Goal: Information Seeking & Learning: Find specific fact

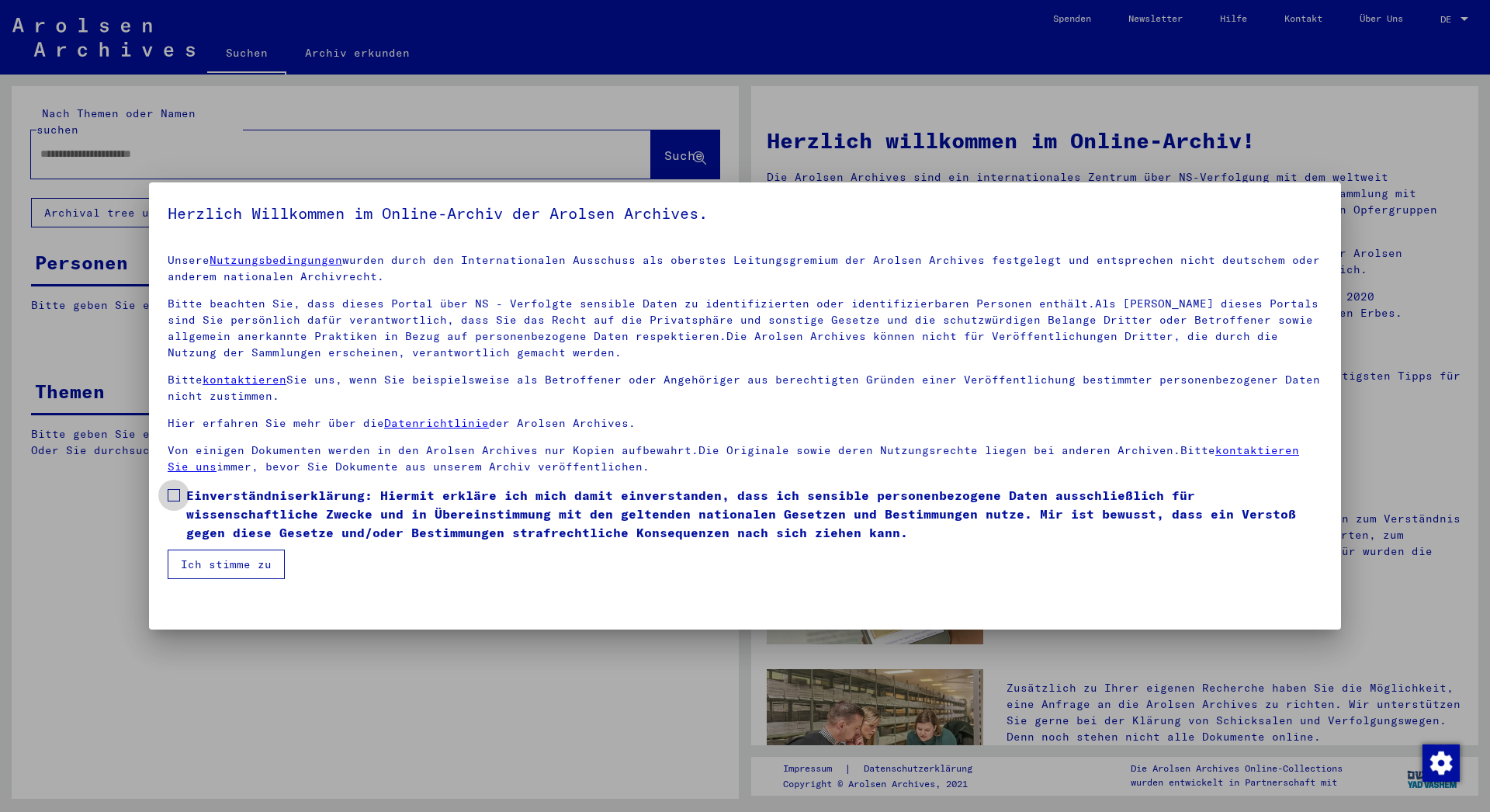
click at [184, 497] on label "Einverständniserklärung: Hiermit erkläre ich mich damit einverstanden, dass ich…" at bounding box center [744, 514] width 1154 height 56
click at [198, 566] on button "Ich stimme zu" at bounding box center [225, 564] width 117 height 29
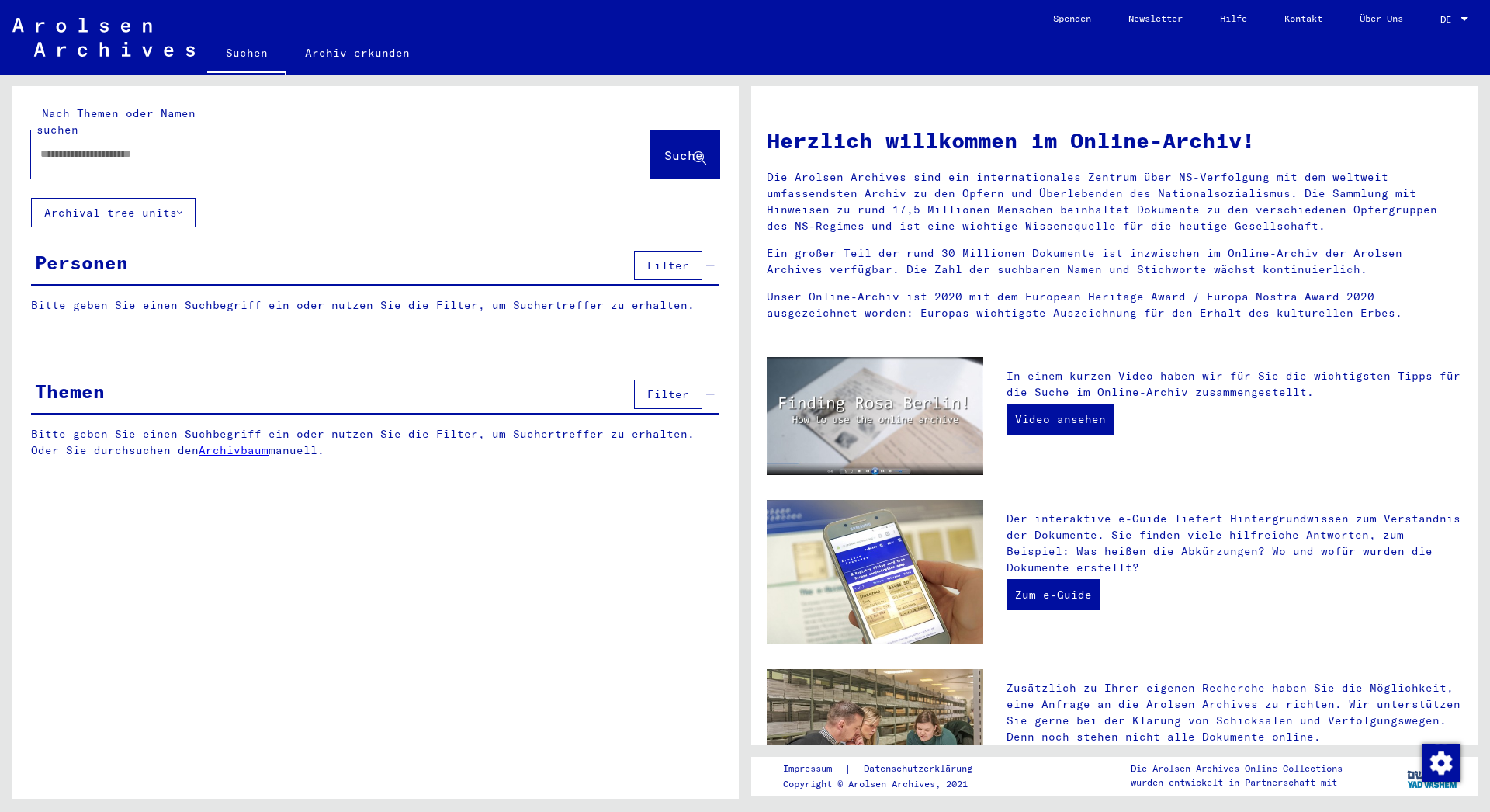
click at [122, 146] on div at bounding box center [318, 154] width 573 height 35
click at [132, 146] on input "text" at bounding box center [322, 154] width 564 height 16
paste input "**********"
type input "**********"
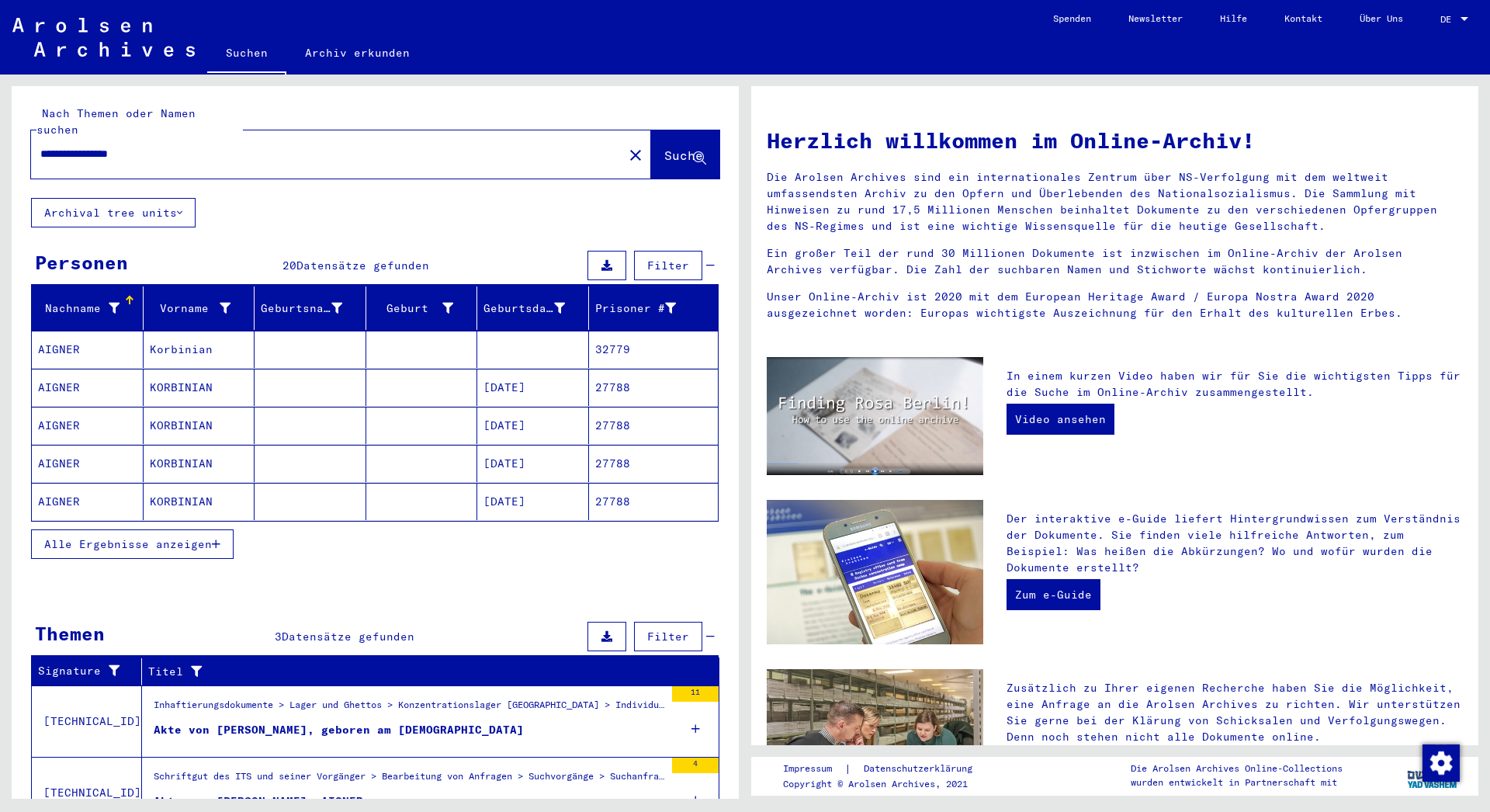
click at [87, 374] on mat-cell "AIGNER" at bounding box center [87, 387] width 112 height 38
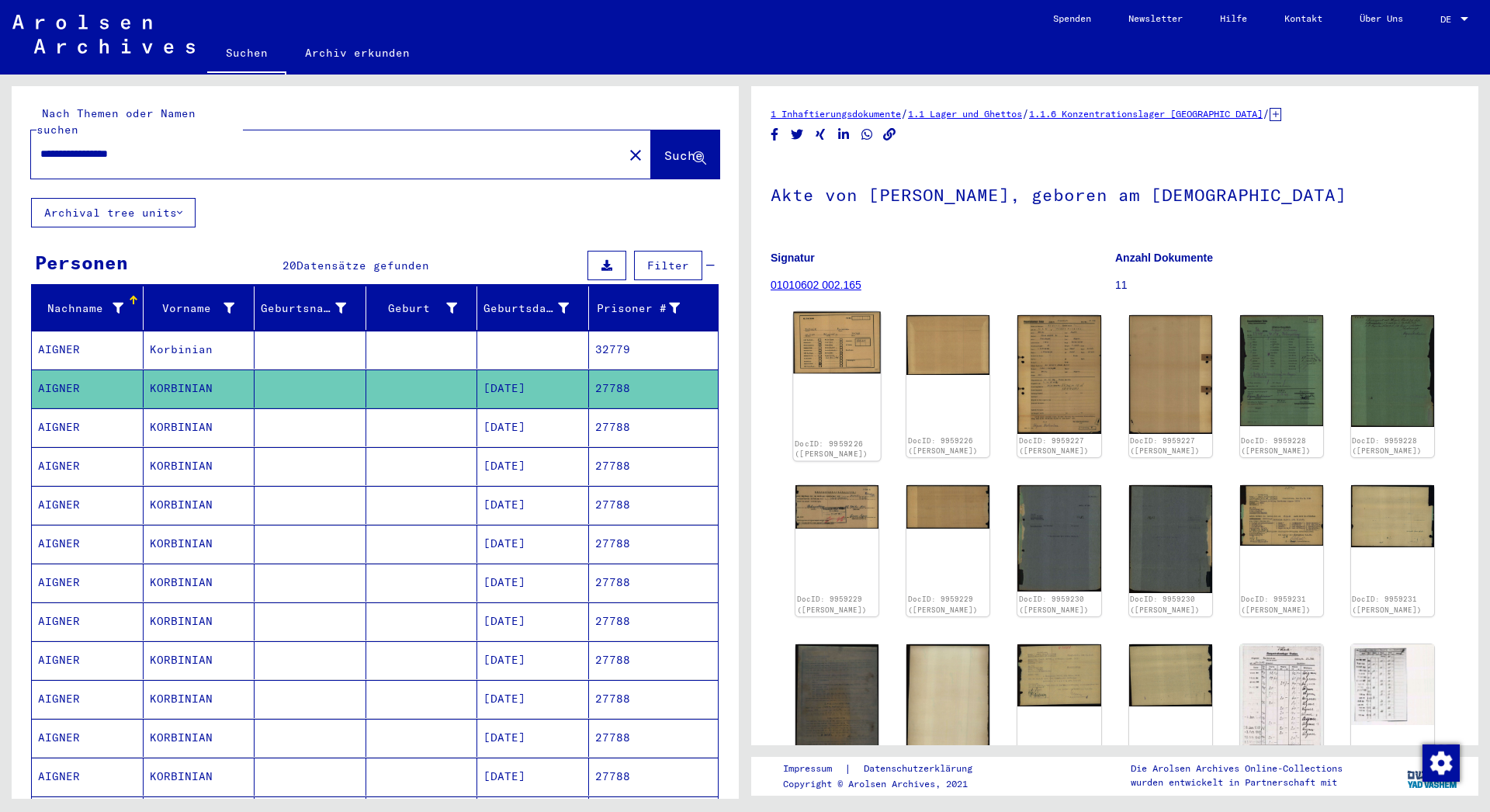
click at [852, 348] on img at bounding box center [836, 343] width 87 height 62
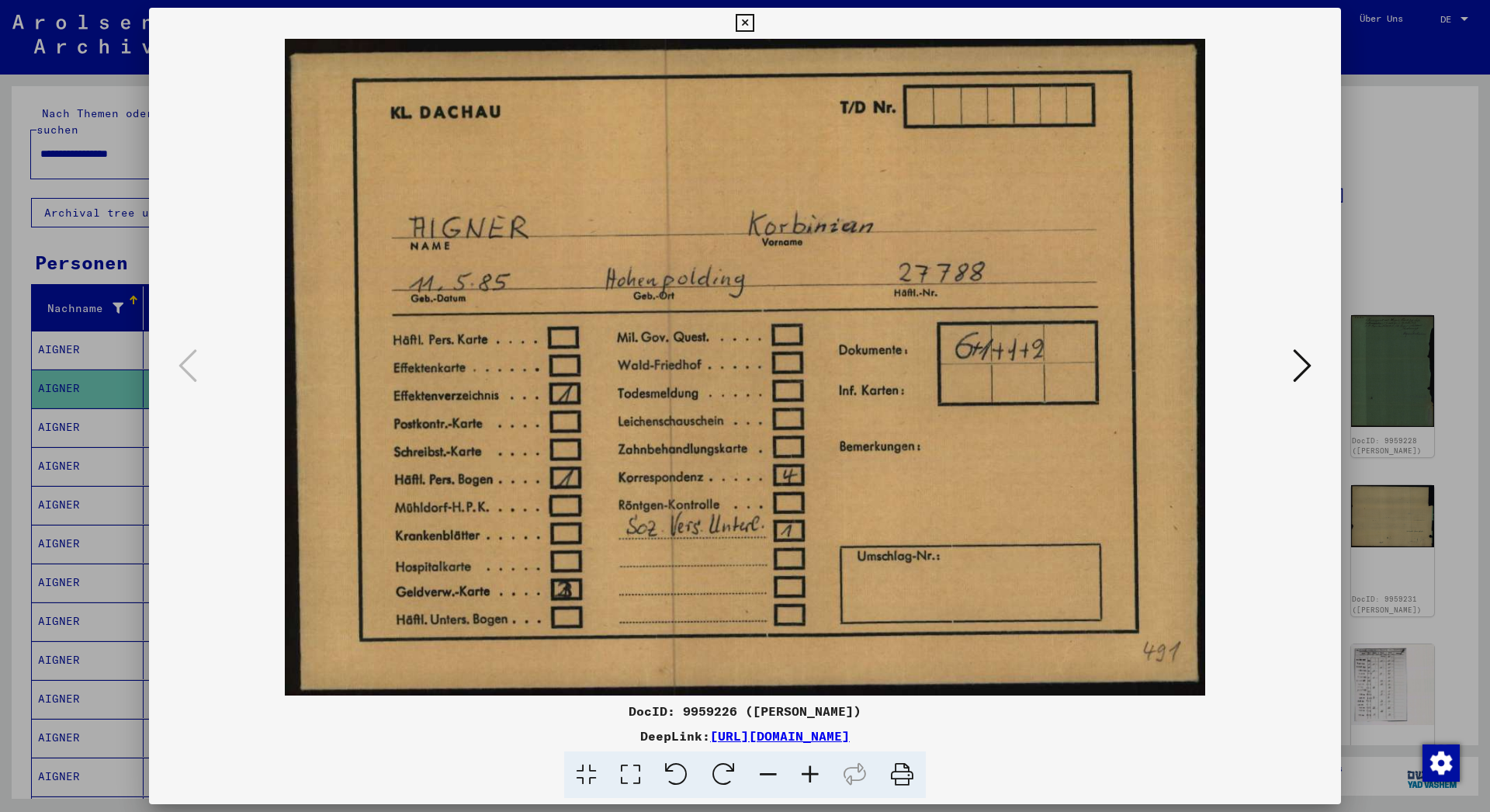
click at [1288, 364] on img at bounding box center [745, 367] width 1086 height 657
click at [1304, 364] on icon at bounding box center [1301, 366] width 19 height 38
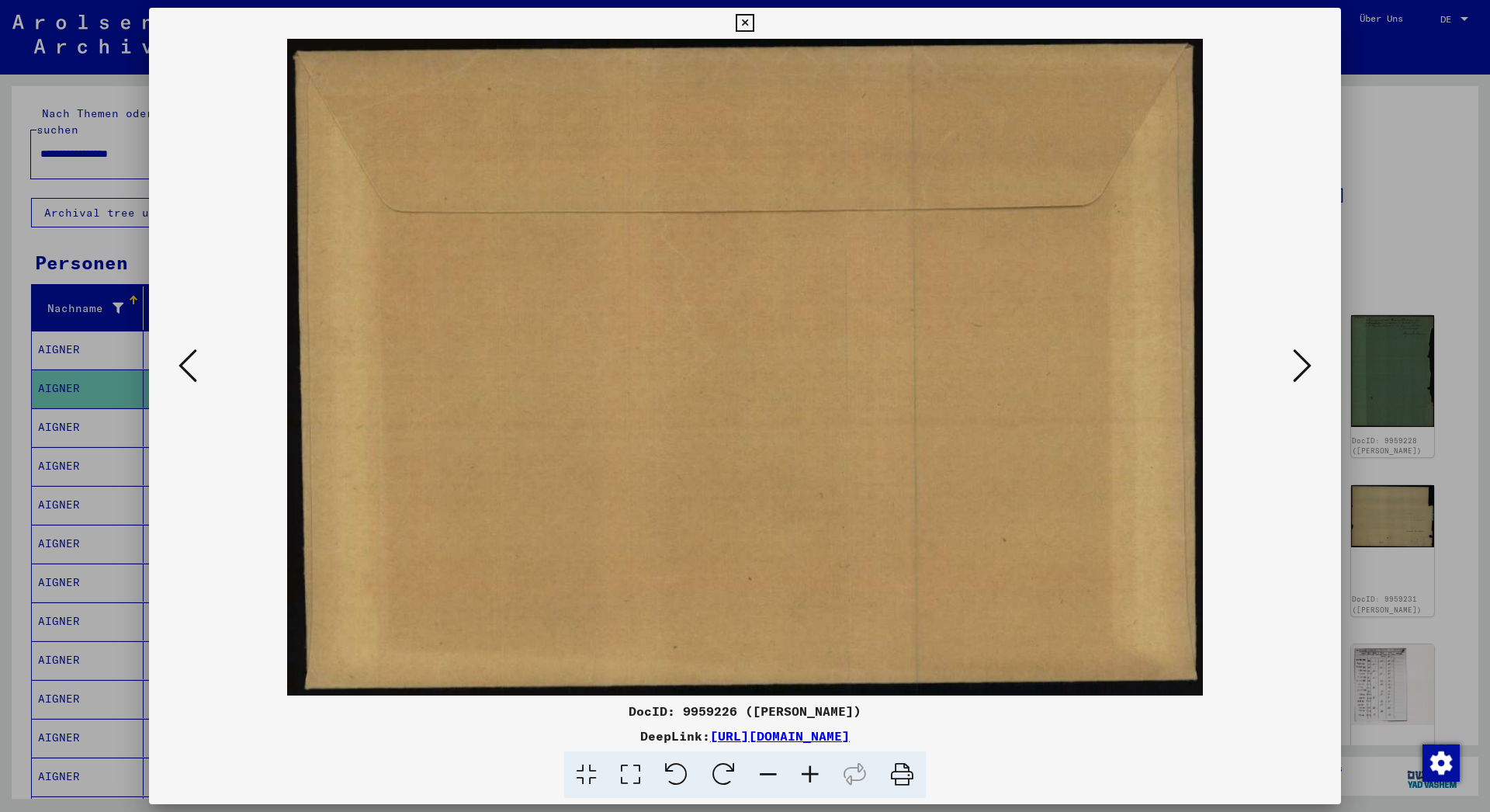
click at [1304, 364] on icon at bounding box center [1301, 366] width 19 height 38
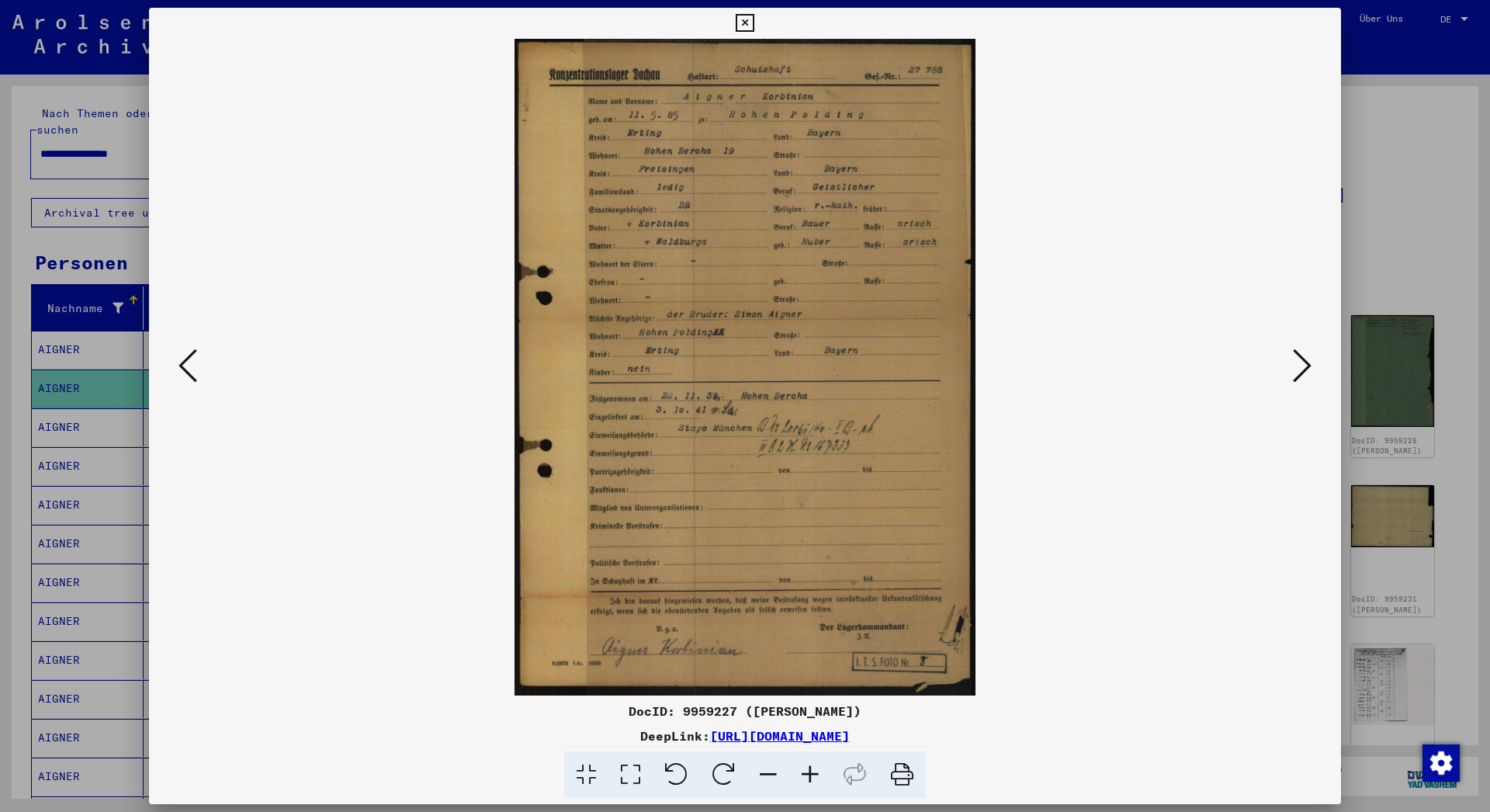
click at [1300, 368] on icon at bounding box center [1301, 366] width 19 height 38
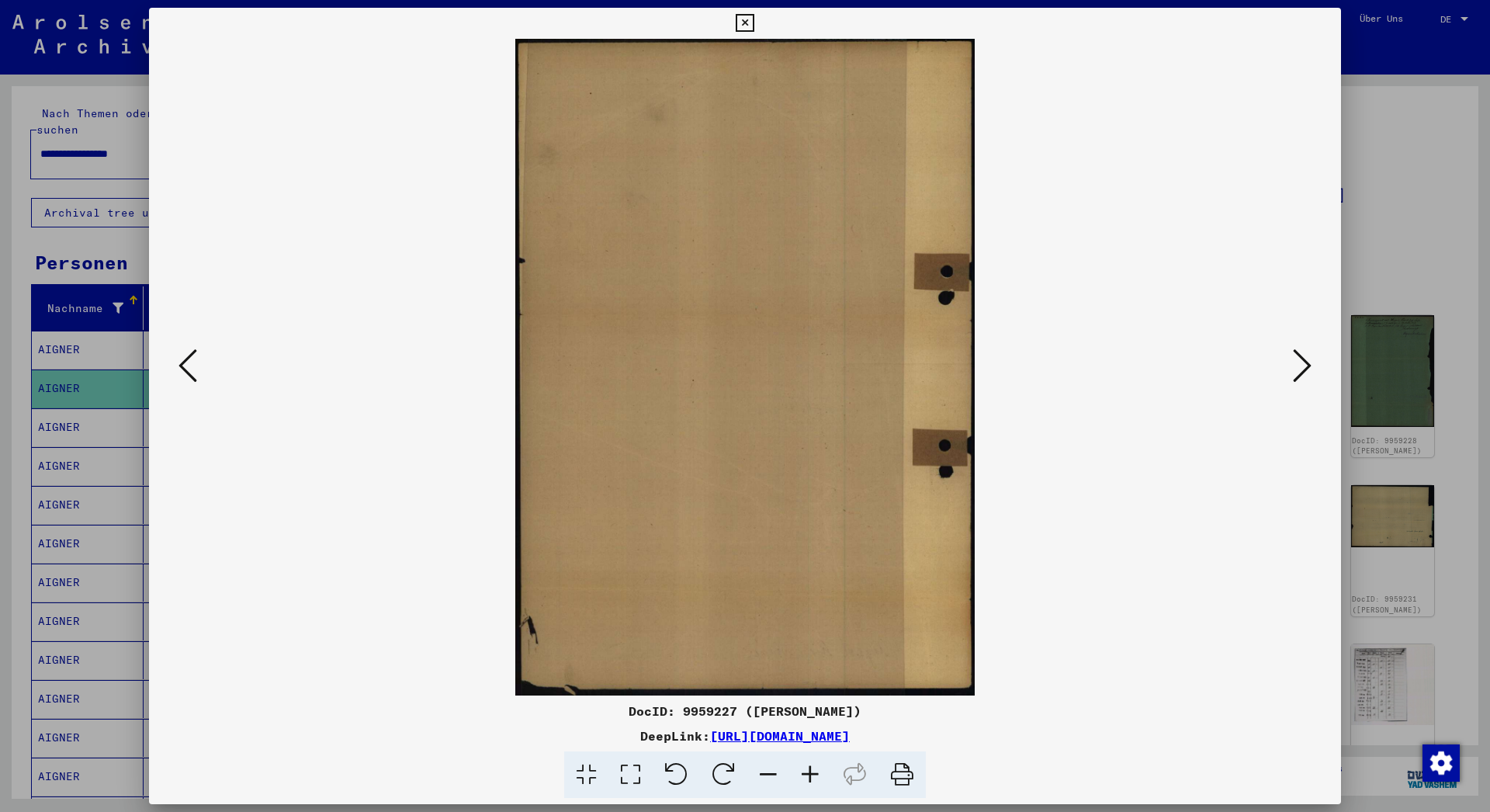
click at [1300, 368] on icon at bounding box center [1301, 366] width 19 height 38
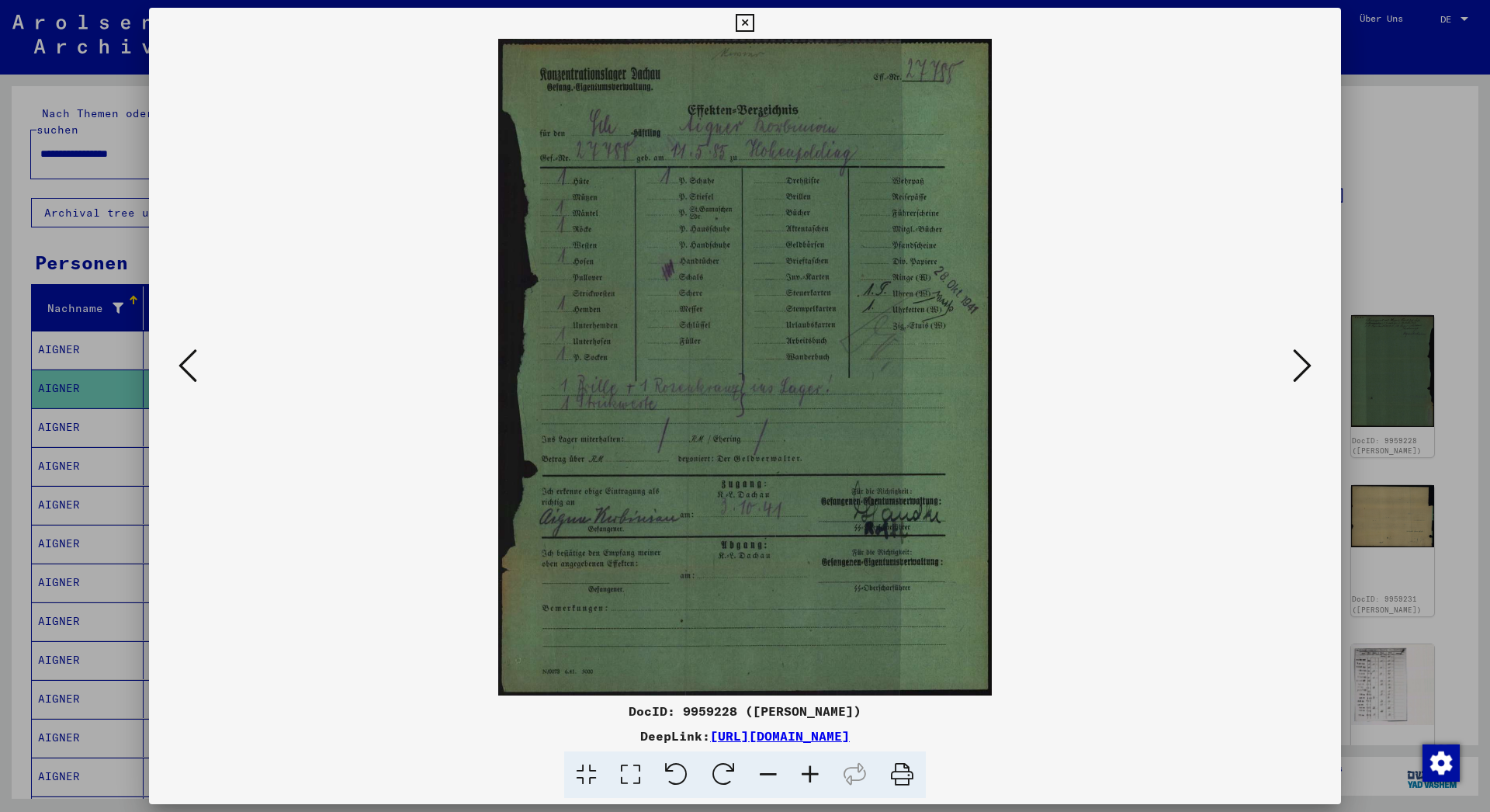
click at [810, 780] on icon at bounding box center [810, 774] width 42 height 47
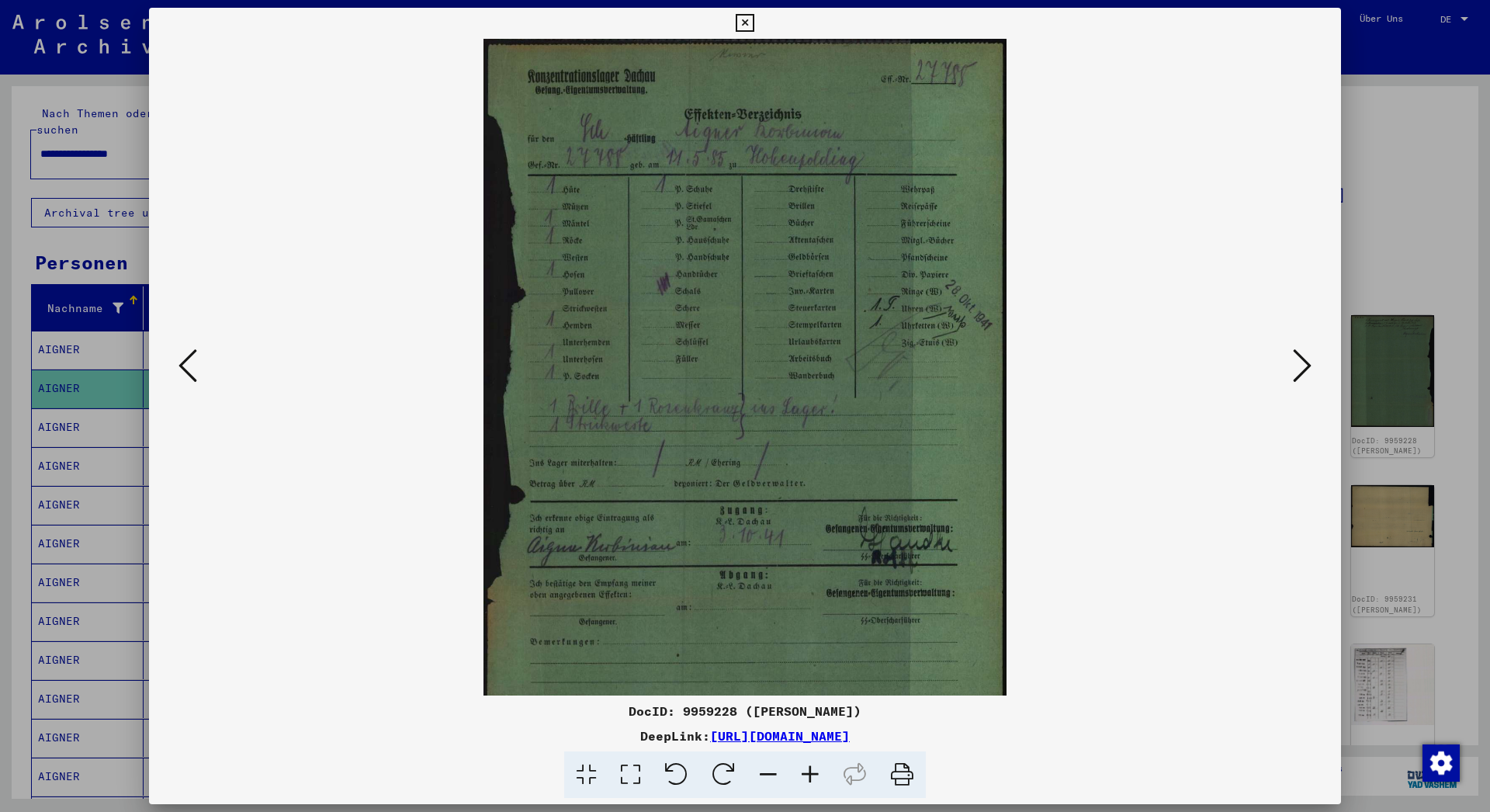
click at [810, 780] on icon at bounding box center [810, 774] width 42 height 47
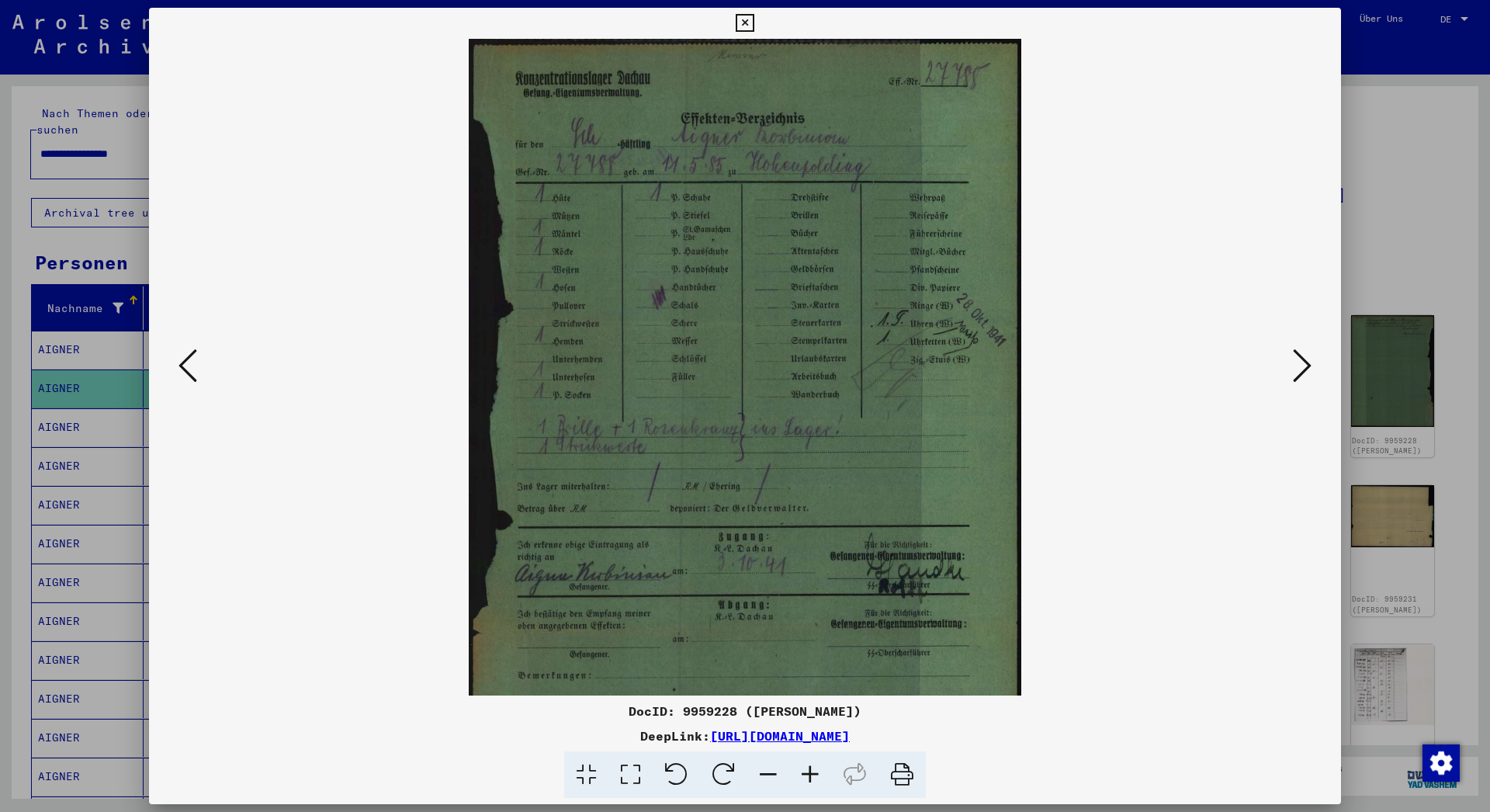
click at [1305, 364] on icon at bounding box center [1301, 366] width 19 height 38
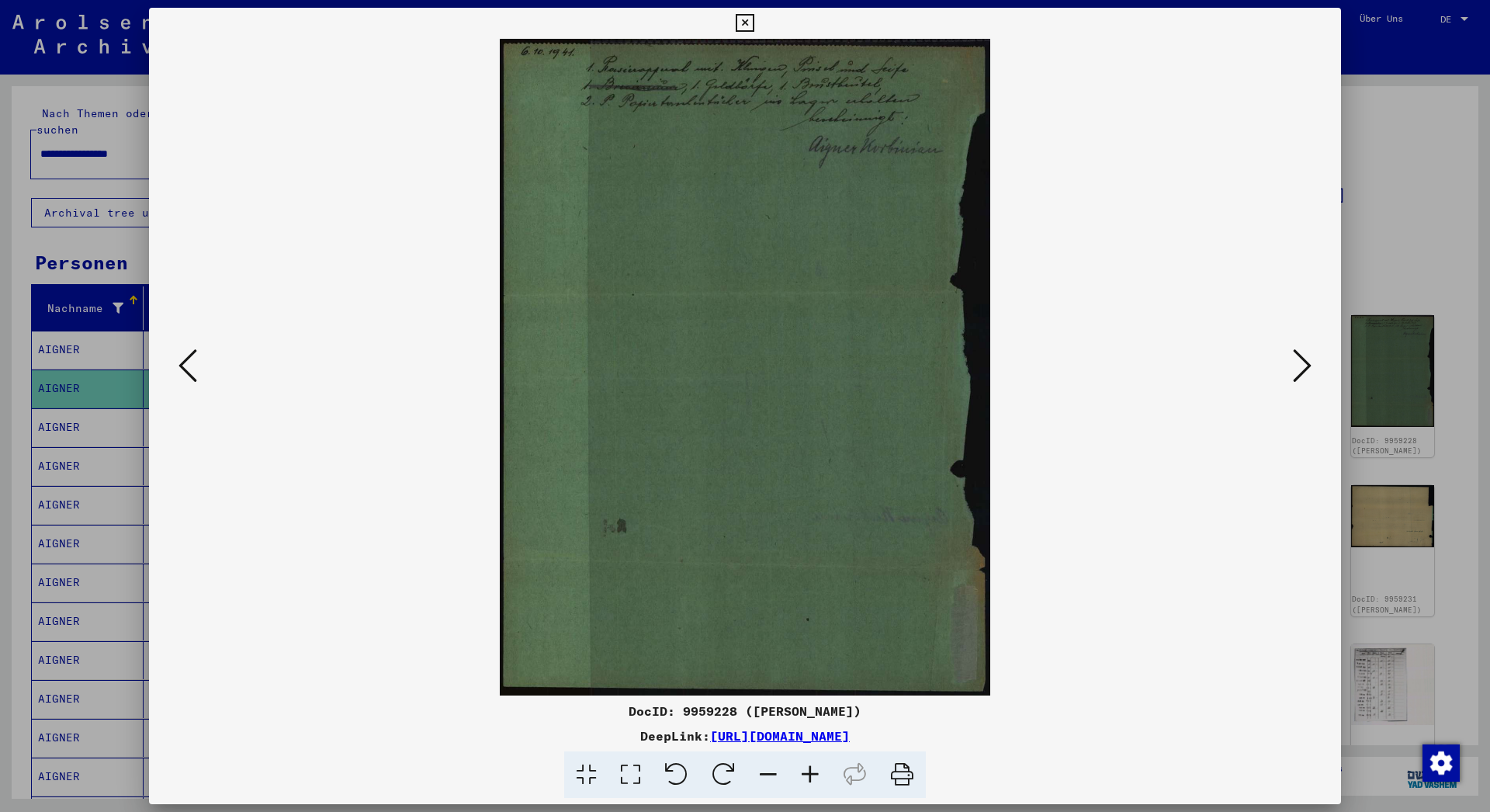
click at [1305, 364] on icon at bounding box center [1301, 366] width 19 height 38
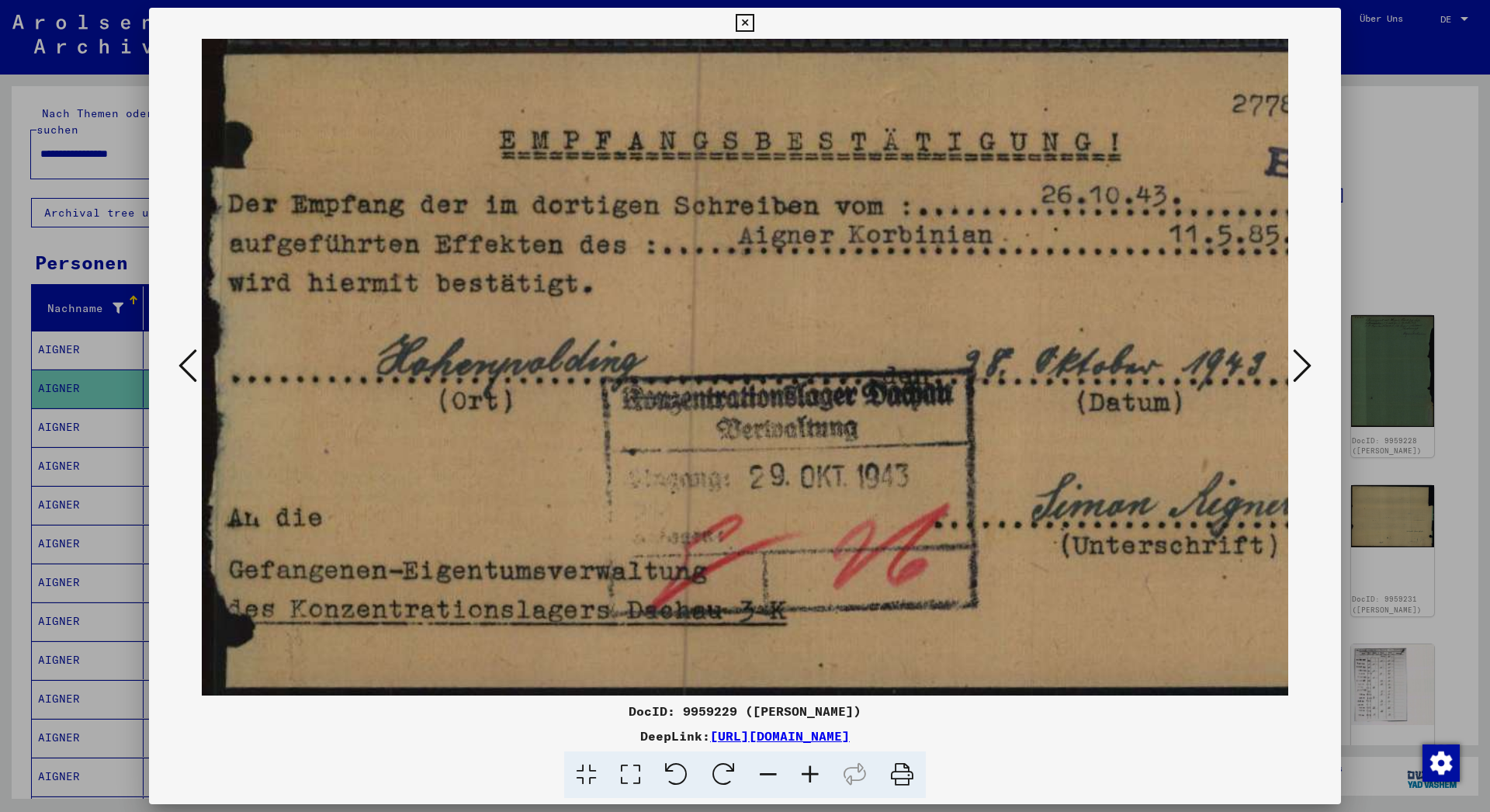
click at [1305, 364] on icon at bounding box center [1301, 366] width 19 height 38
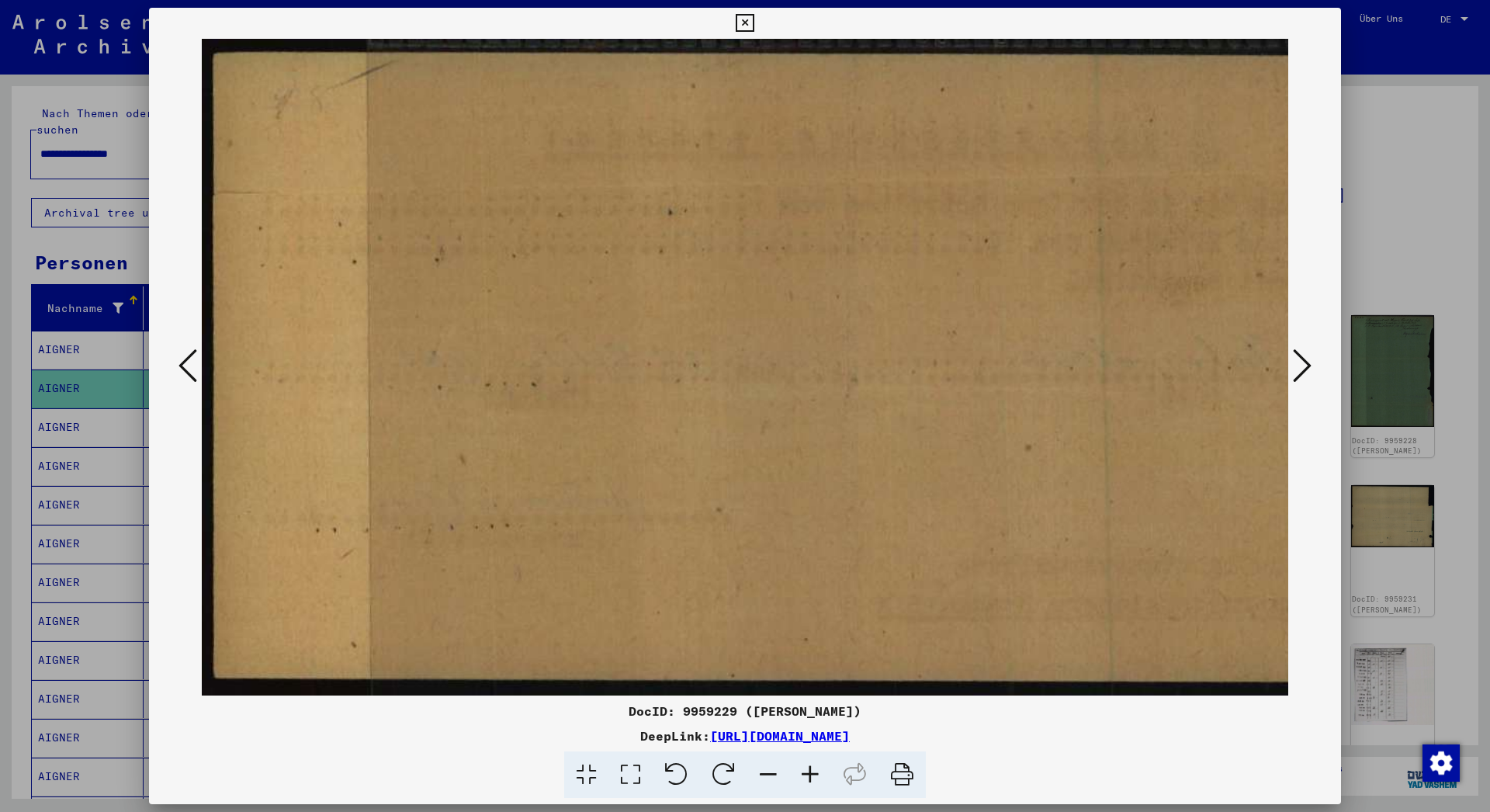
click at [1305, 364] on icon at bounding box center [1301, 366] width 19 height 38
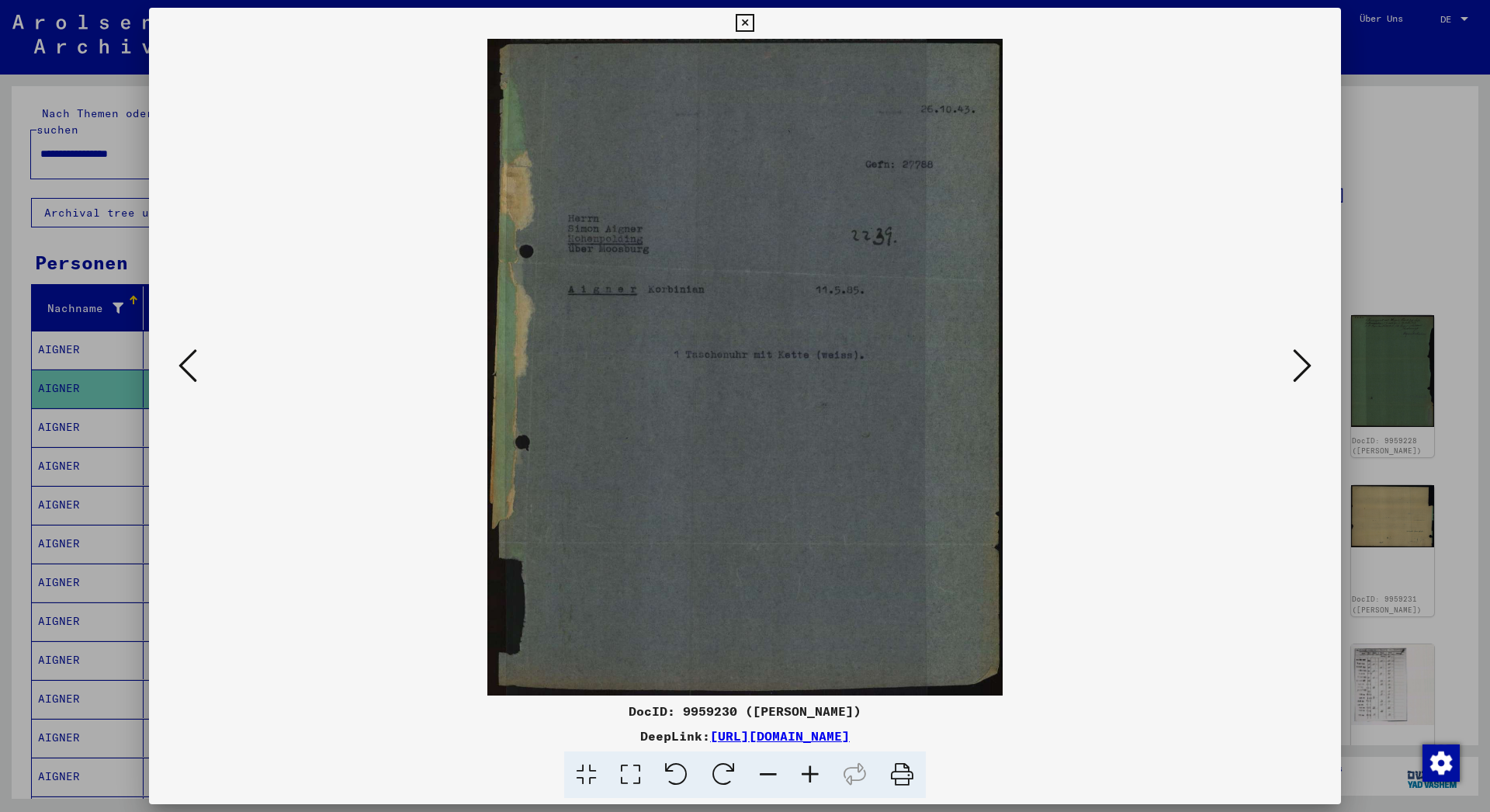
click at [1305, 364] on icon at bounding box center [1301, 366] width 19 height 38
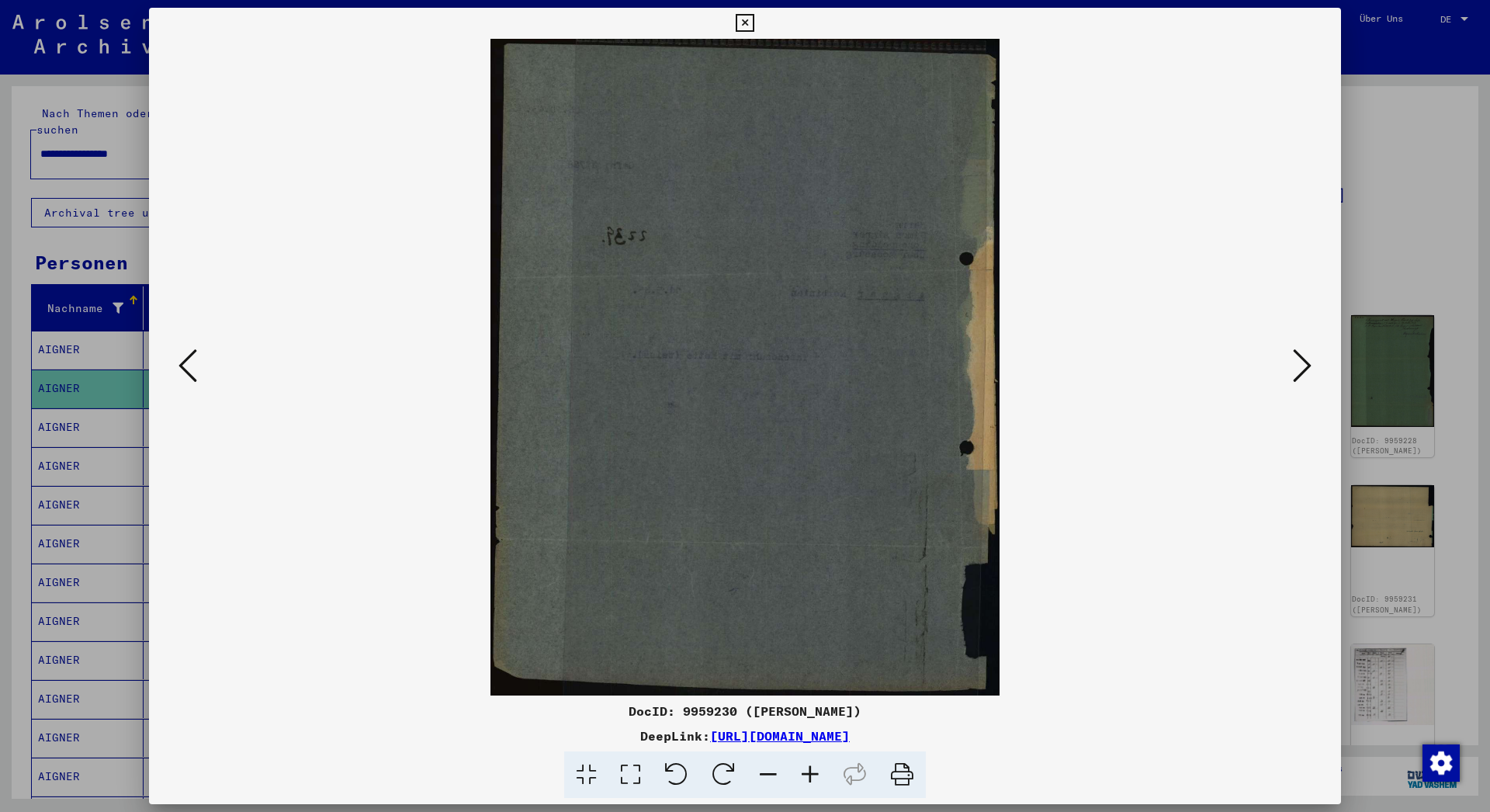
click at [1305, 364] on icon at bounding box center [1301, 366] width 19 height 38
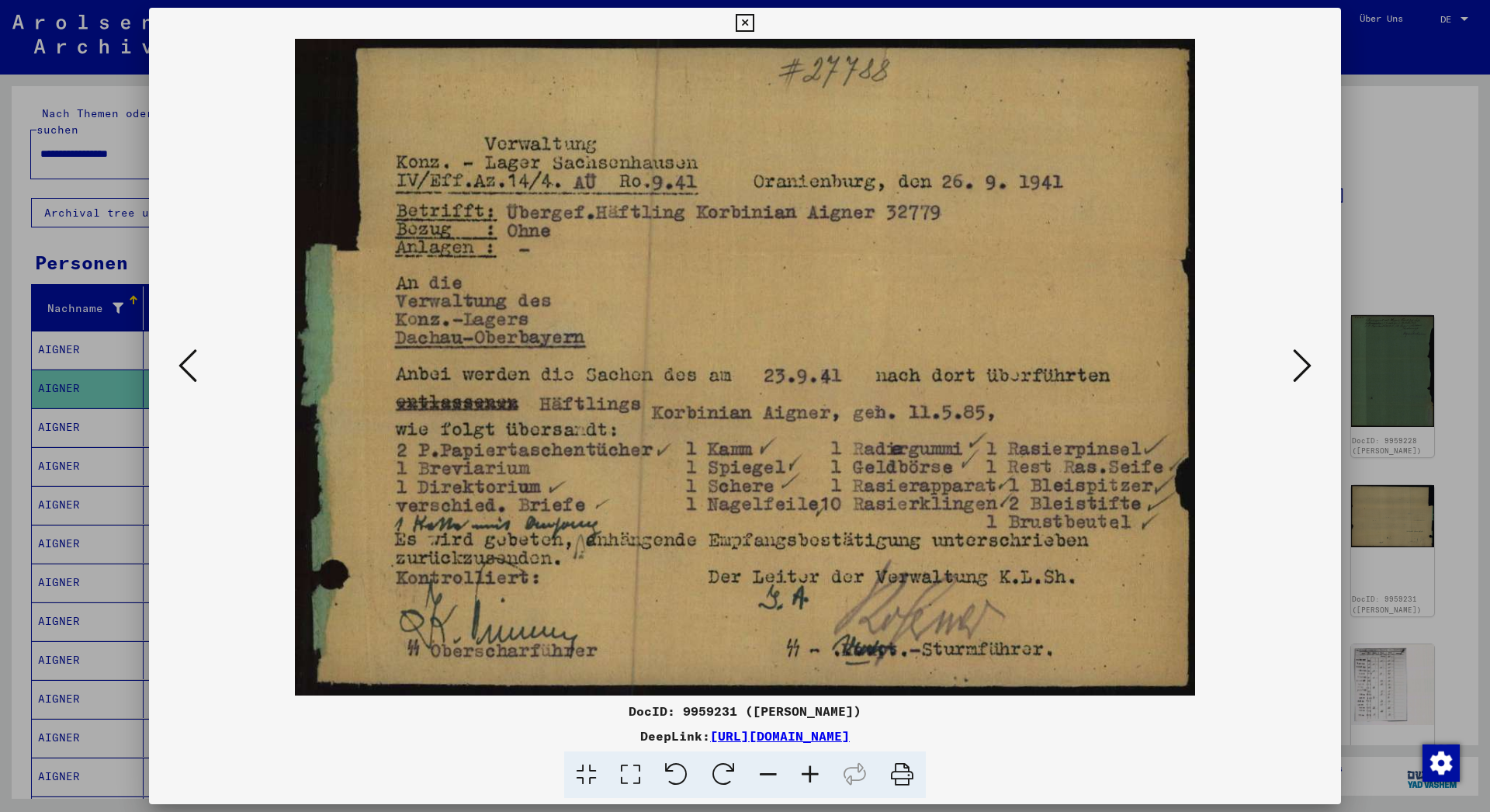
click at [1307, 369] on icon at bounding box center [1301, 366] width 19 height 38
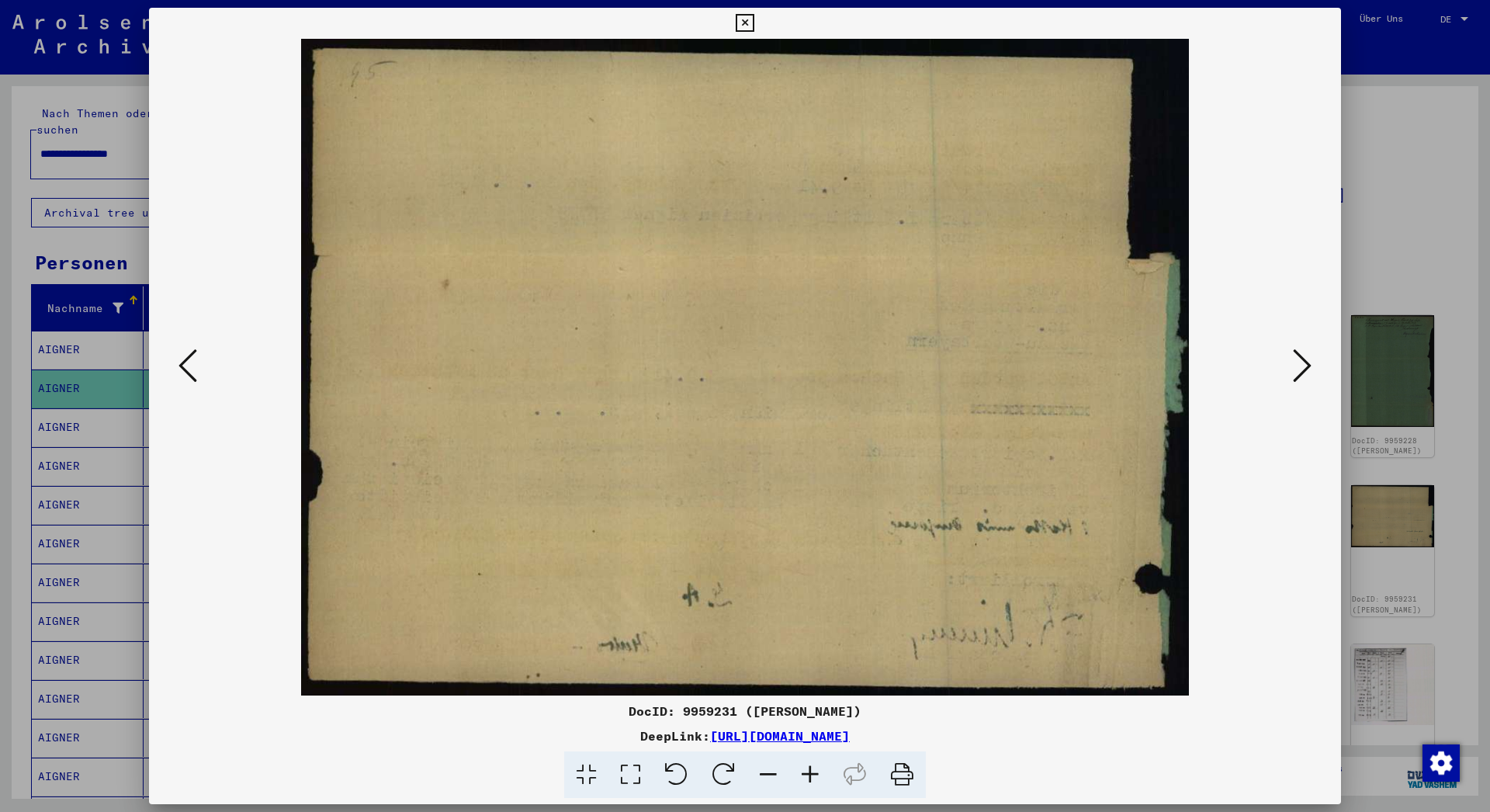
click at [1307, 369] on icon at bounding box center [1301, 366] width 19 height 38
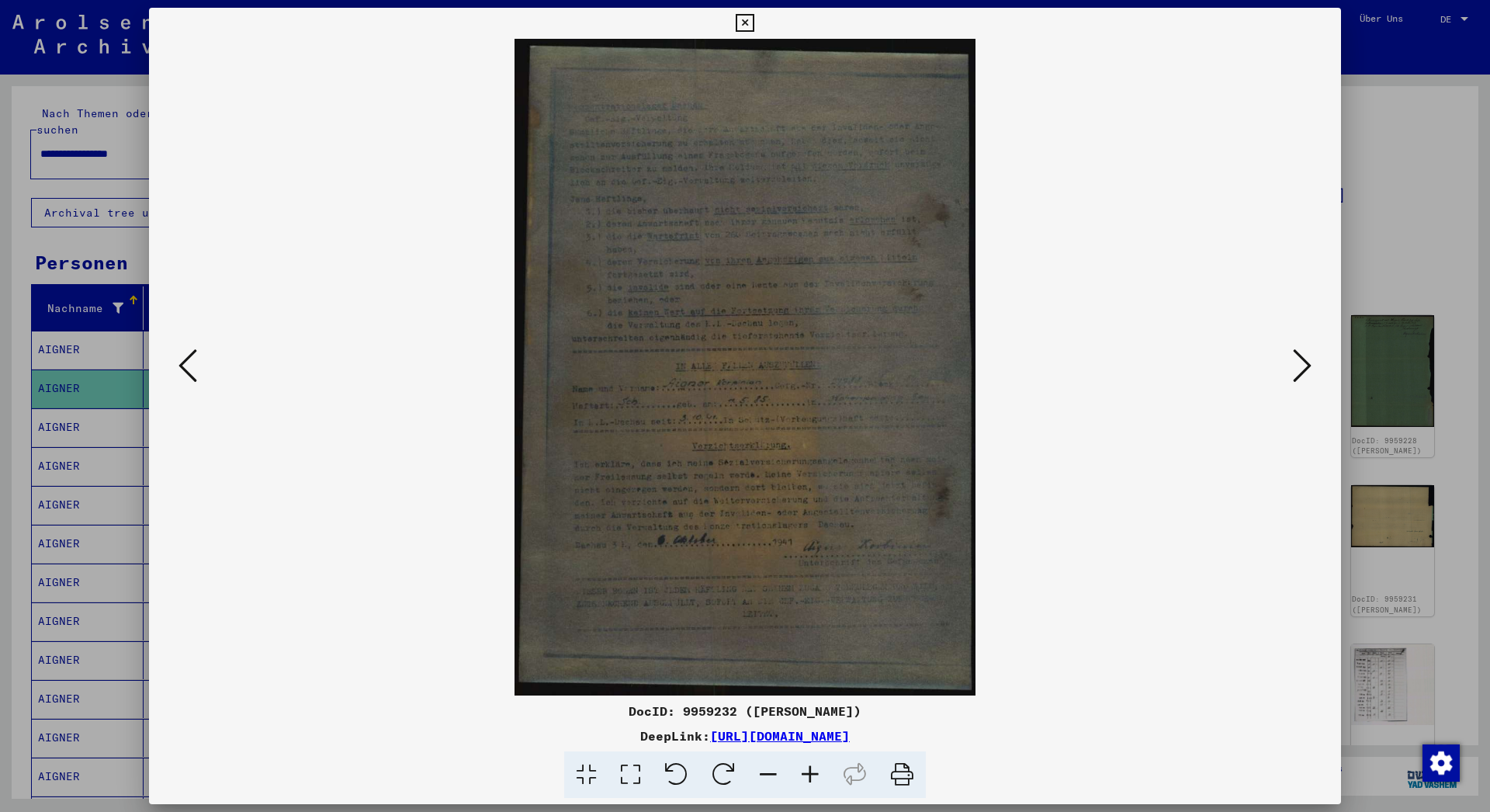
click at [1309, 362] on icon at bounding box center [1301, 366] width 19 height 38
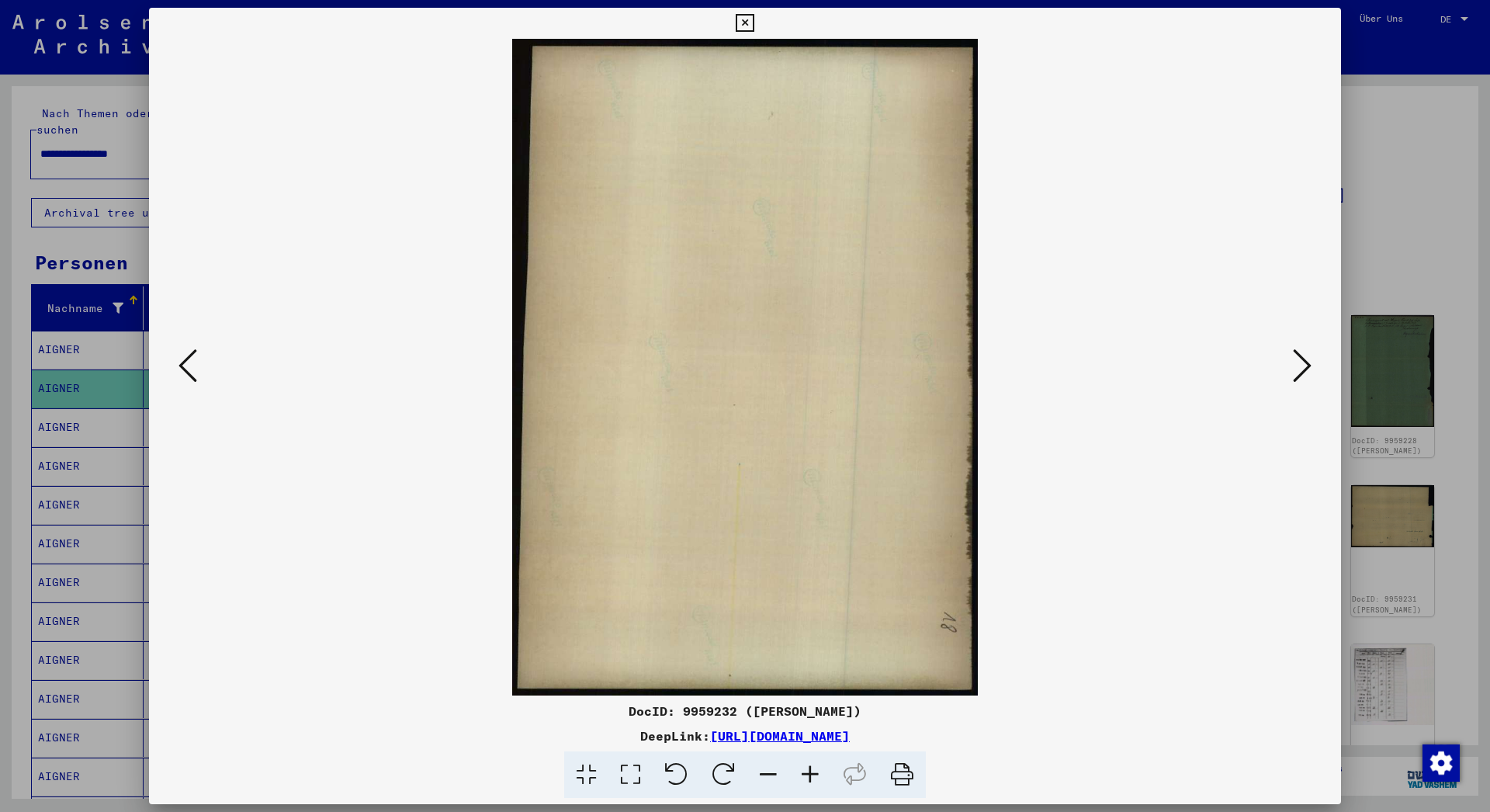
click at [1309, 362] on icon at bounding box center [1301, 366] width 19 height 38
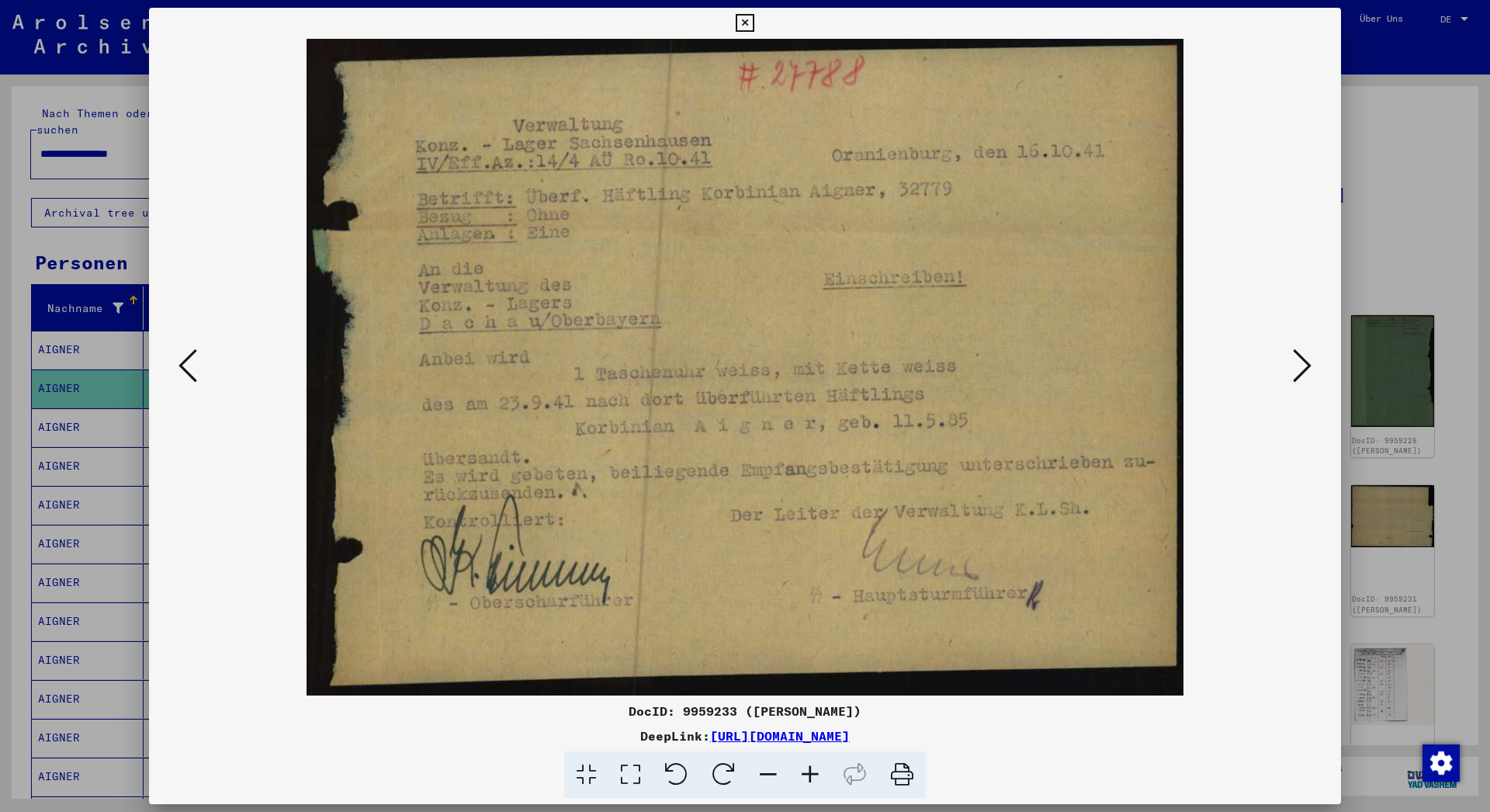
click at [1309, 362] on icon at bounding box center [1301, 366] width 19 height 38
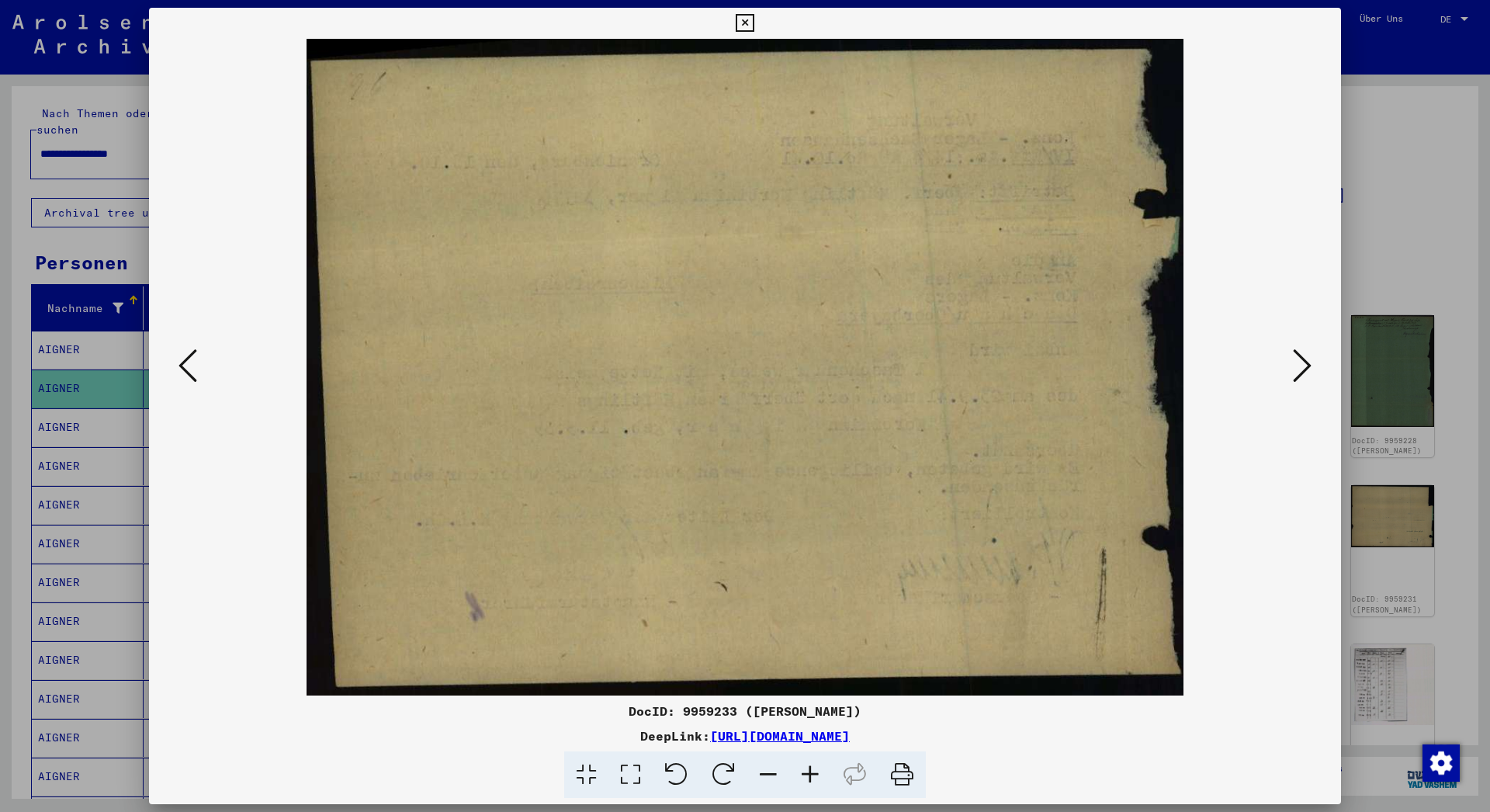
click at [1309, 362] on icon at bounding box center [1301, 366] width 19 height 38
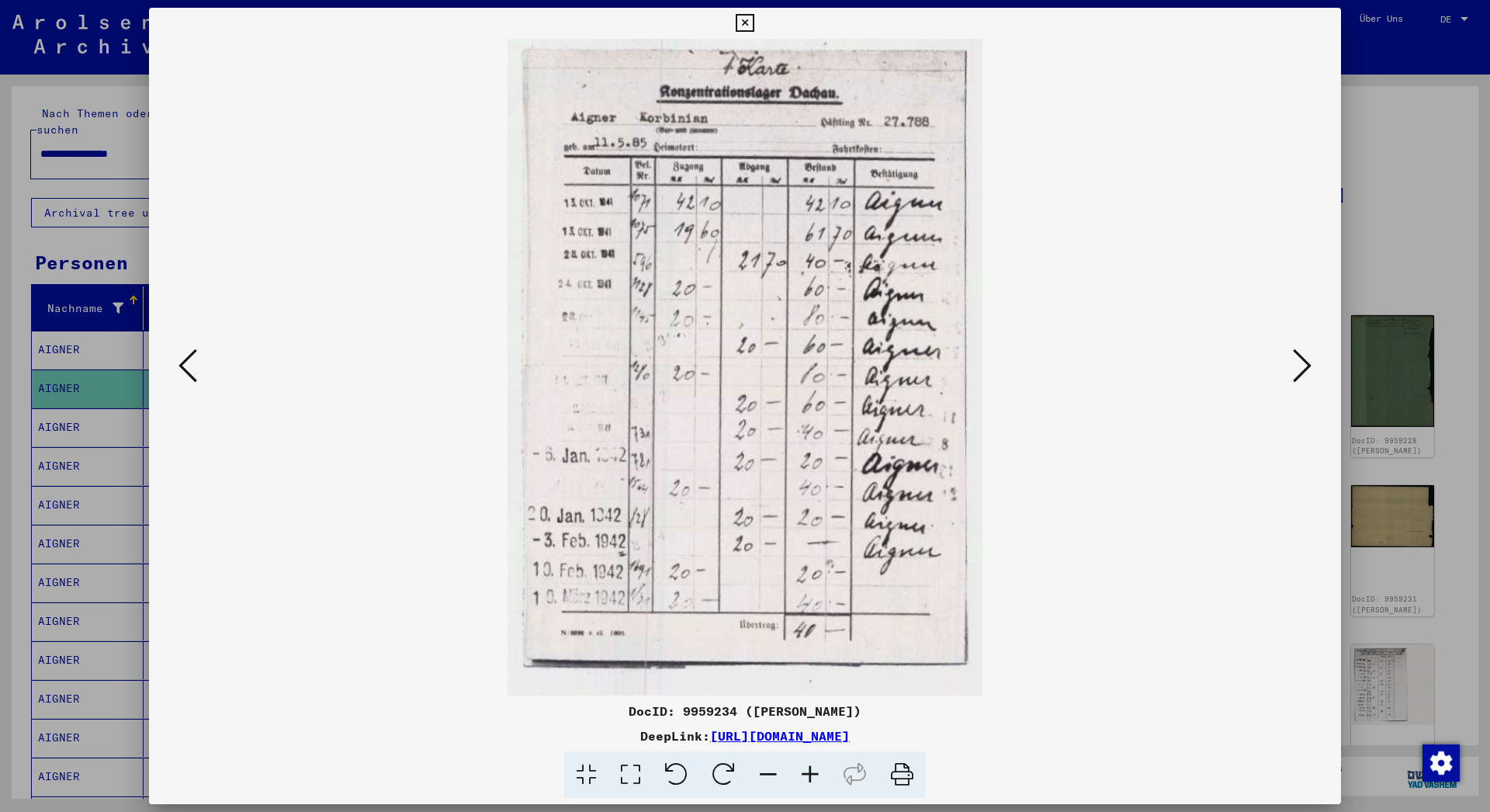
click at [1309, 362] on icon at bounding box center [1301, 366] width 19 height 38
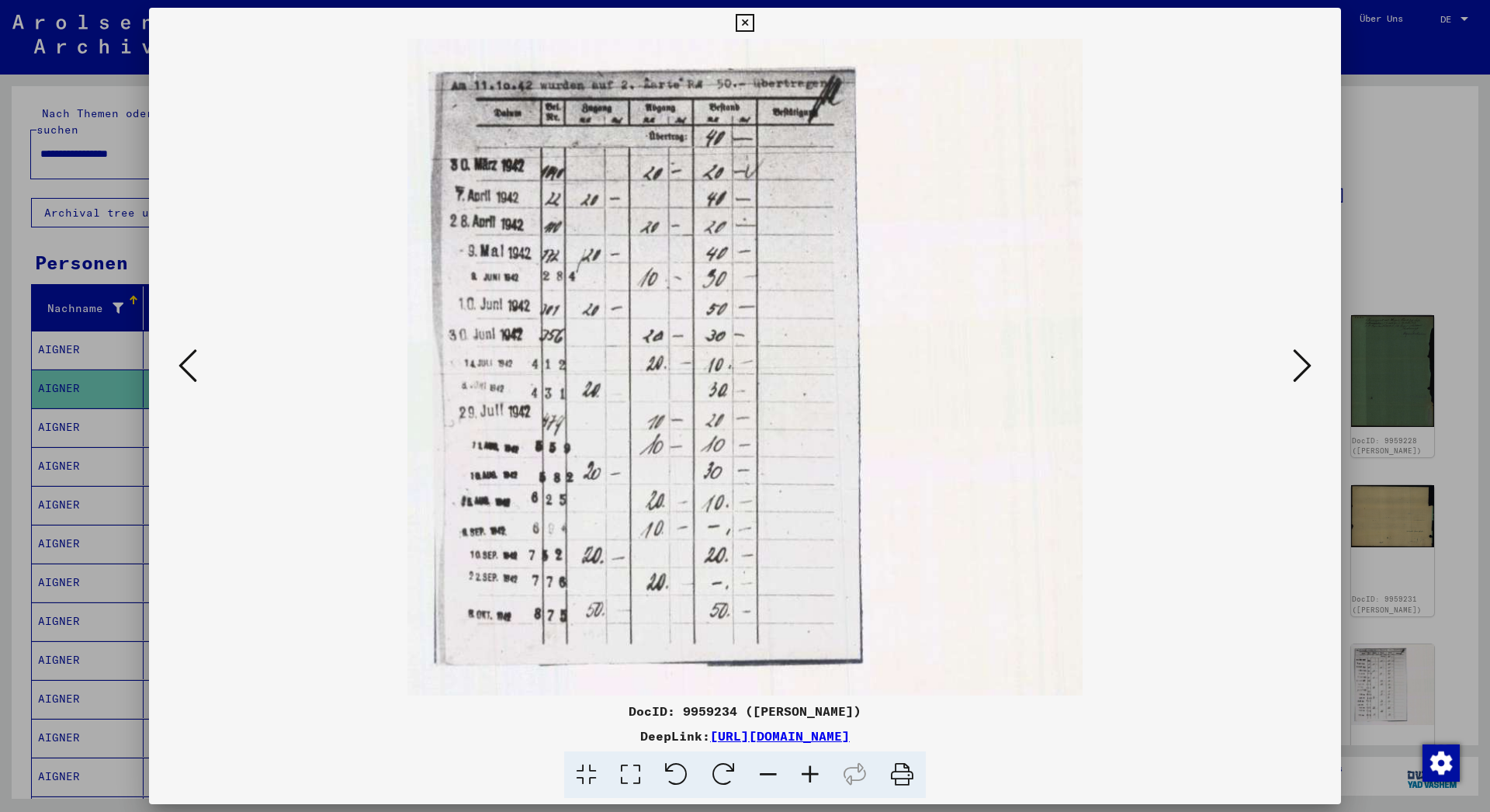
click at [1309, 362] on icon at bounding box center [1301, 366] width 19 height 38
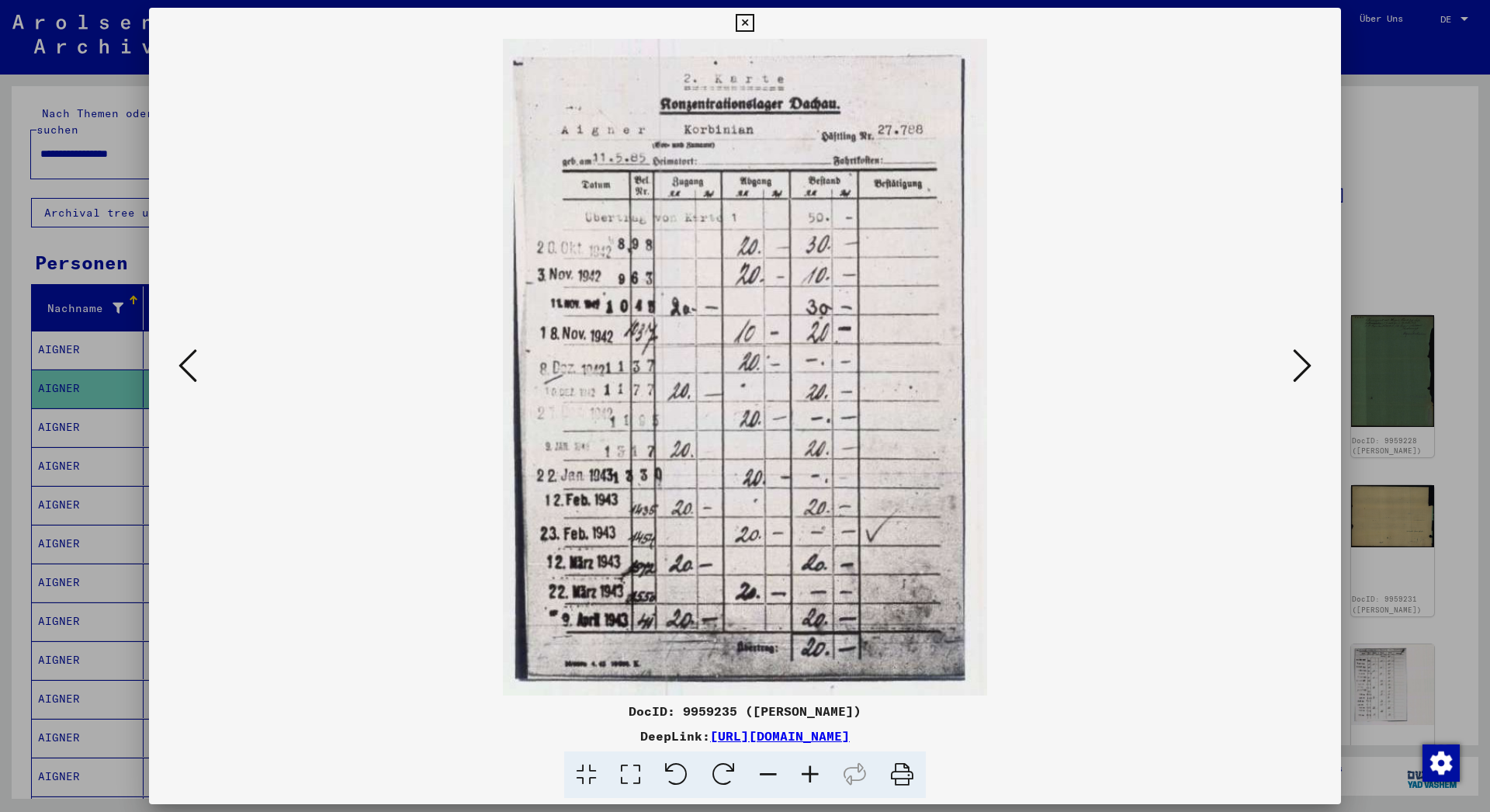
click at [1309, 362] on icon at bounding box center [1301, 366] width 19 height 38
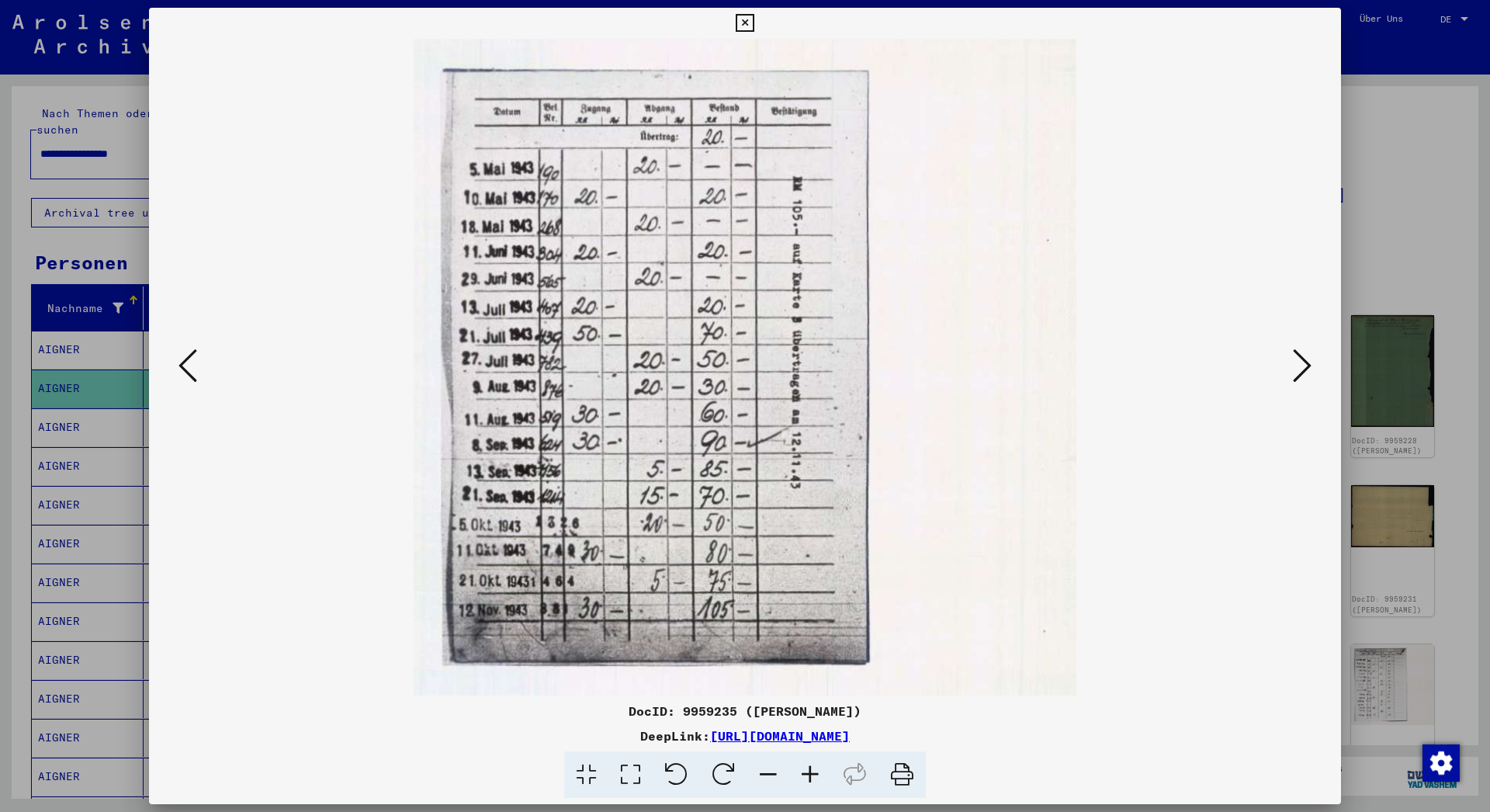
click at [1309, 362] on icon at bounding box center [1301, 366] width 19 height 38
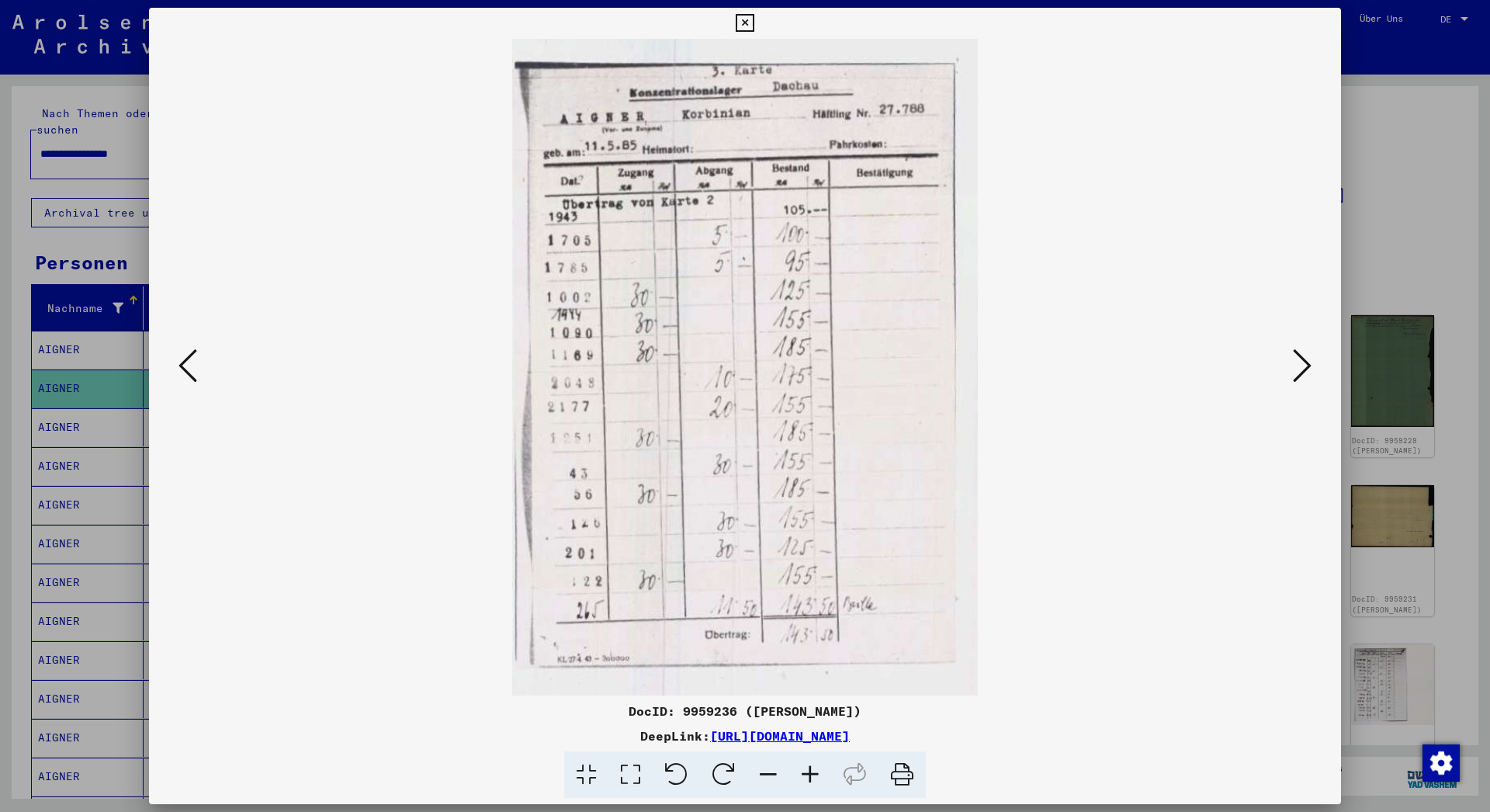
click at [1309, 362] on icon at bounding box center [1301, 366] width 19 height 38
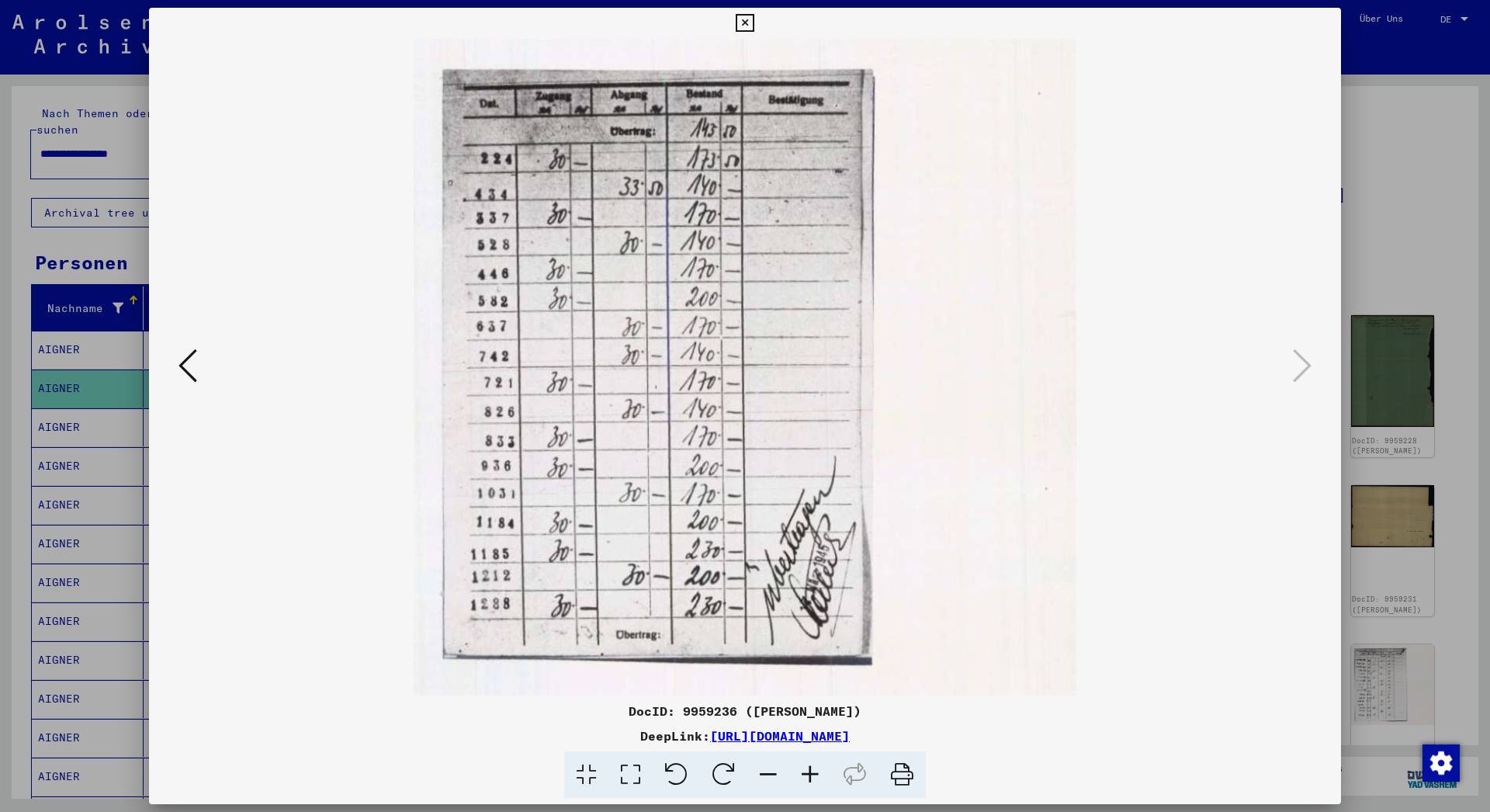
click at [753, 24] on icon at bounding box center [744, 23] width 18 height 19
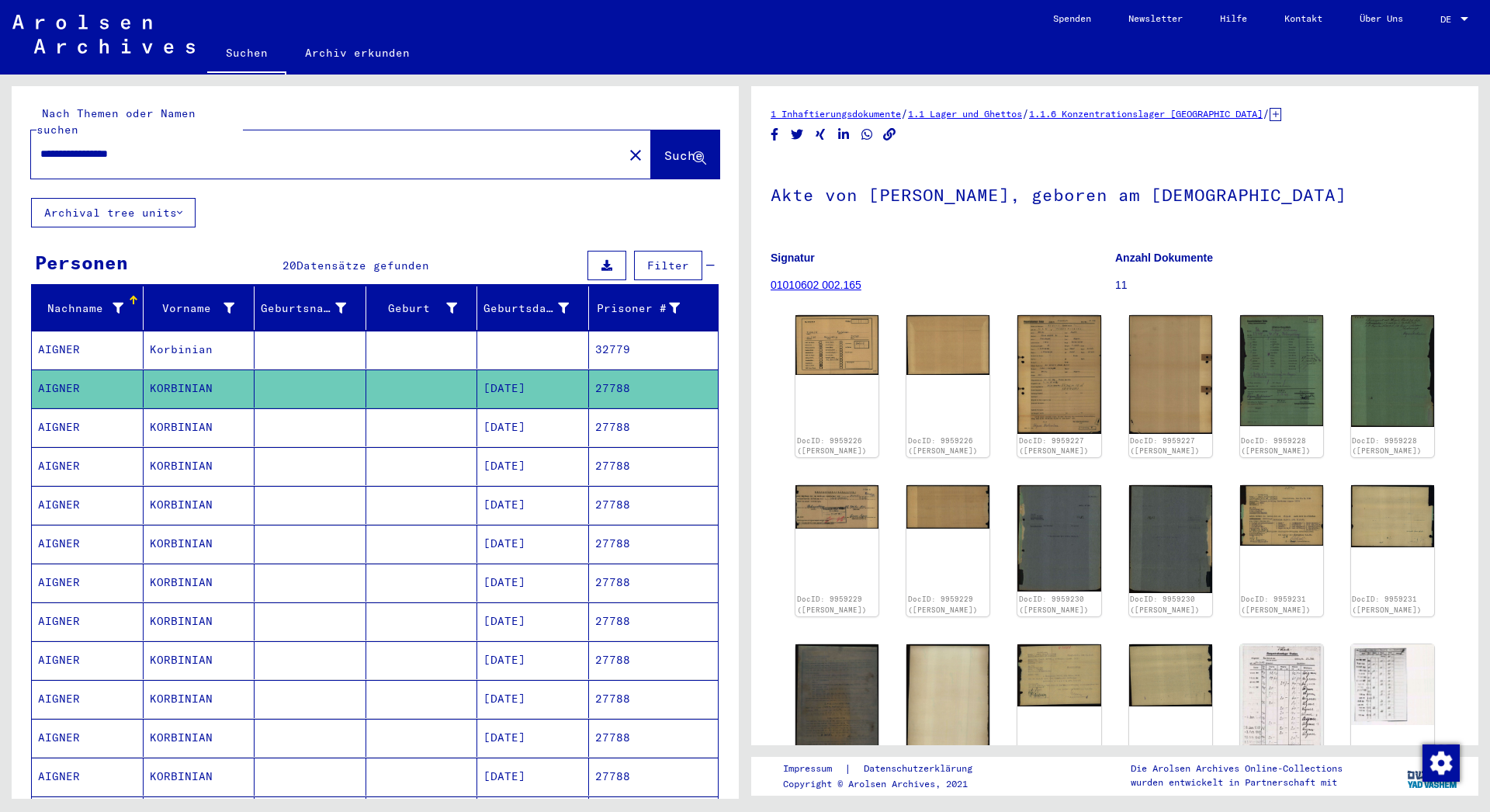
click at [167, 410] on mat-cell "KORBINIAN" at bounding box center [199, 427] width 112 height 38
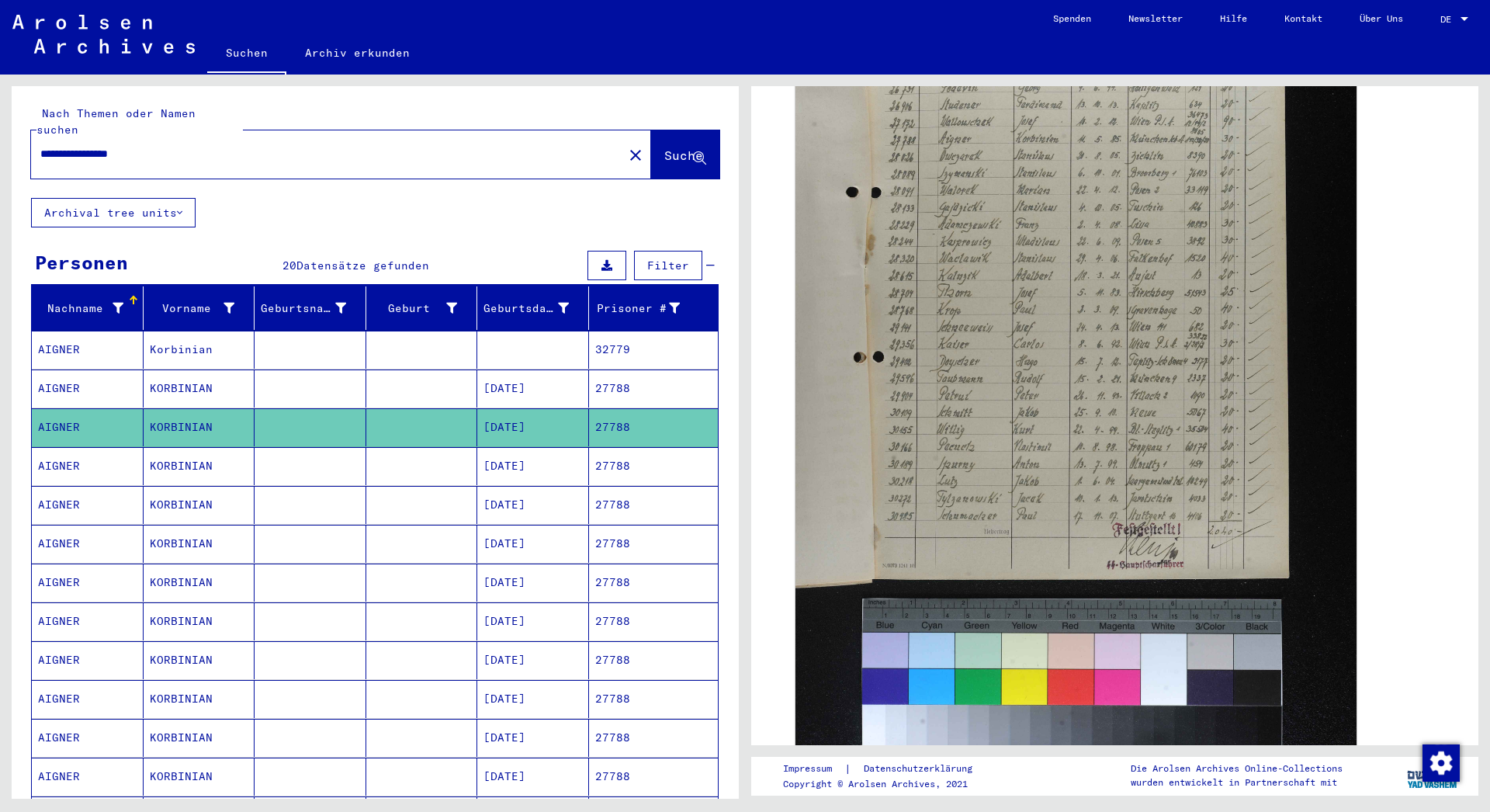
scroll to position [643, 0]
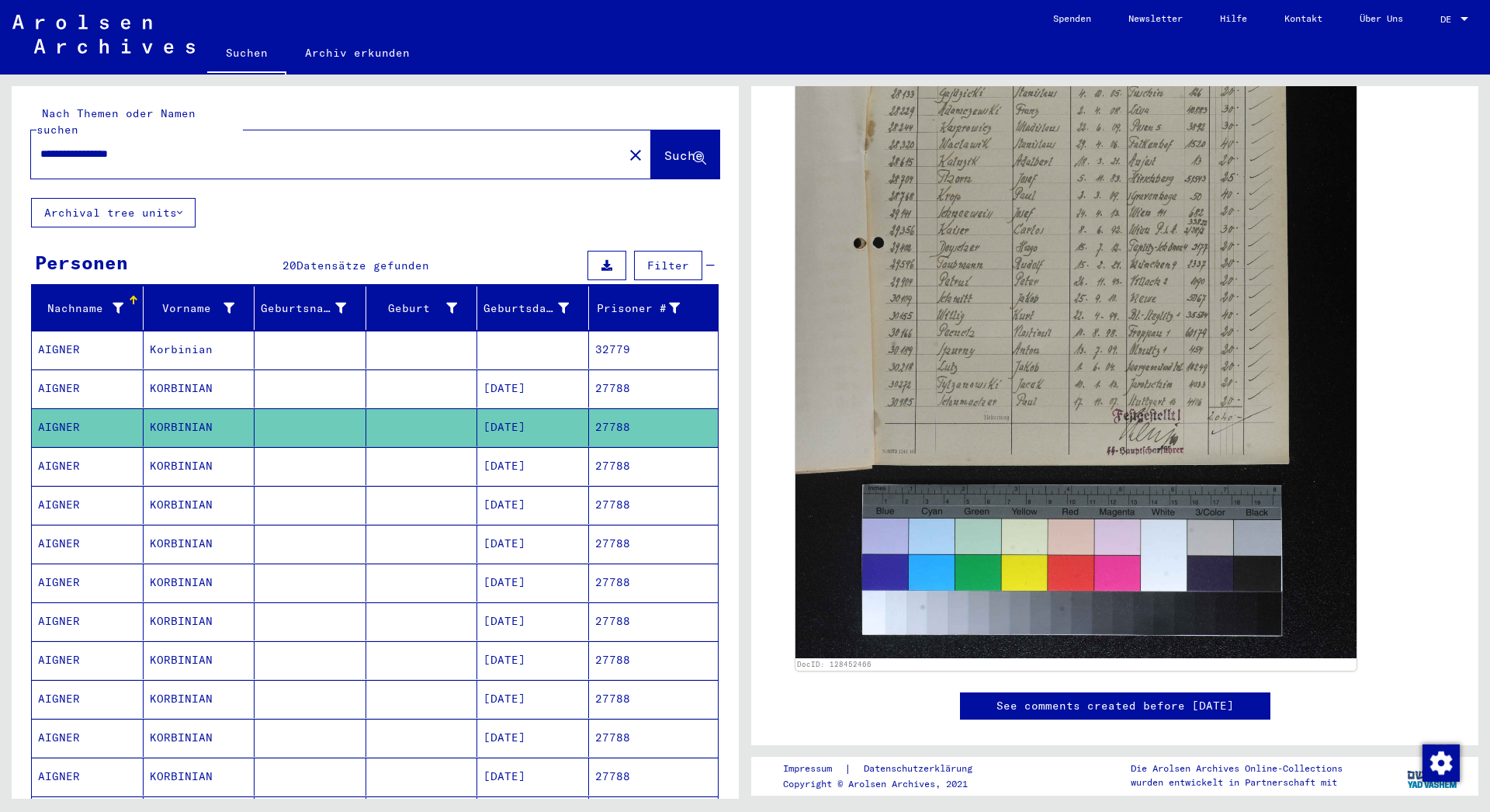
click at [181, 447] on mat-cell "KORBINIAN" at bounding box center [199, 466] width 112 height 38
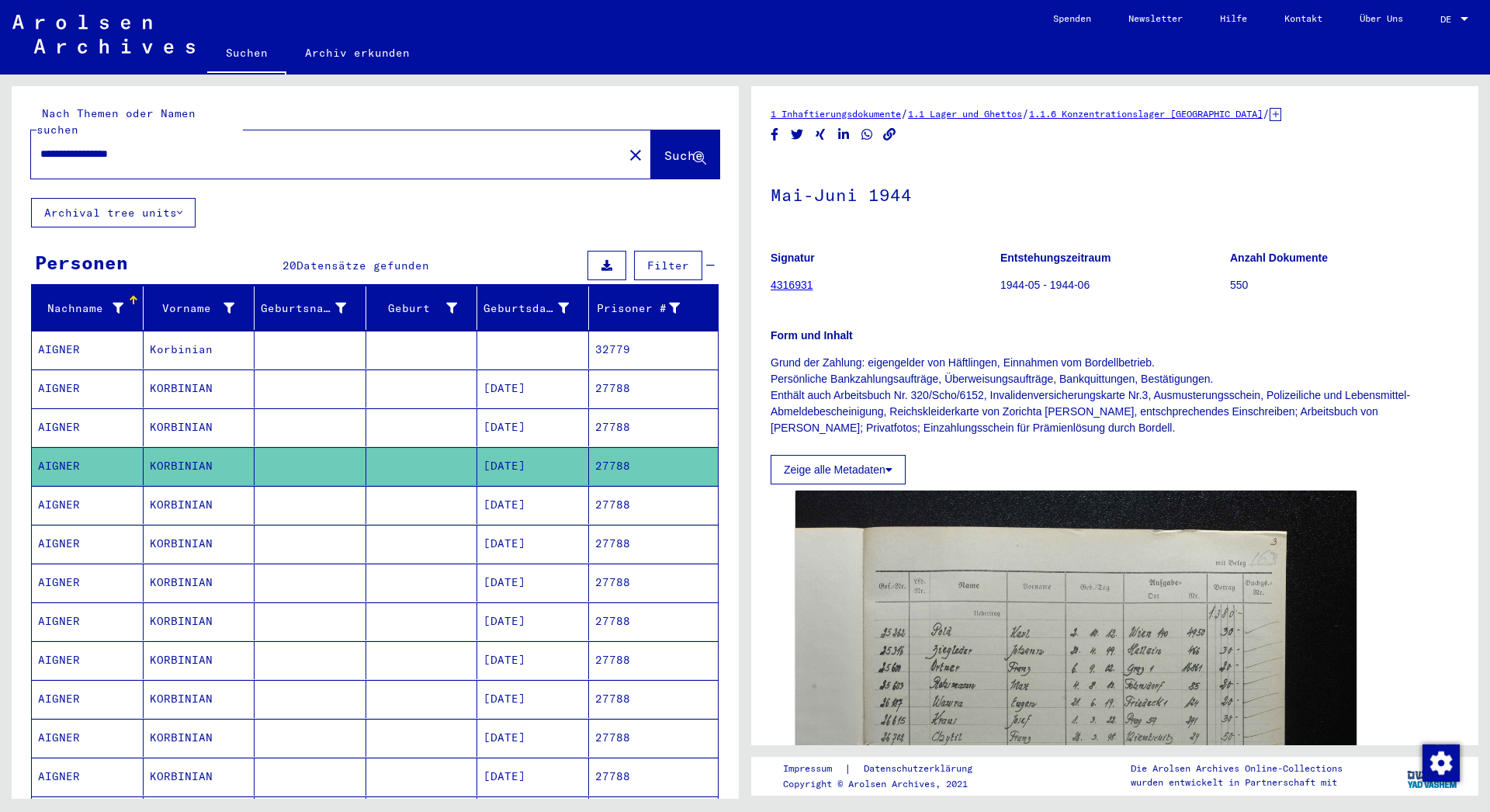
click at [184, 492] on mat-cell "KORBINIAN" at bounding box center [199, 505] width 112 height 38
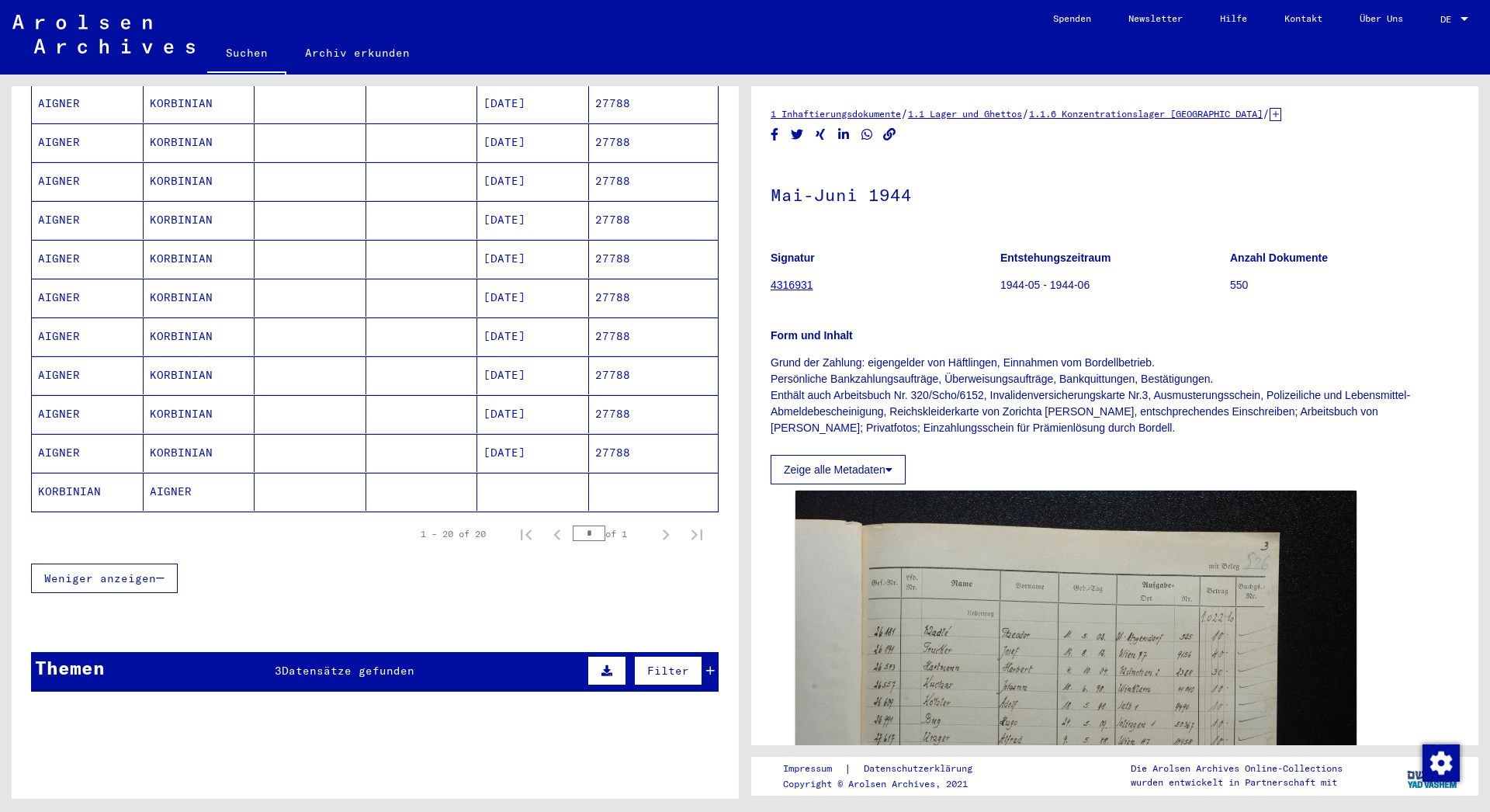
scroll to position [596, 0]
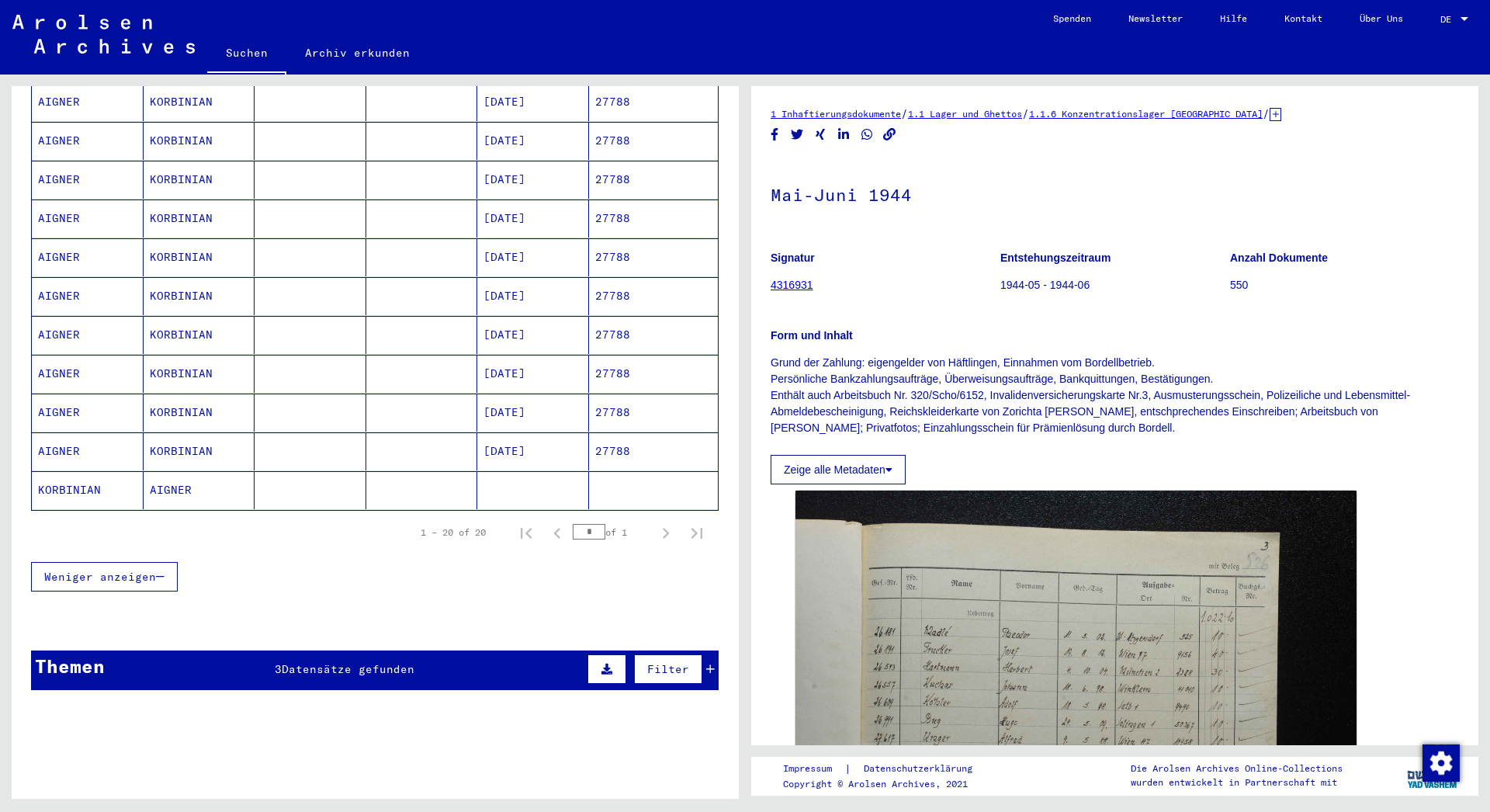
click at [180, 471] on mat-cell "AIGNER" at bounding box center [199, 490] width 112 height 38
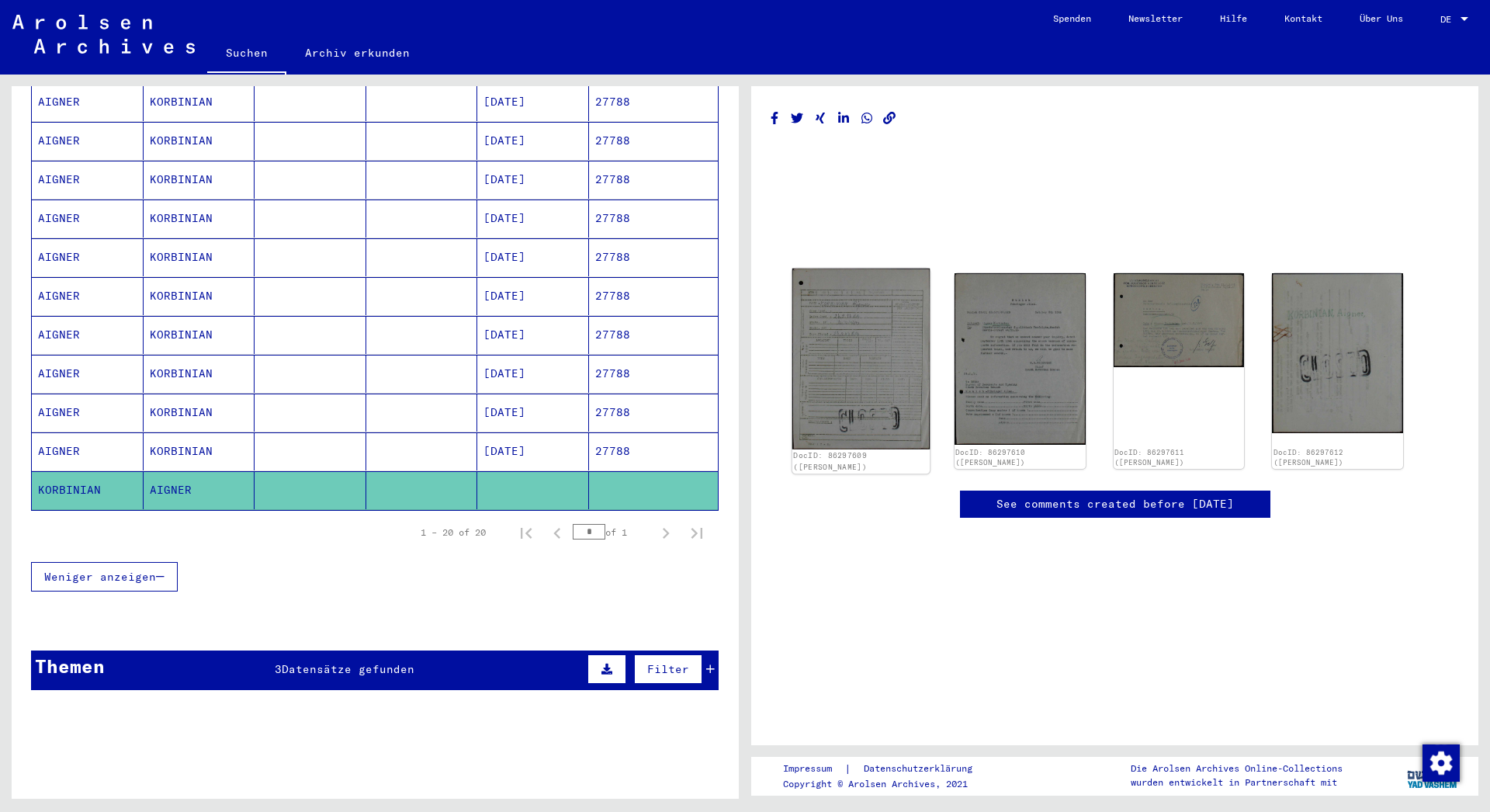
click at [840, 374] on img at bounding box center [861, 359] width 137 height 181
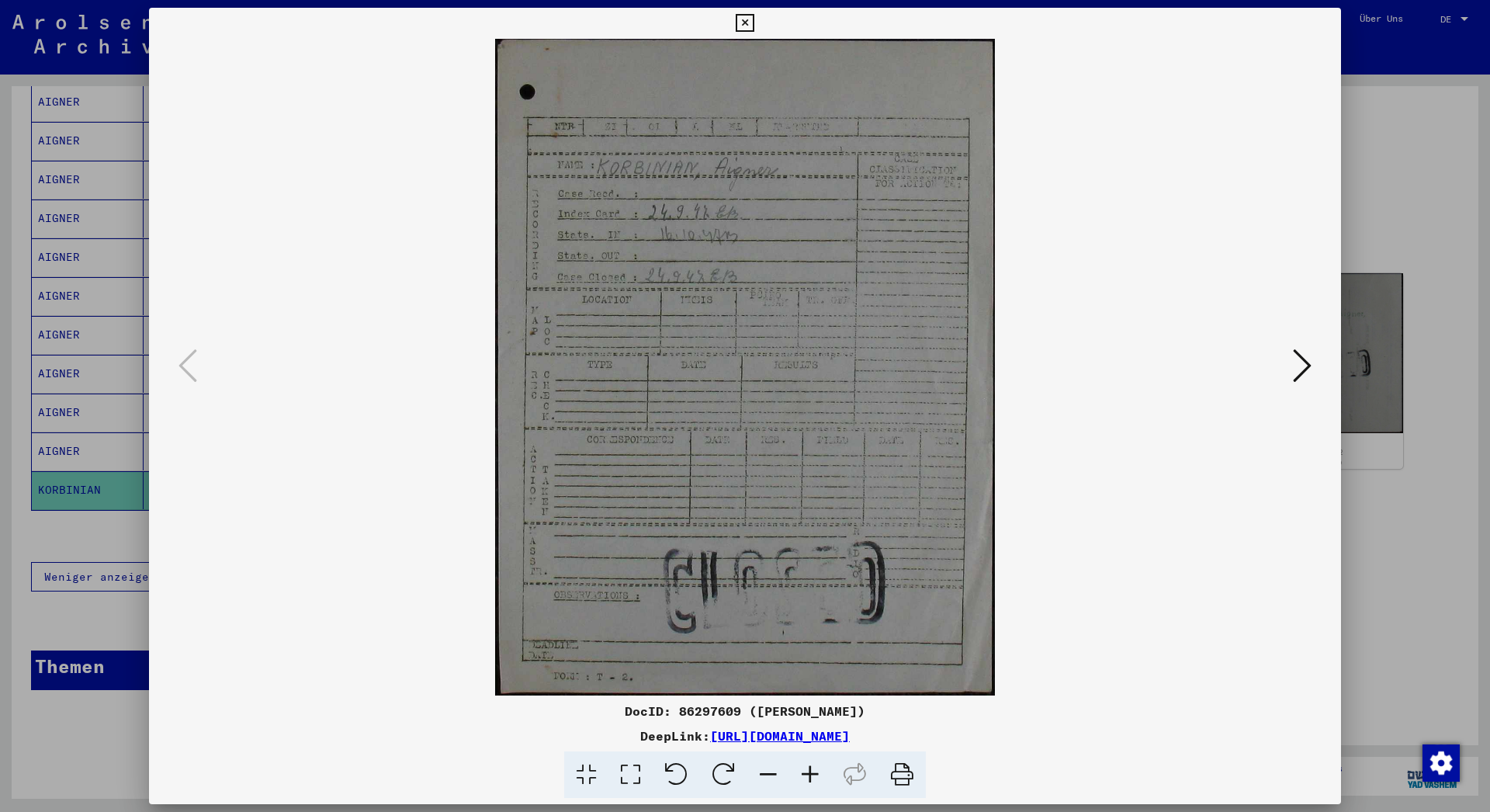
click at [1301, 363] on icon at bounding box center [1301, 366] width 19 height 38
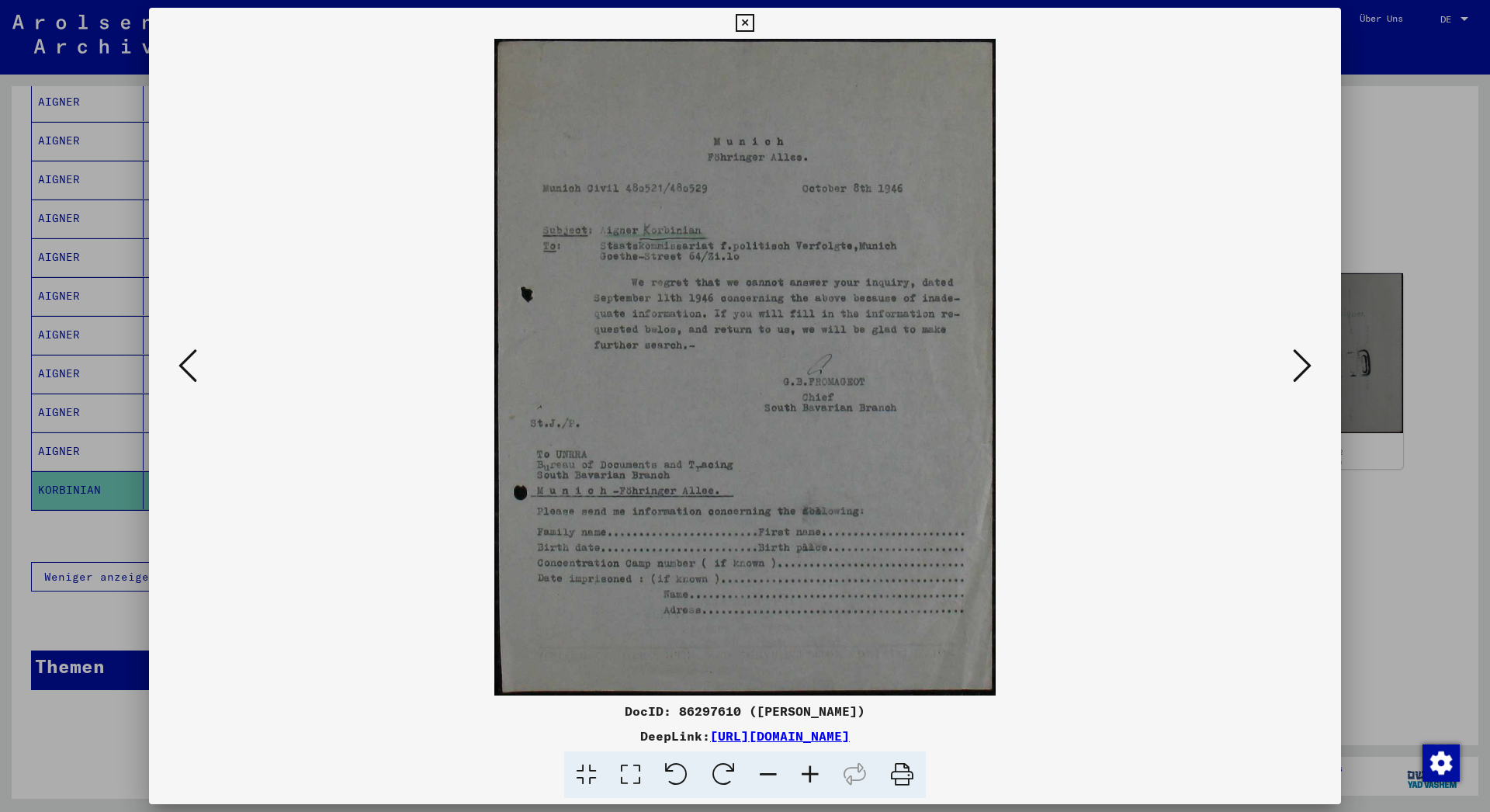
click at [1302, 370] on icon at bounding box center [1301, 366] width 19 height 38
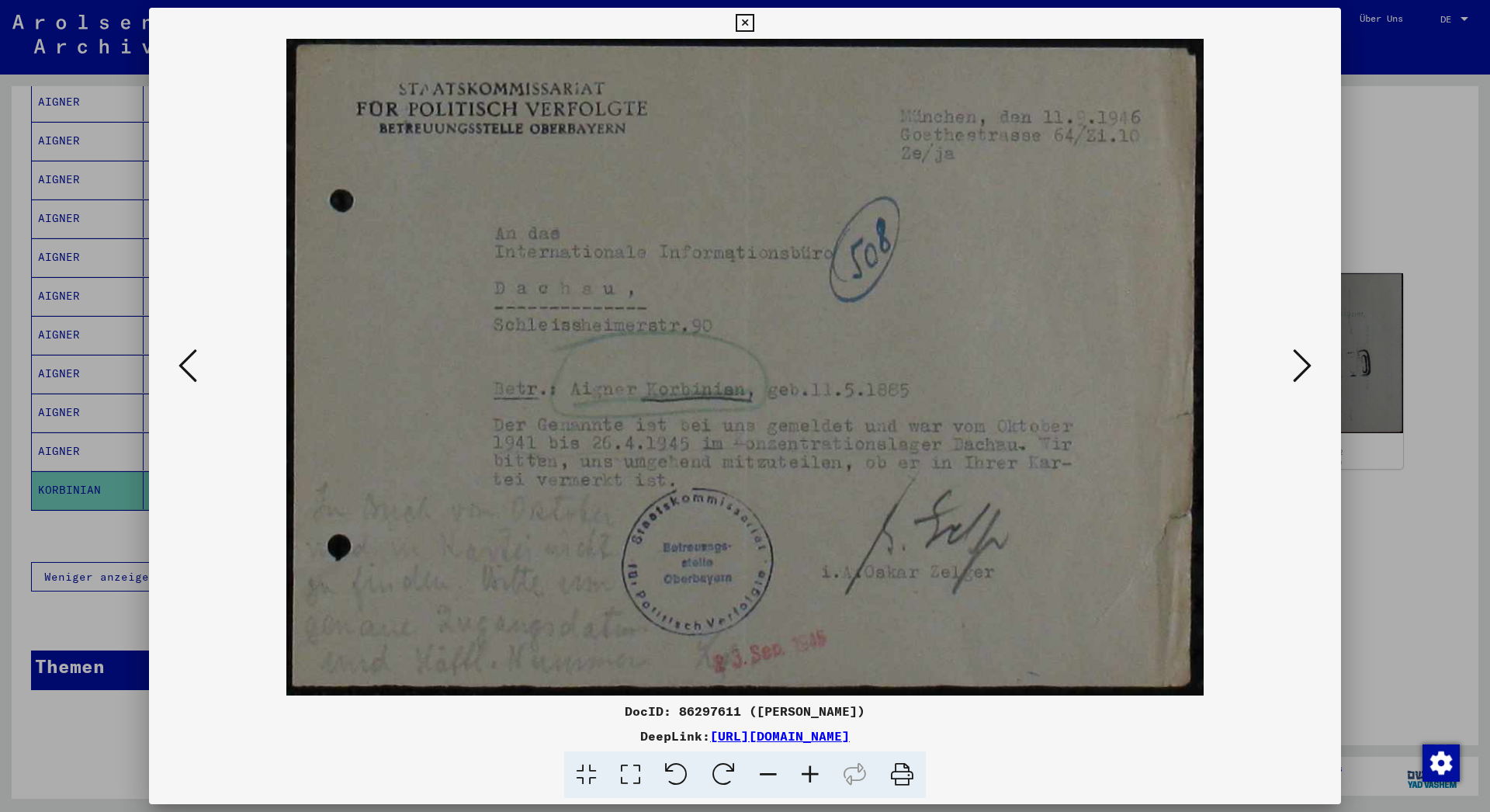
click at [1302, 370] on icon at bounding box center [1301, 366] width 19 height 38
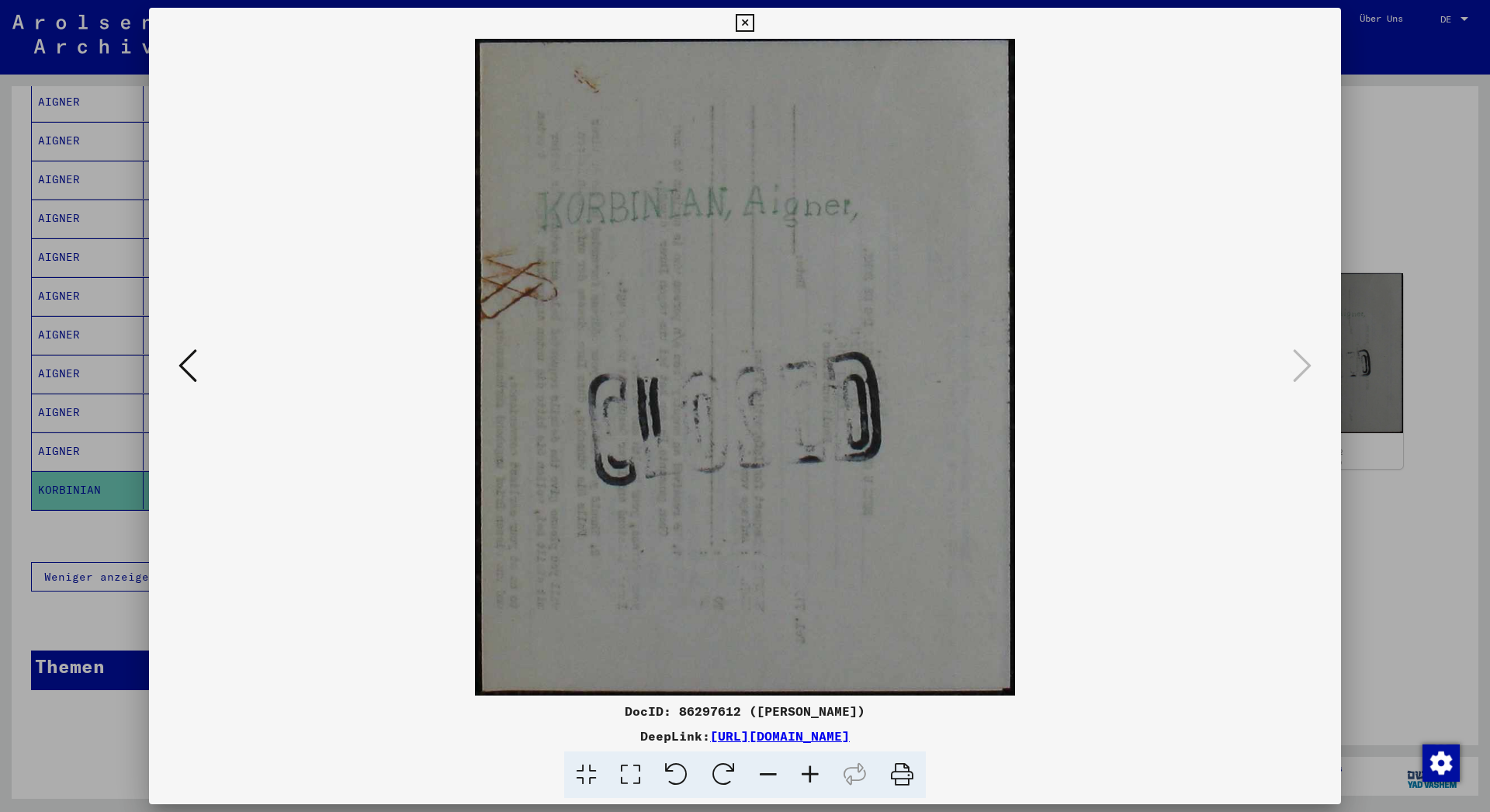
click at [753, 20] on icon at bounding box center [744, 23] width 18 height 19
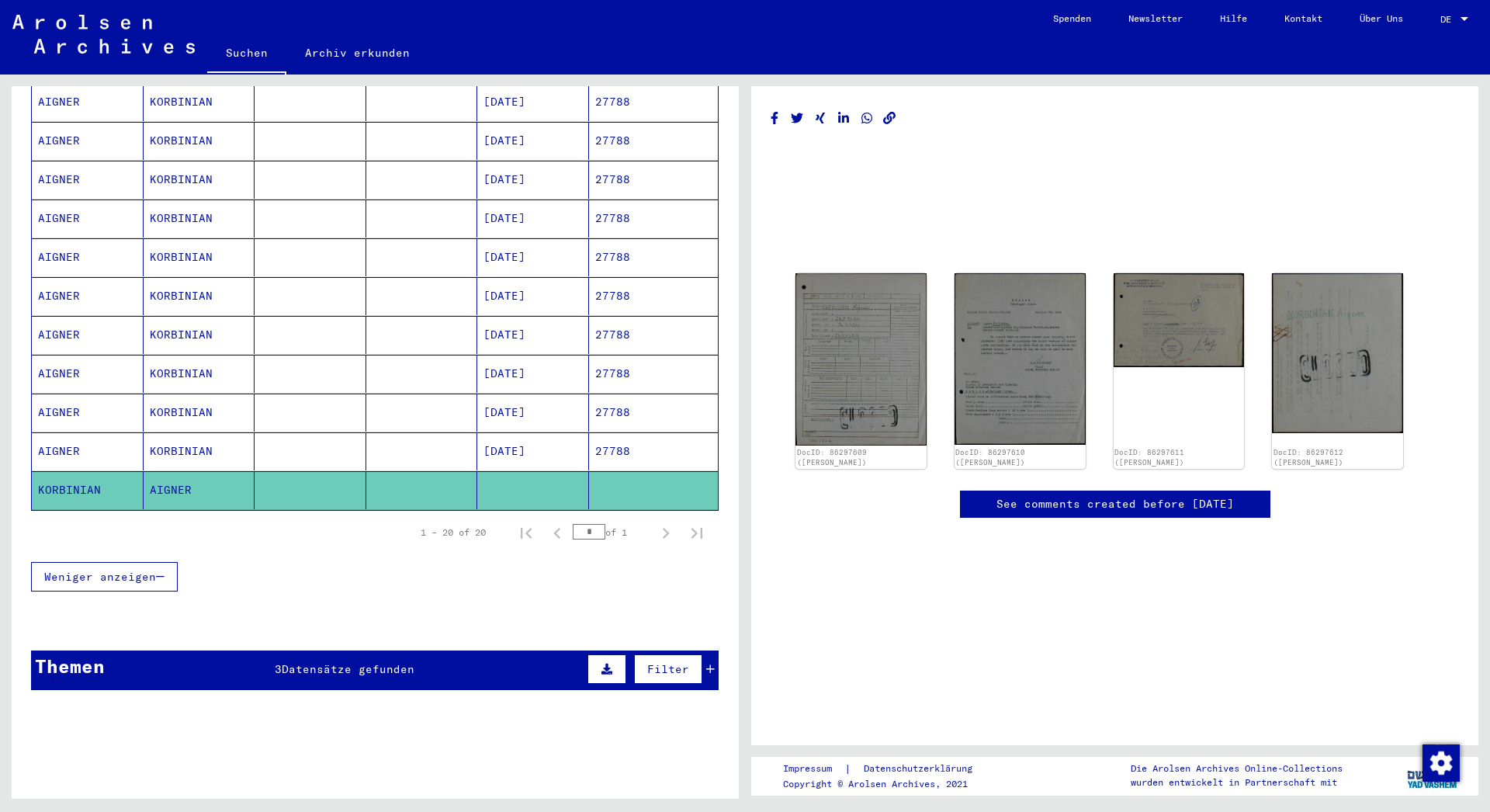
click at [162, 432] on mat-cell "KORBINIAN" at bounding box center [199, 451] width 112 height 38
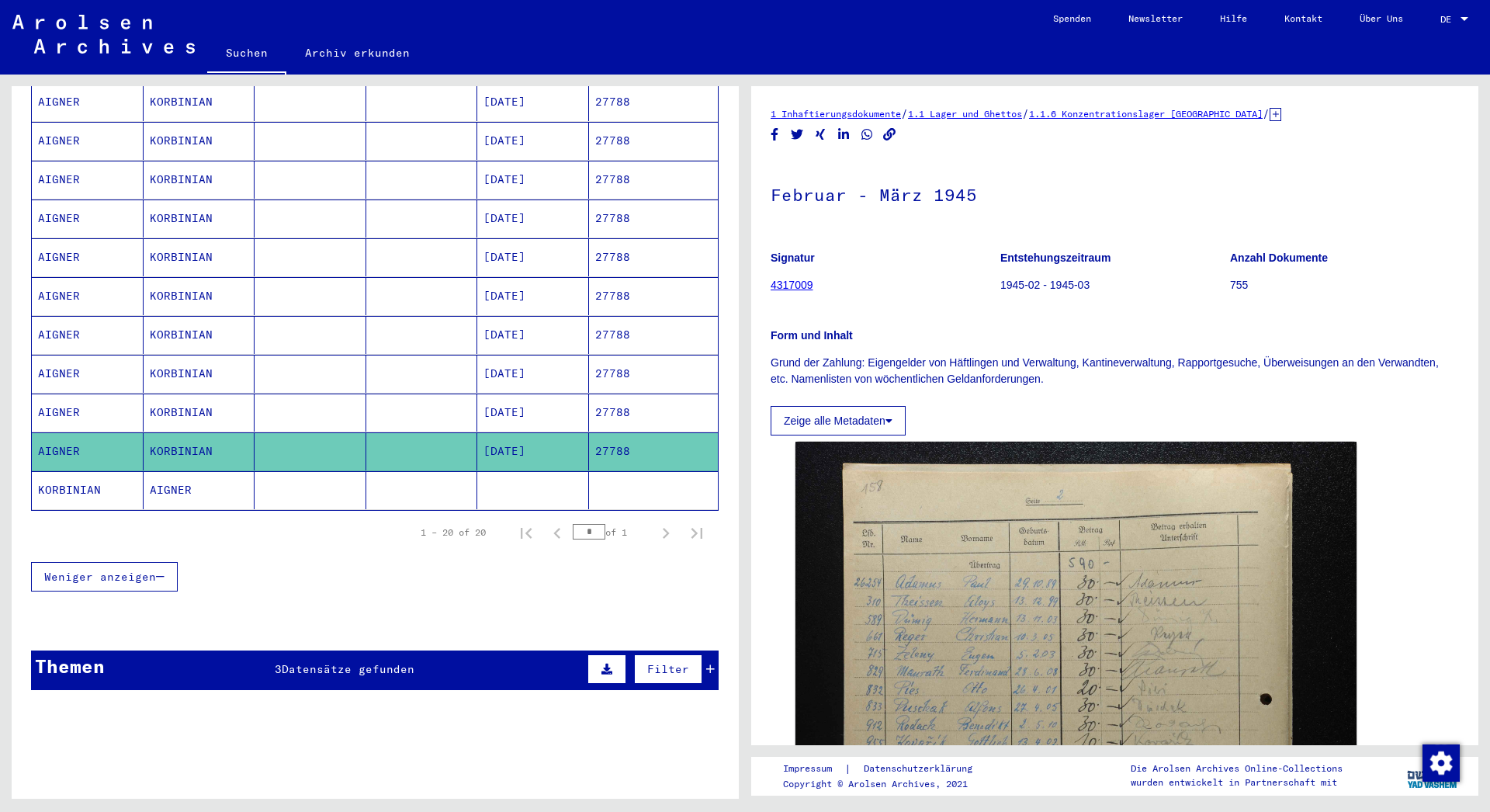
click at [183, 401] on mat-cell "KORBINIAN" at bounding box center [199, 413] width 112 height 38
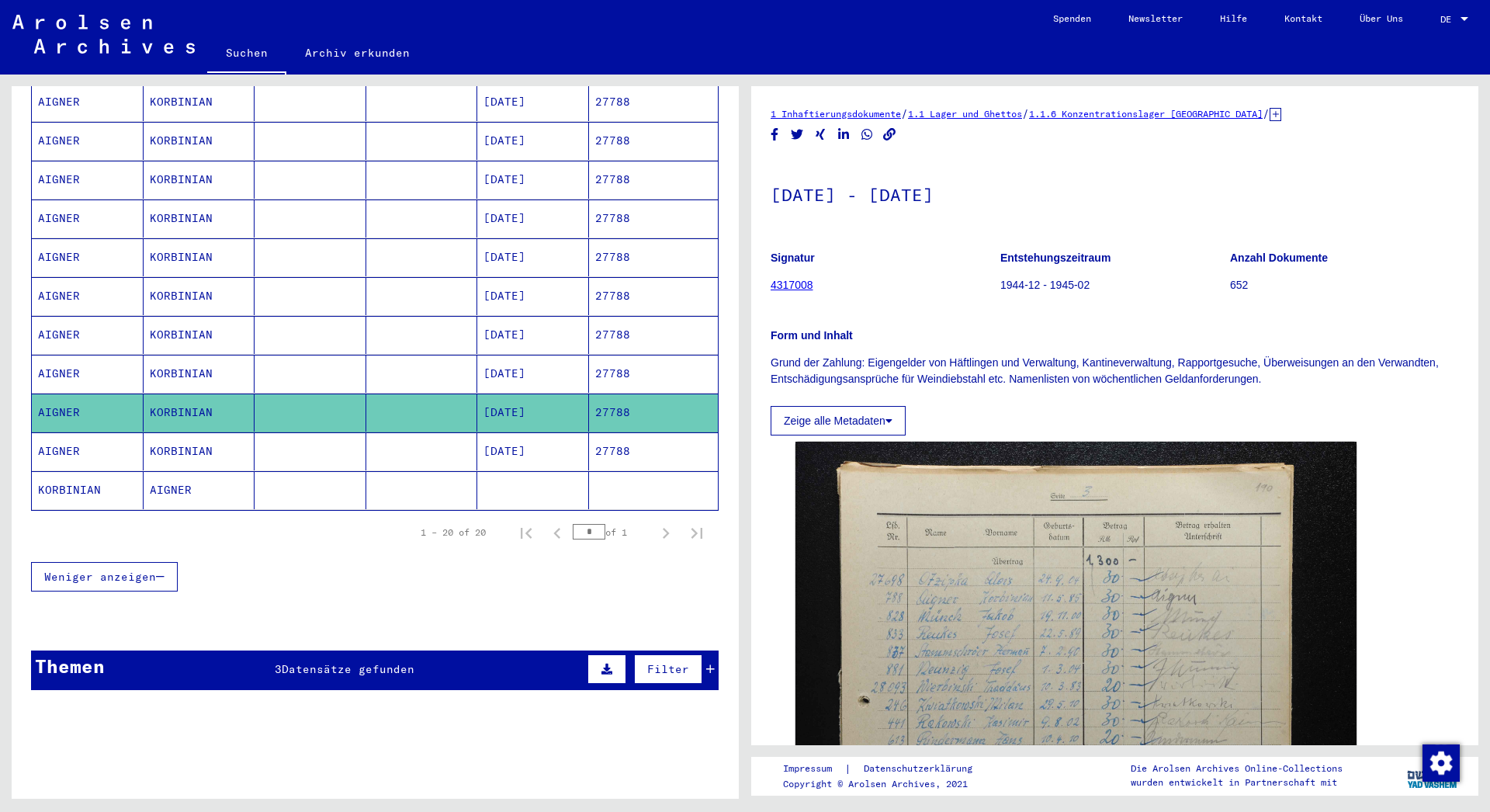
click at [211, 358] on mat-cell "KORBINIAN" at bounding box center [199, 373] width 112 height 38
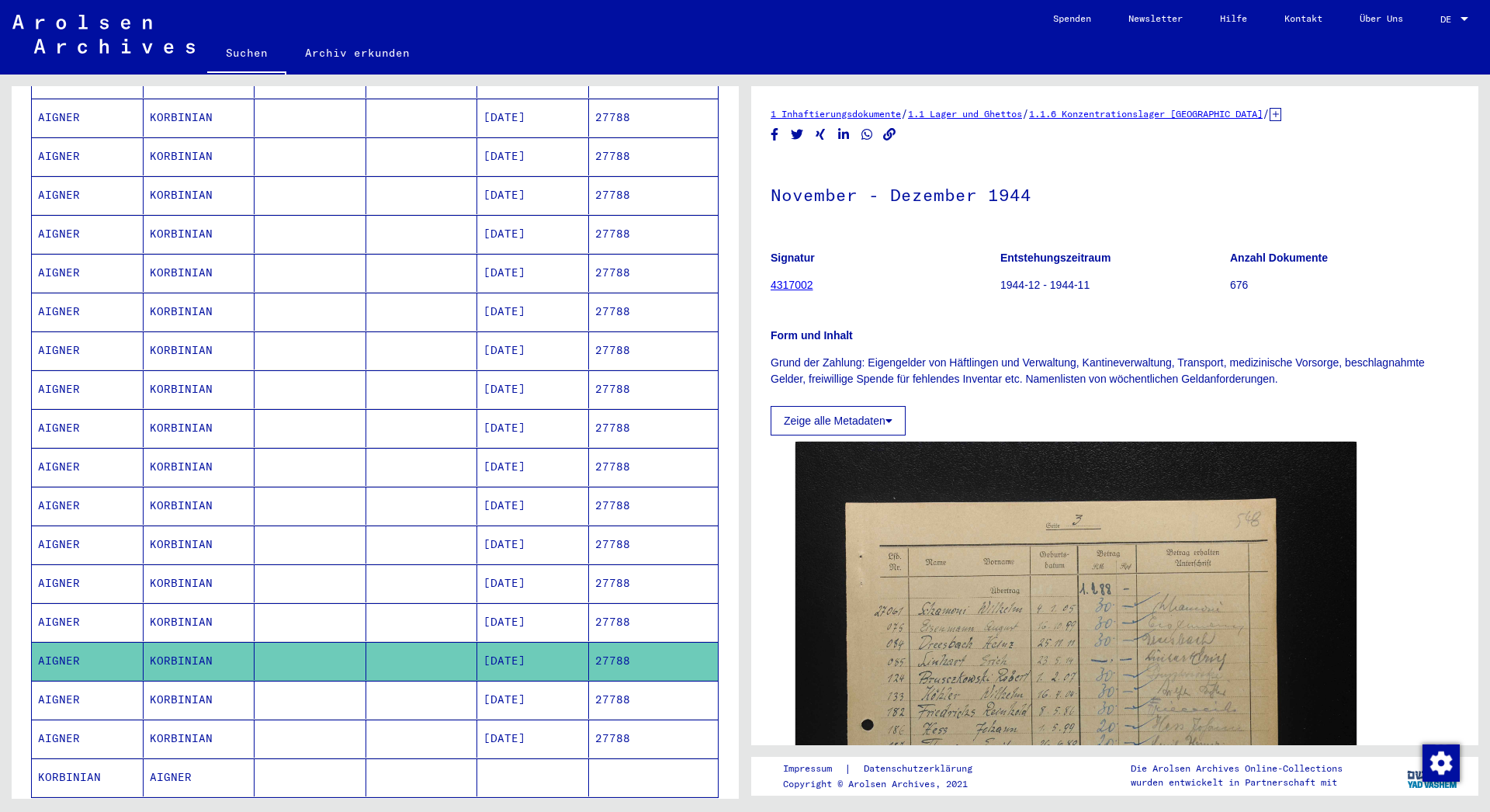
scroll to position [261, 0]
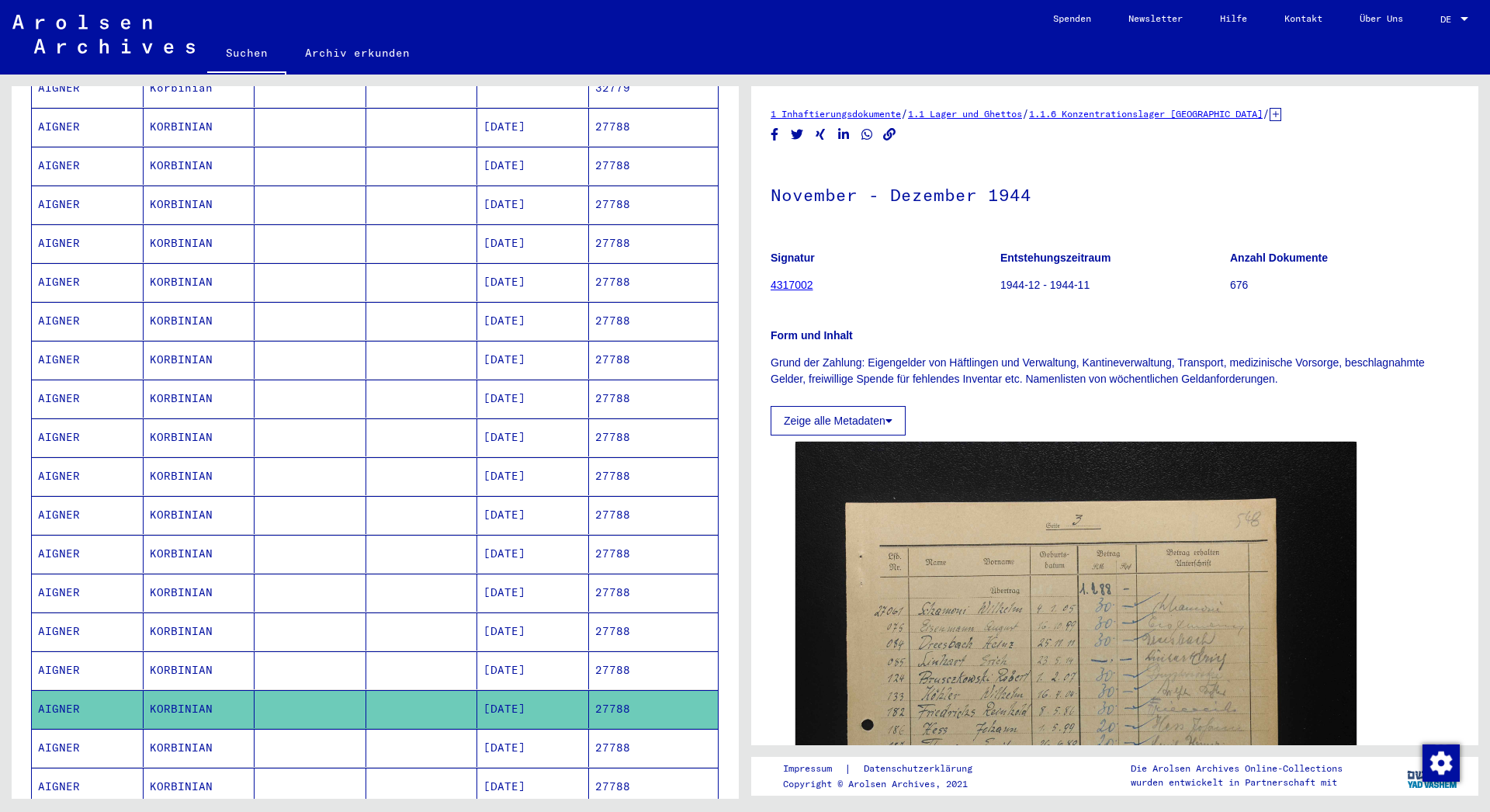
click at [194, 500] on mat-cell "KORBINIAN" at bounding box center [199, 515] width 112 height 38
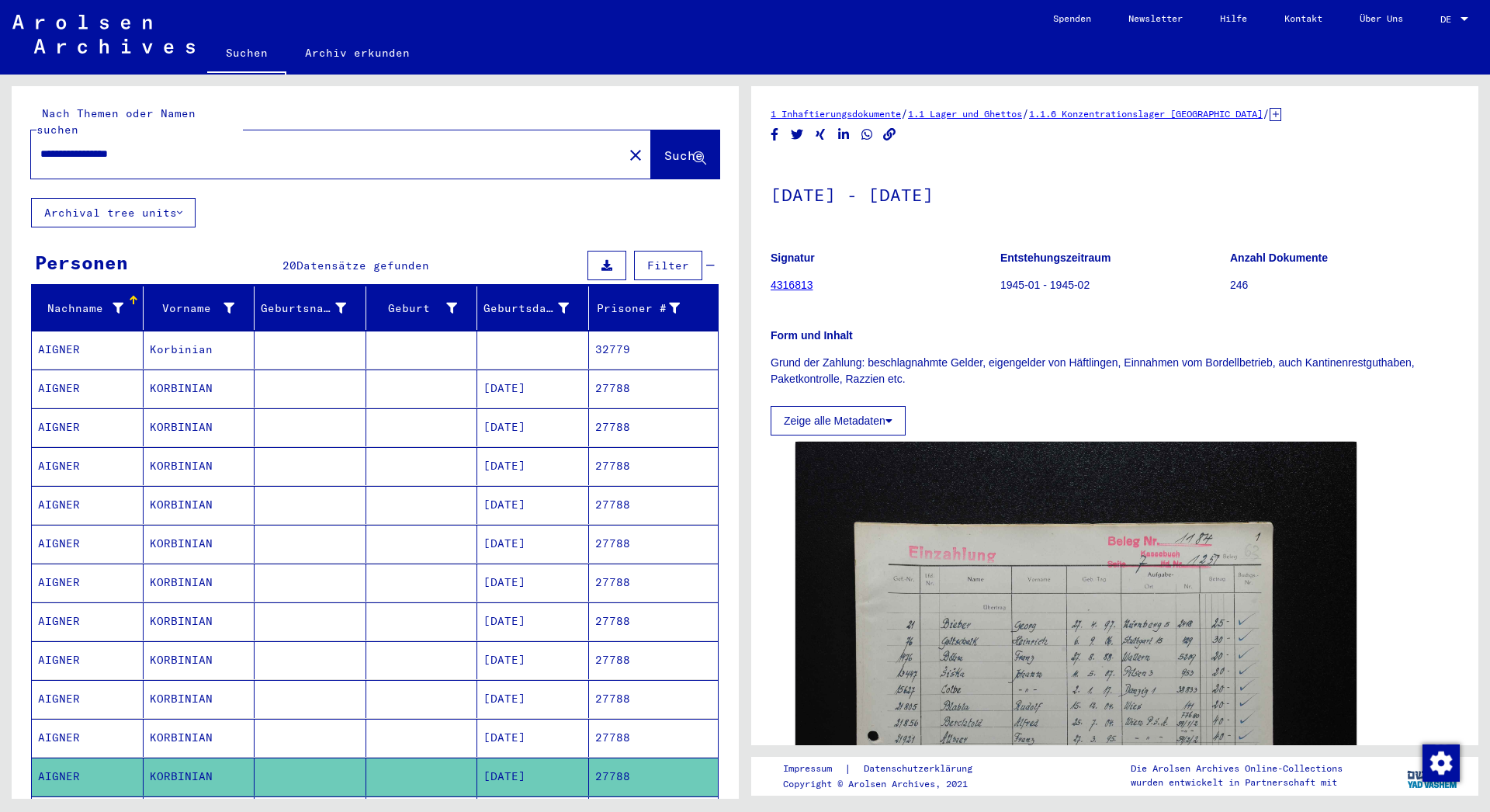
click at [214, 341] on mat-cell "Korbinian" at bounding box center [199, 350] width 112 height 38
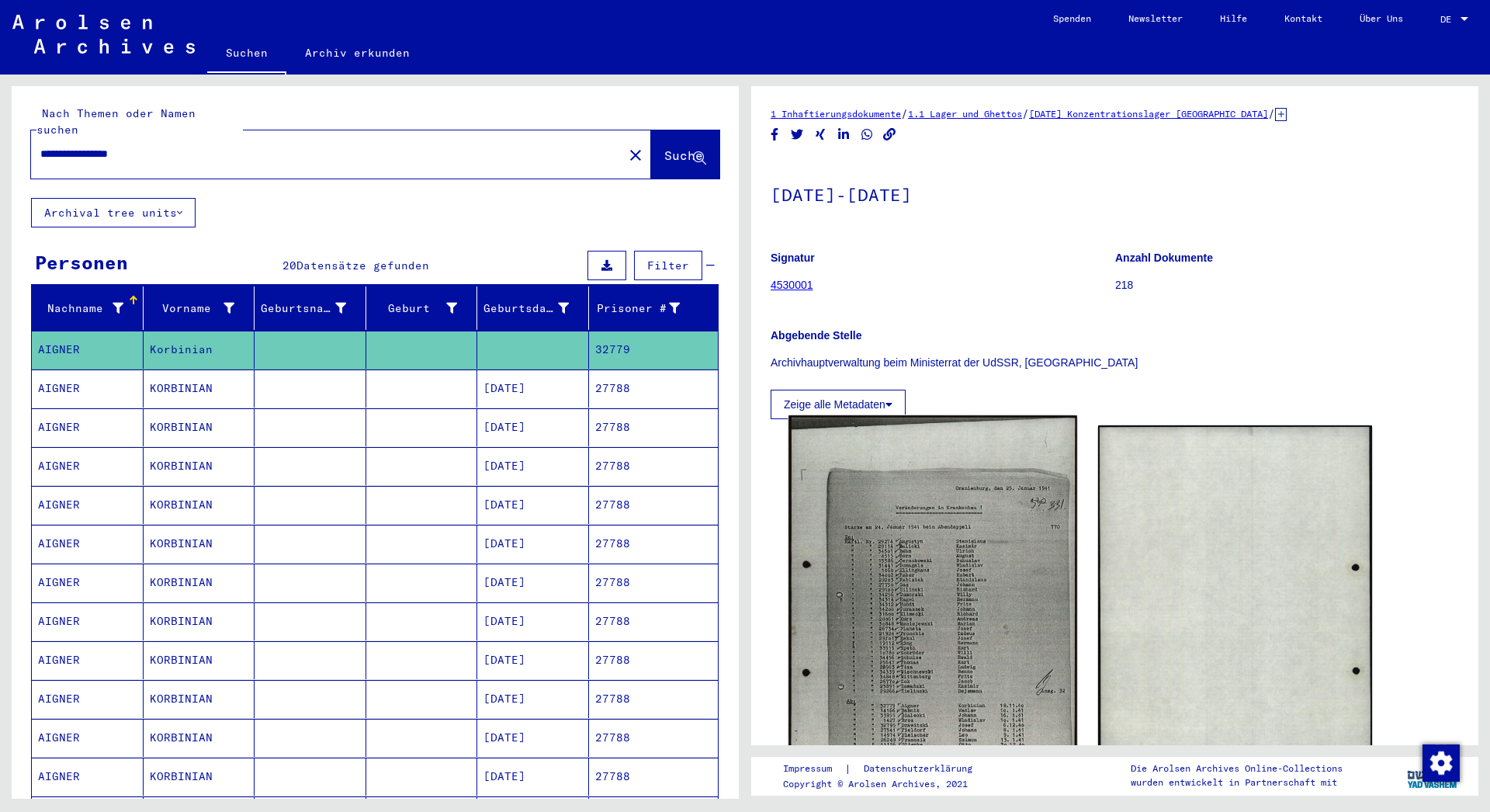
click at [920, 545] on img at bounding box center [932, 618] width 288 height 405
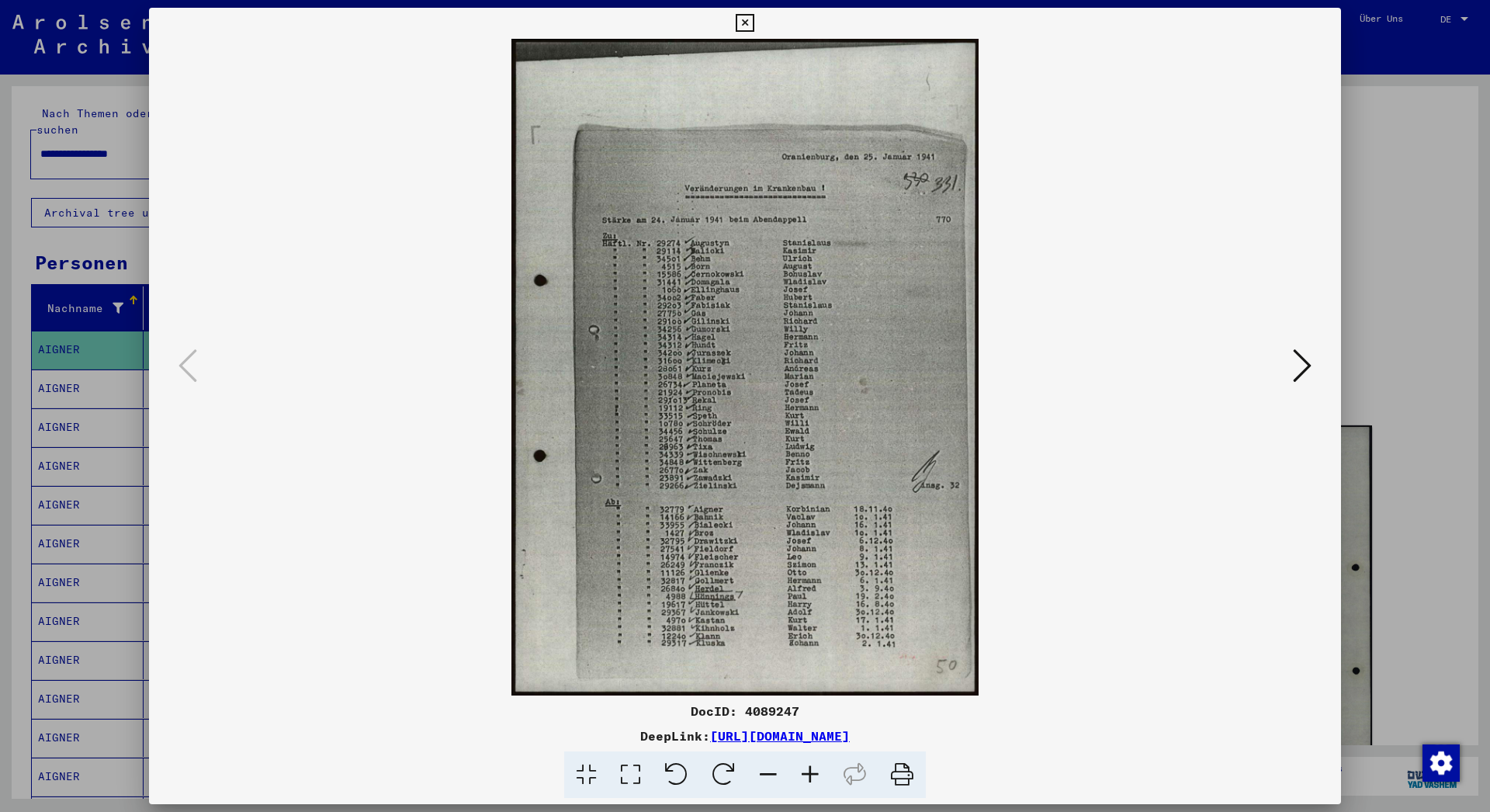
click at [1296, 366] on icon at bounding box center [1301, 366] width 19 height 38
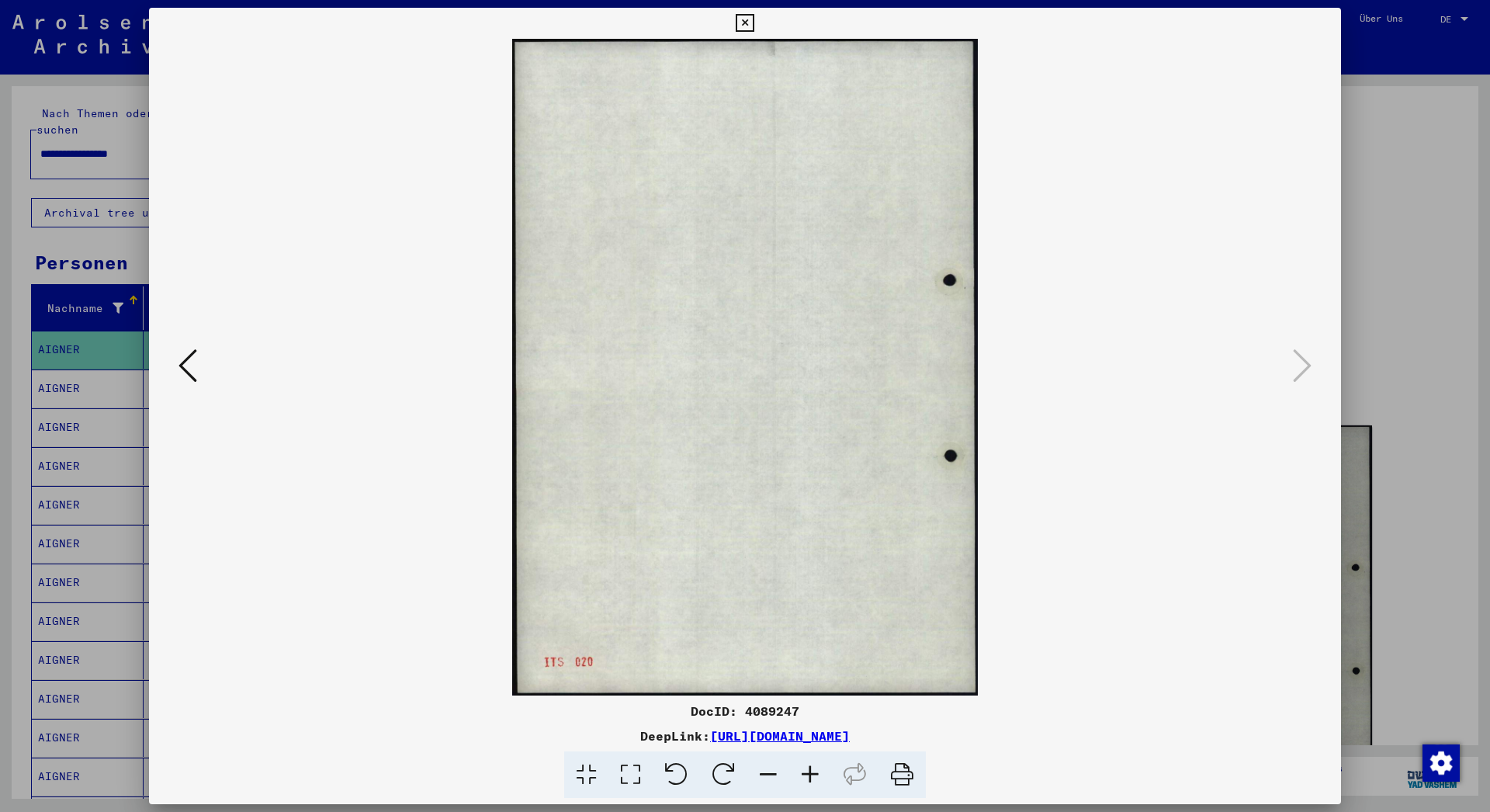
click at [753, 23] on icon at bounding box center [744, 23] width 18 height 19
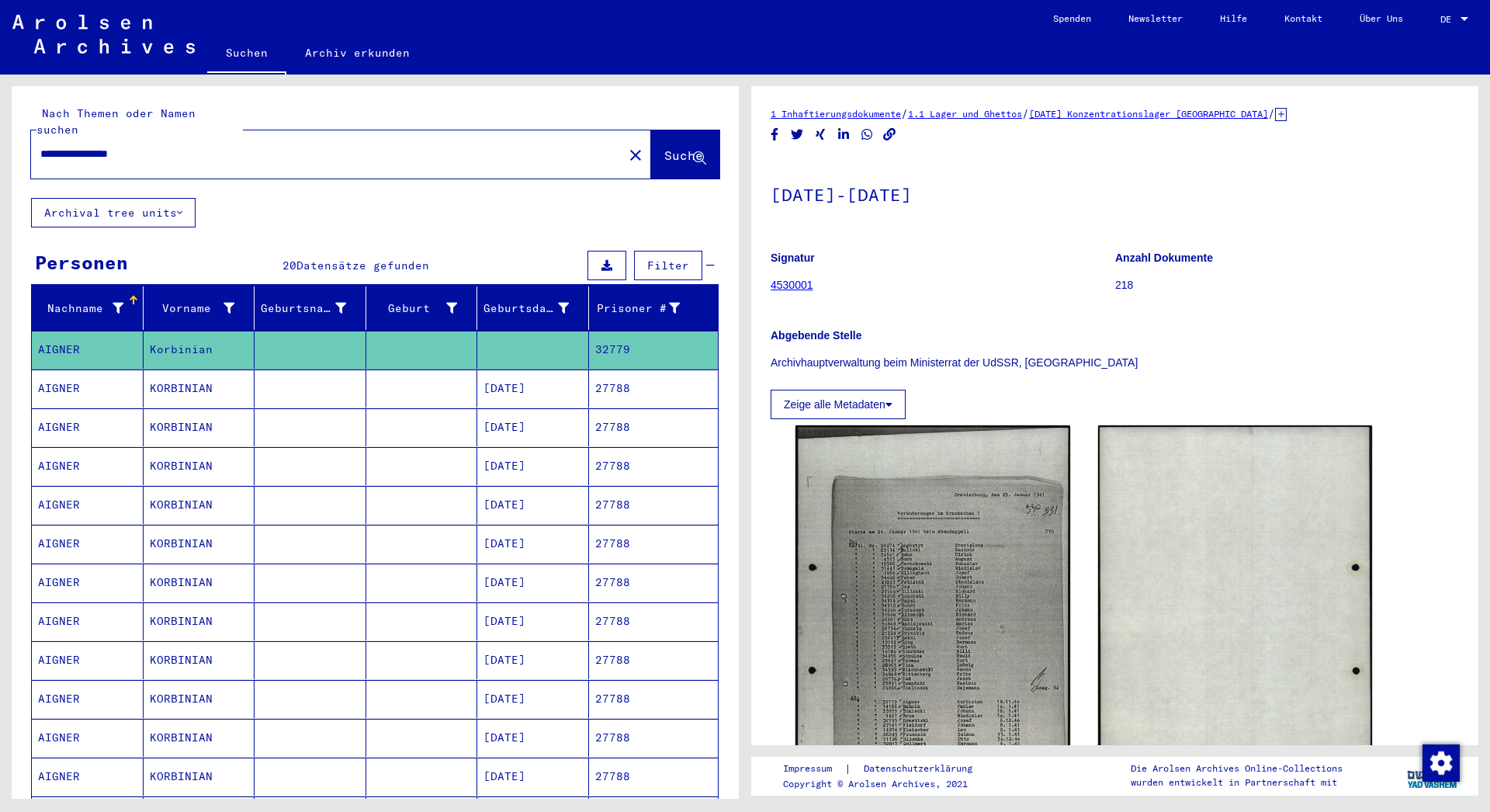
click at [668, 150] on button "Suche" at bounding box center [685, 154] width 69 height 48
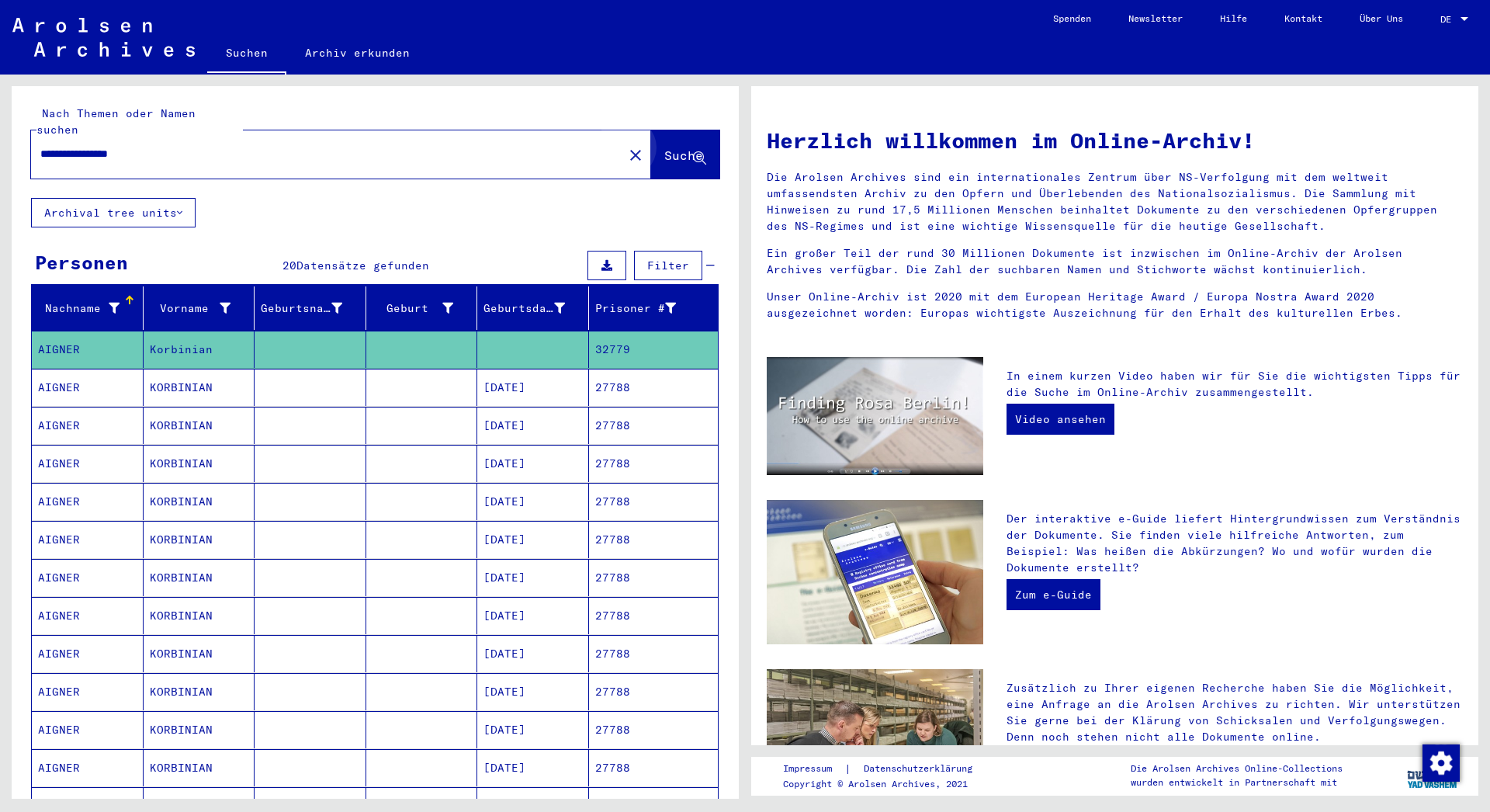
click at [668, 149] on button "Suche" at bounding box center [685, 154] width 69 height 48
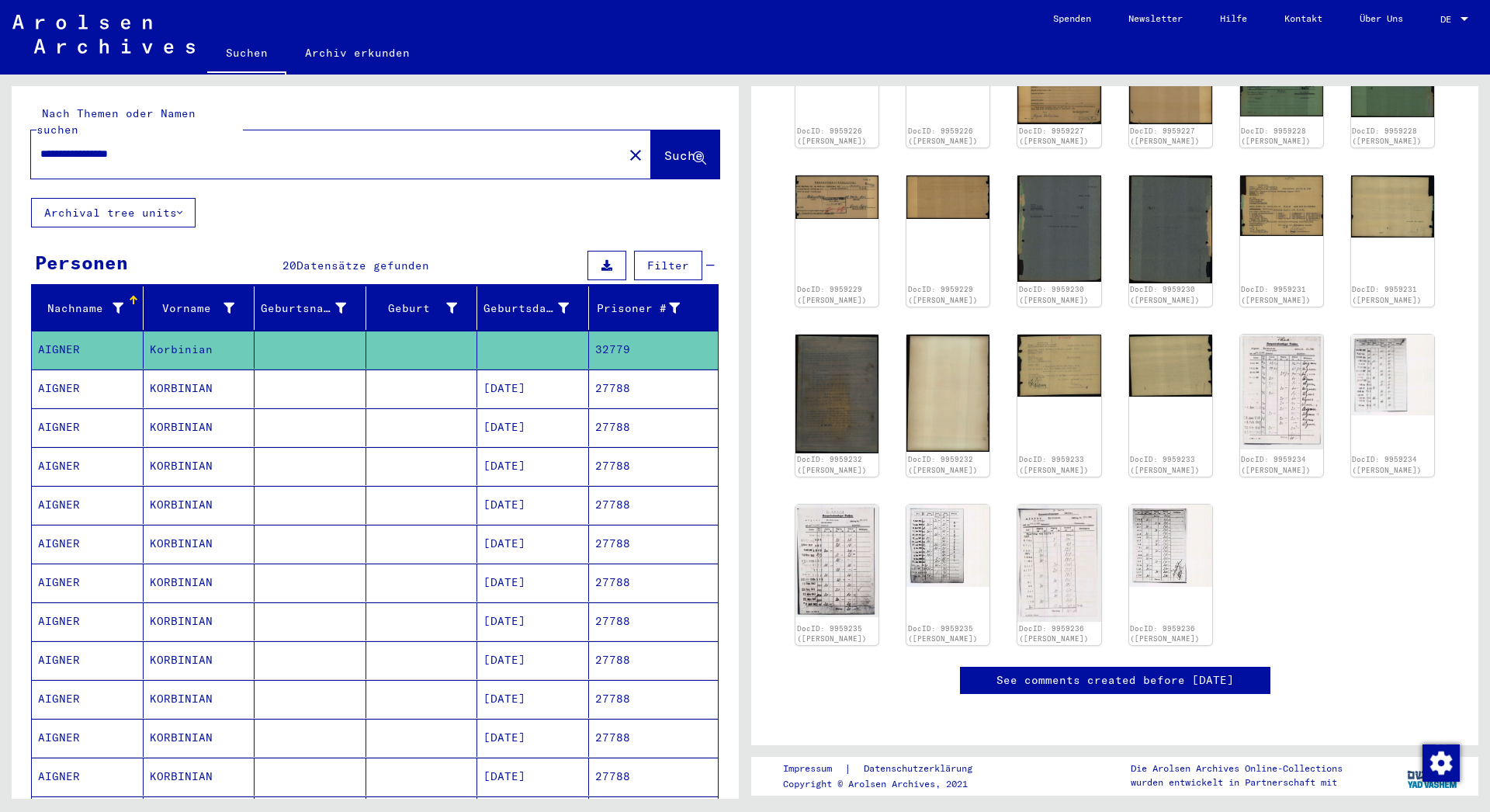
scroll to position [338, 0]
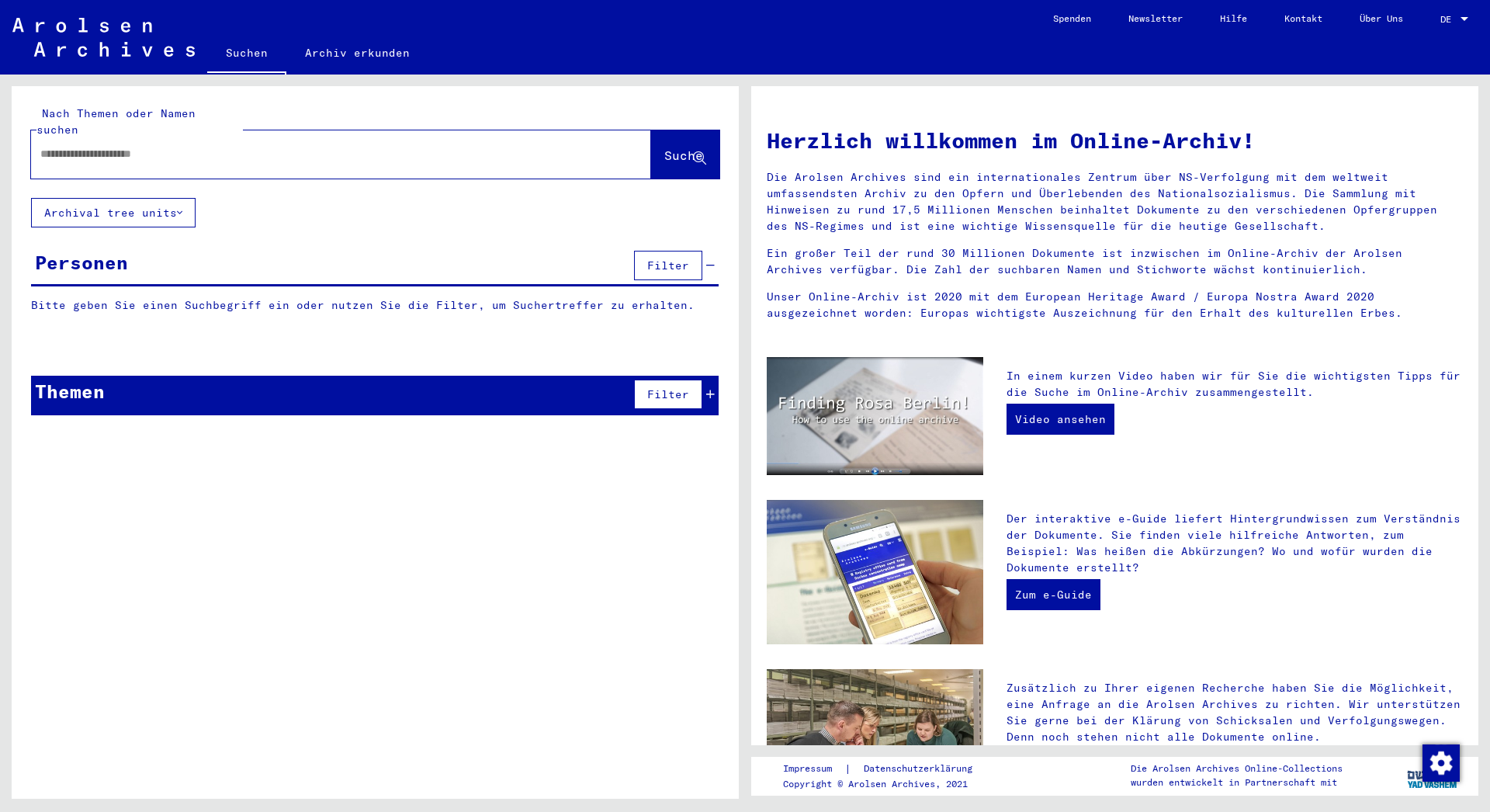
click at [201, 146] on input "text" at bounding box center [322, 154] width 564 height 16
paste input "**********"
type input "**********"
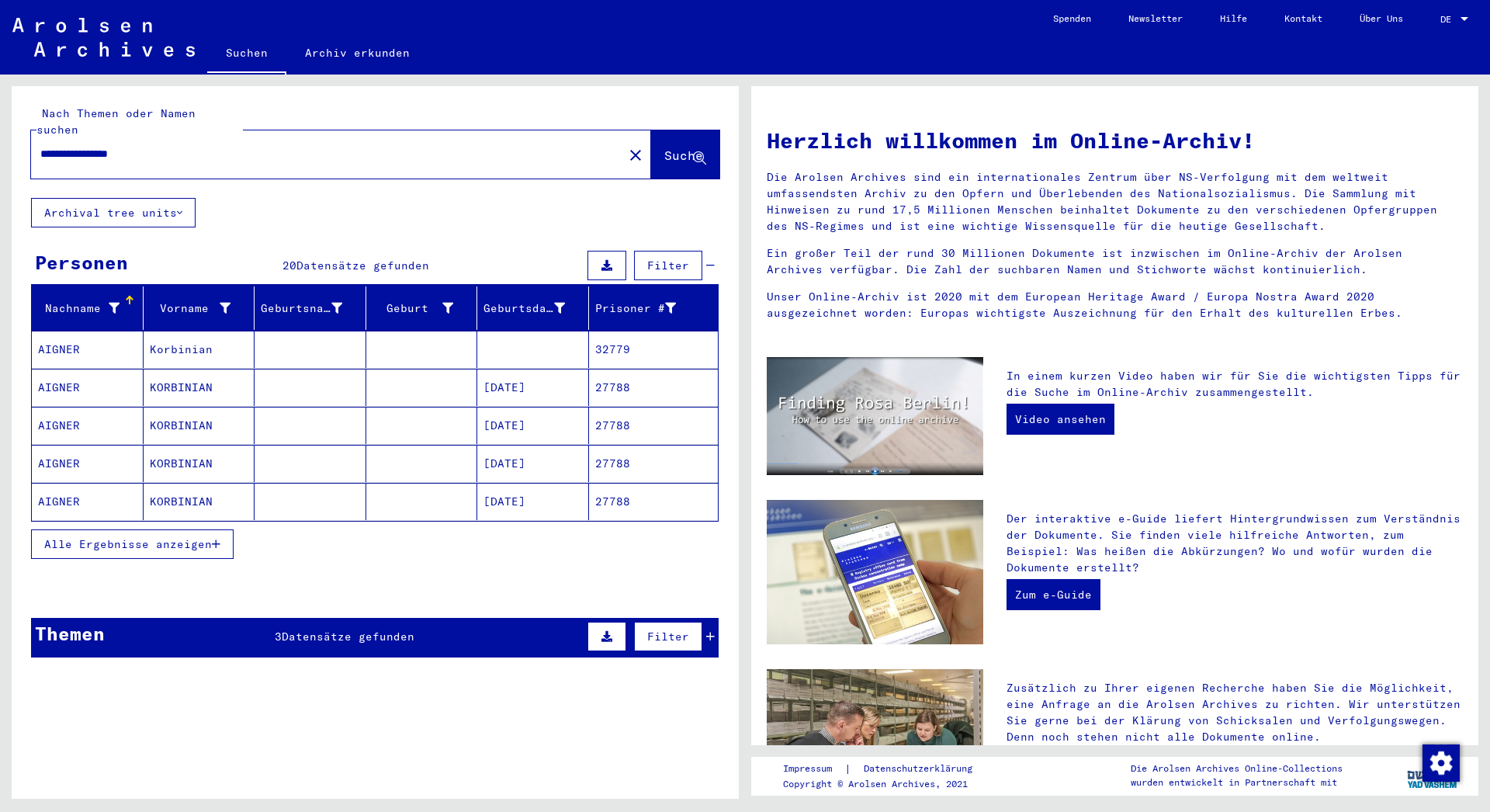
click at [596, 333] on mat-cell "32779" at bounding box center [654, 350] width 130 height 38
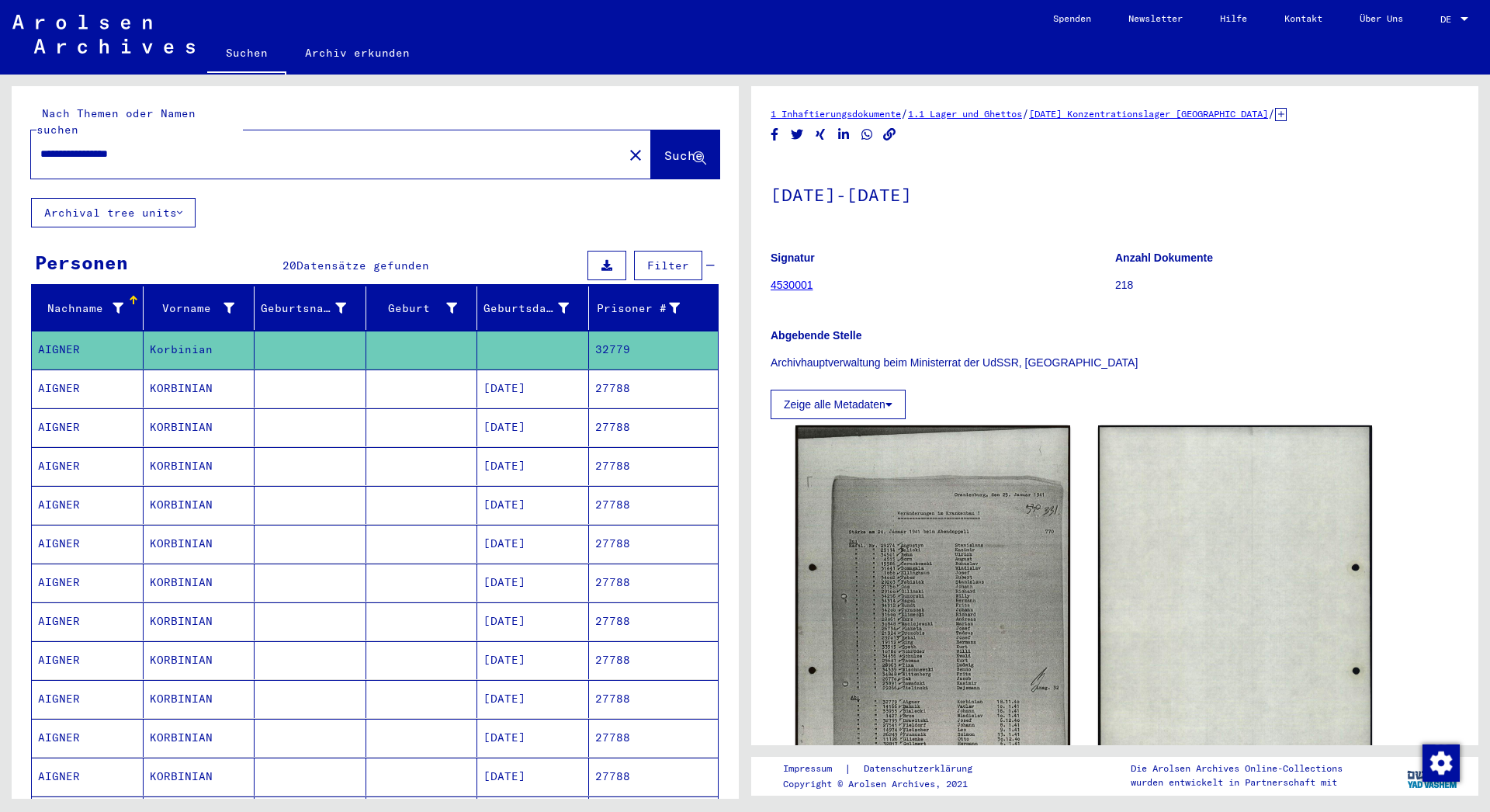
click at [181, 207] on icon at bounding box center [180, 212] width 6 height 11
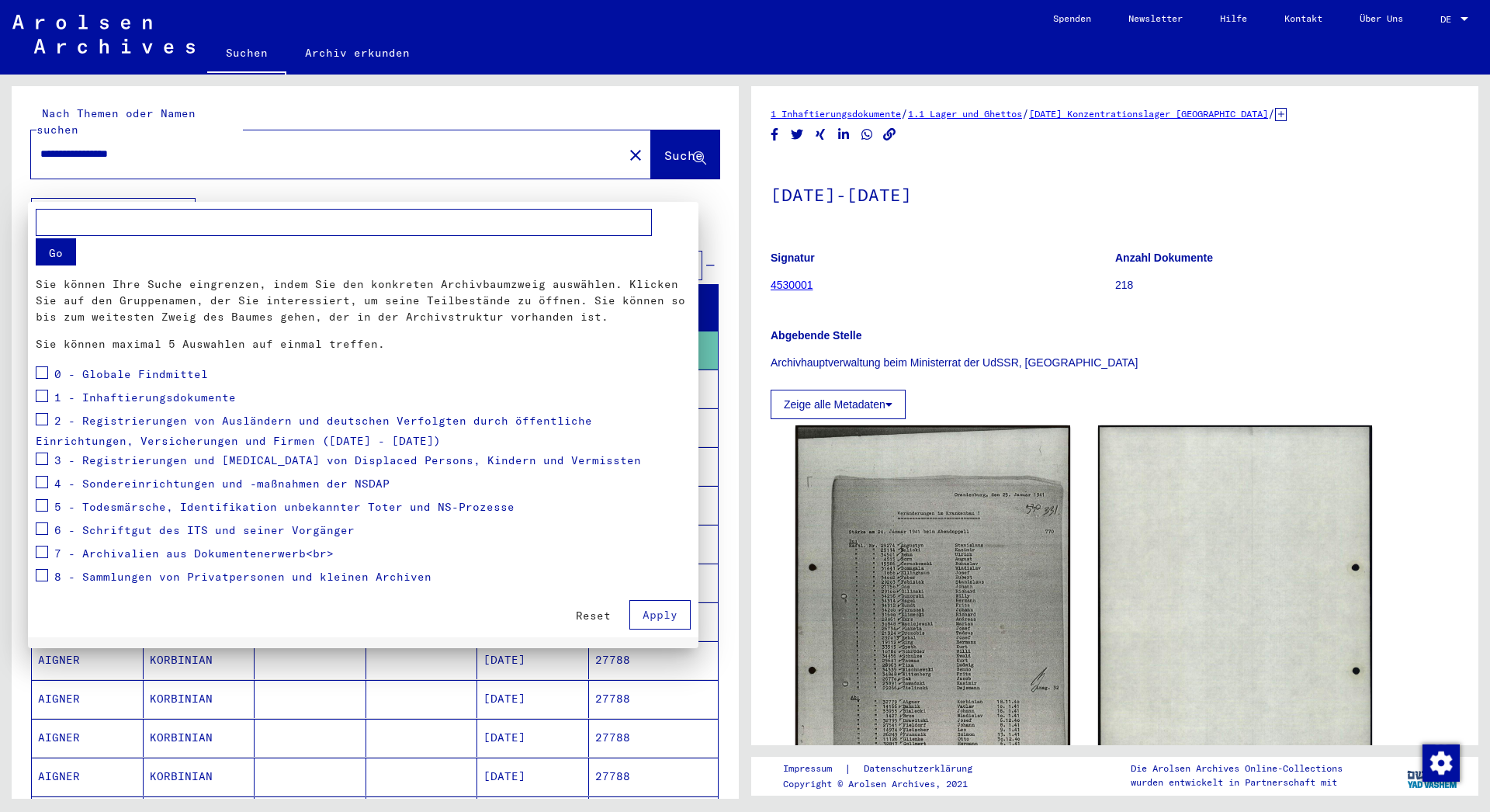
click at [176, 393] on span "1 - Inhaftierungsdokumente" at bounding box center [145, 397] width 181 height 14
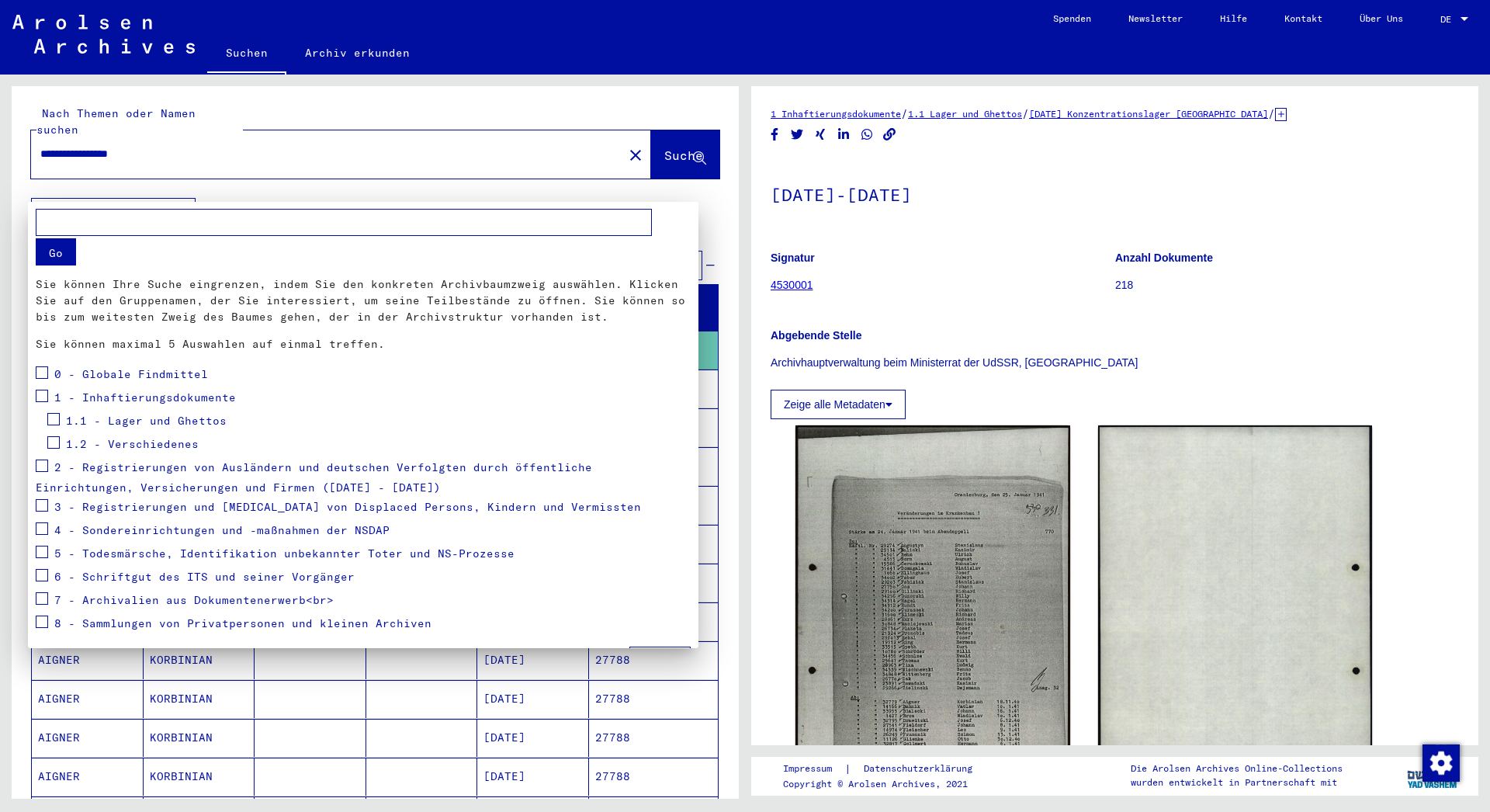
click at [159, 420] on span "1.1 - Lager und Ghettos" at bounding box center [146, 420] width 161 height 14
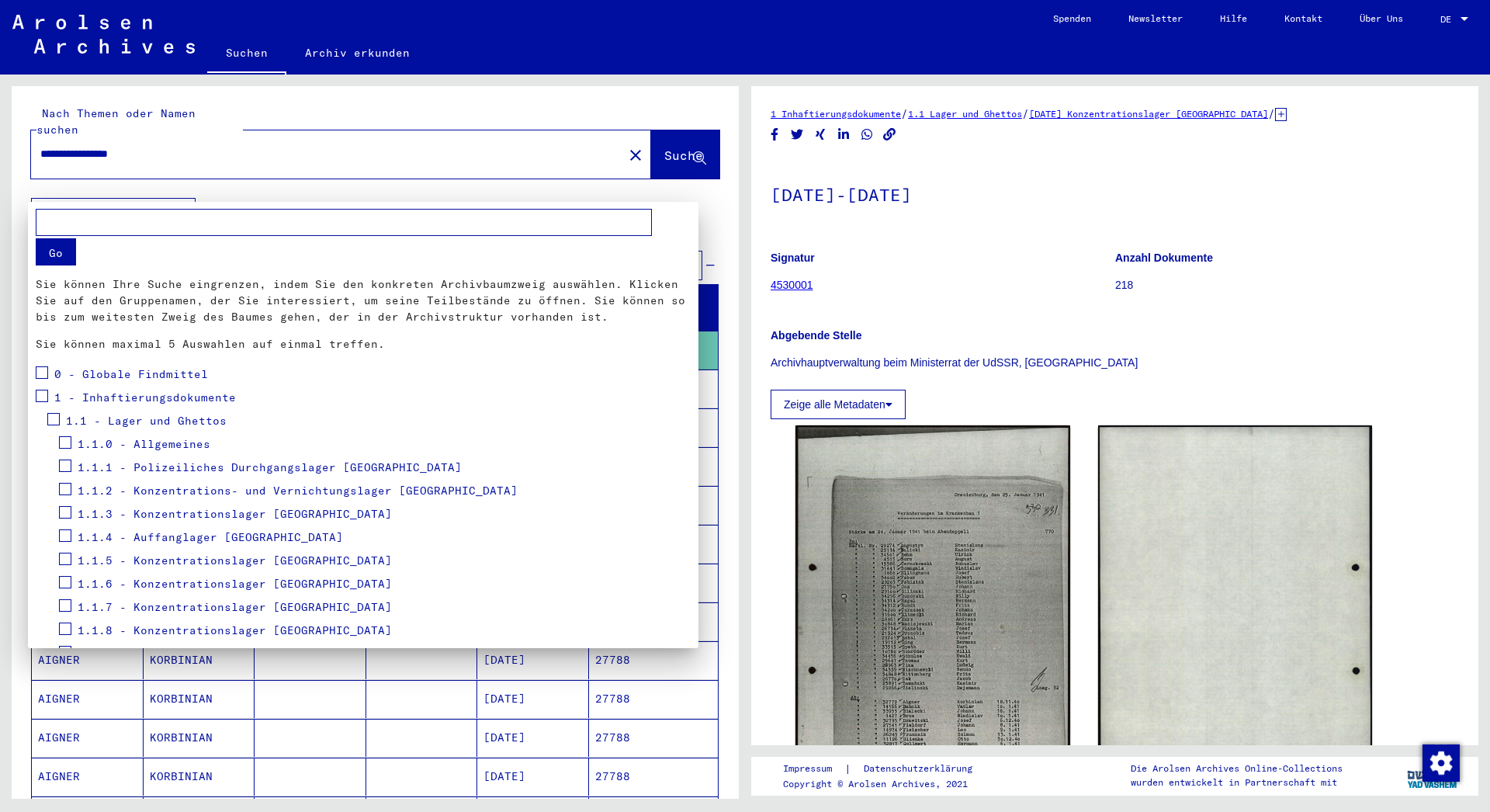
click at [199, 580] on span "1.1.6 - Konzentrationslager [GEOGRAPHIC_DATA]" at bounding box center [234, 583] width 315 height 14
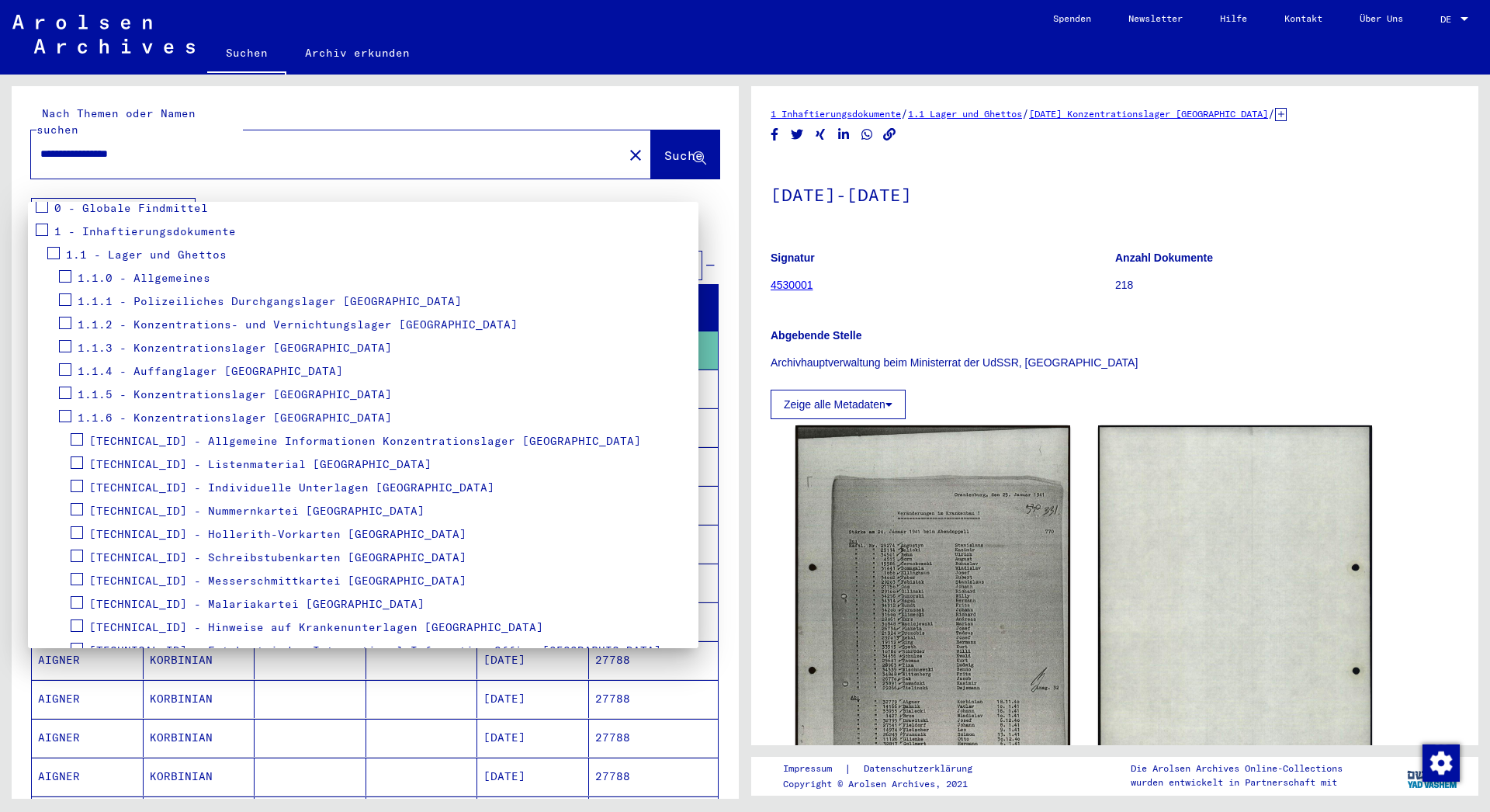
scroll to position [167, 0]
click at [254, 489] on span "[TECHNICAL_ID] - Individuelle Unterlagen [GEOGRAPHIC_DATA]" at bounding box center [292, 485] width 405 height 14
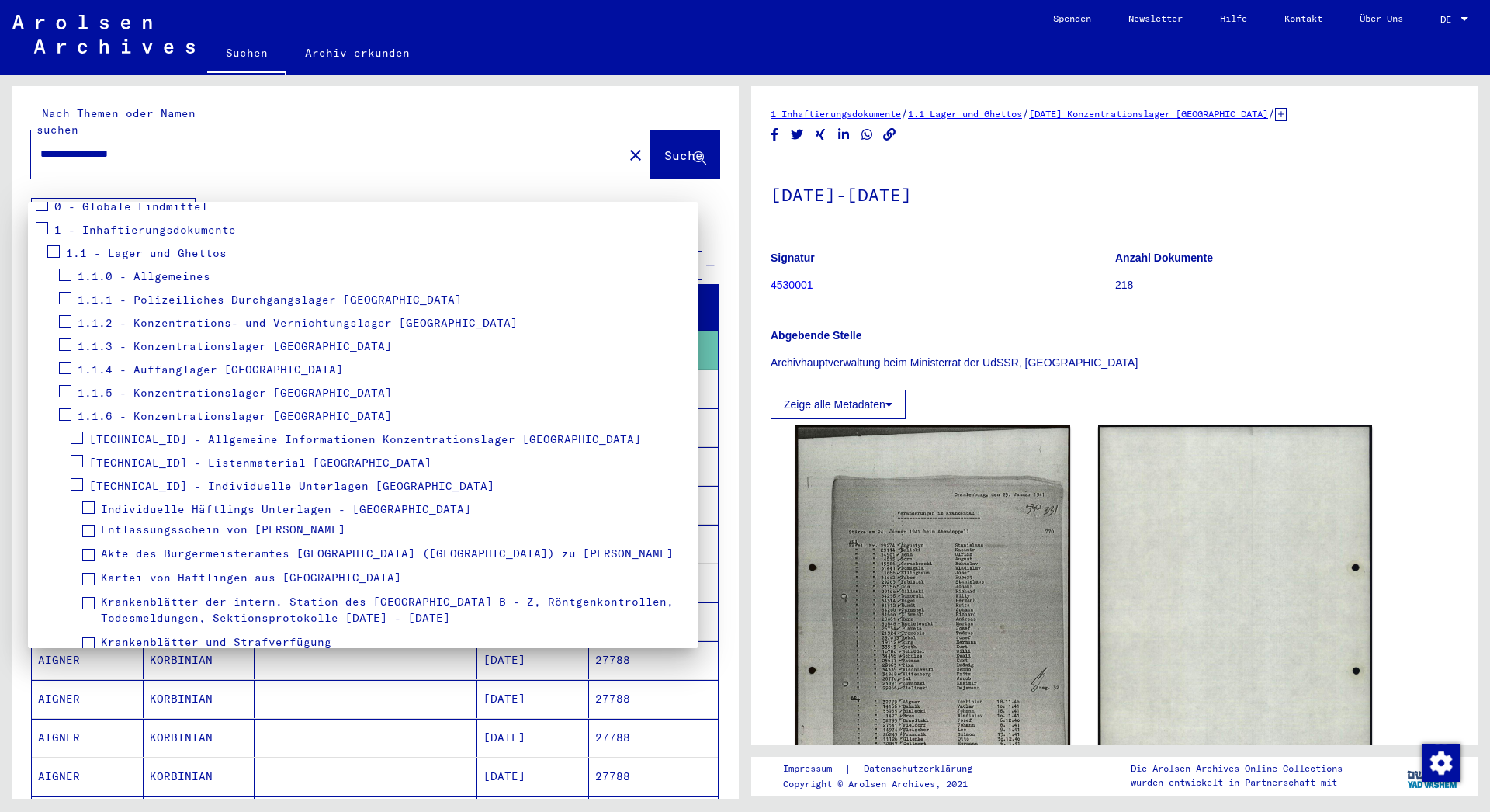
click at [254, 489] on span "[TECHNICAL_ID] - Individuelle Unterlagen [GEOGRAPHIC_DATA]" at bounding box center [292, 485] width 405 height 14
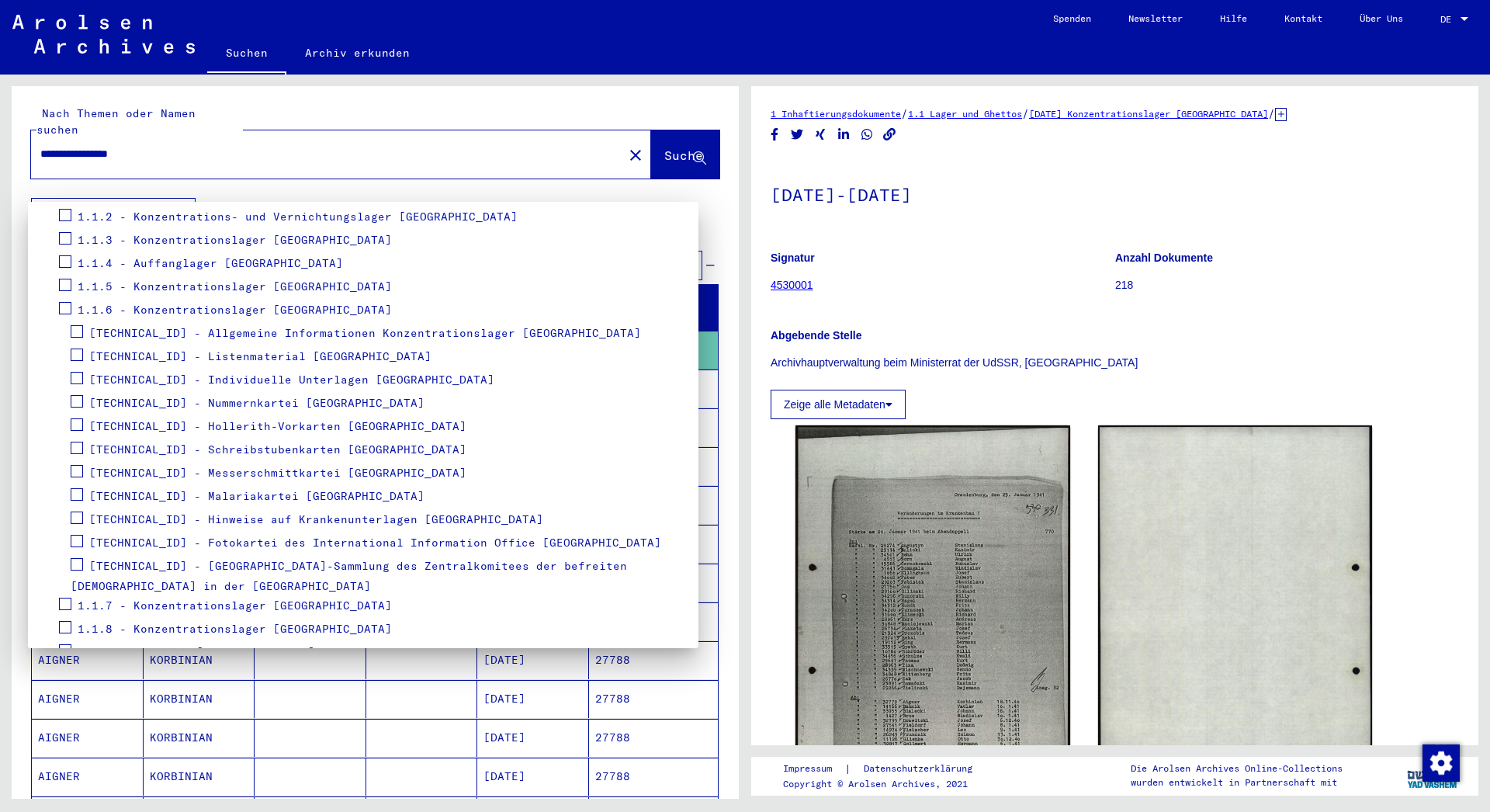
scroll to position [252, 0]
